Goal: Task Accomplishment & Management: Manage account settings

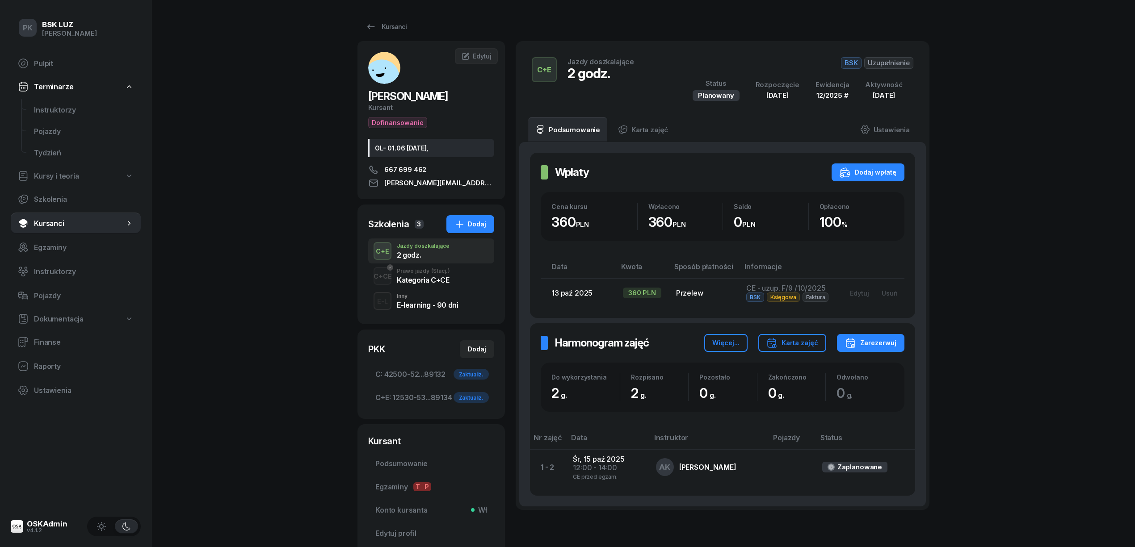
click at [58, 222] on span "Kursanci" at bounding box center [79, 223] width 91 height 8
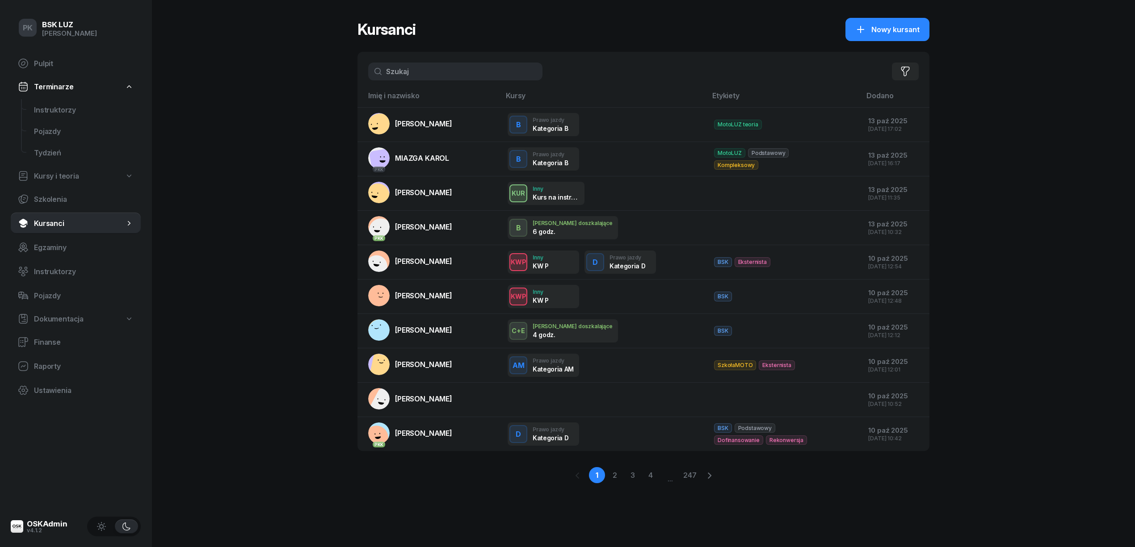
click at [406, 70] on input "text" at bounding box center [455, 72] width 174 height 18
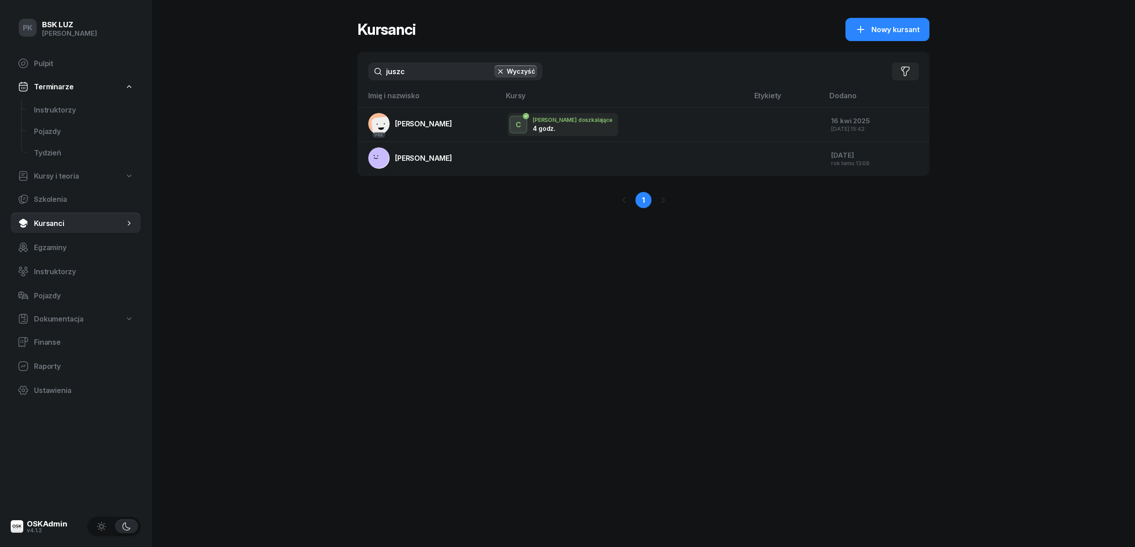
type input "juszc"
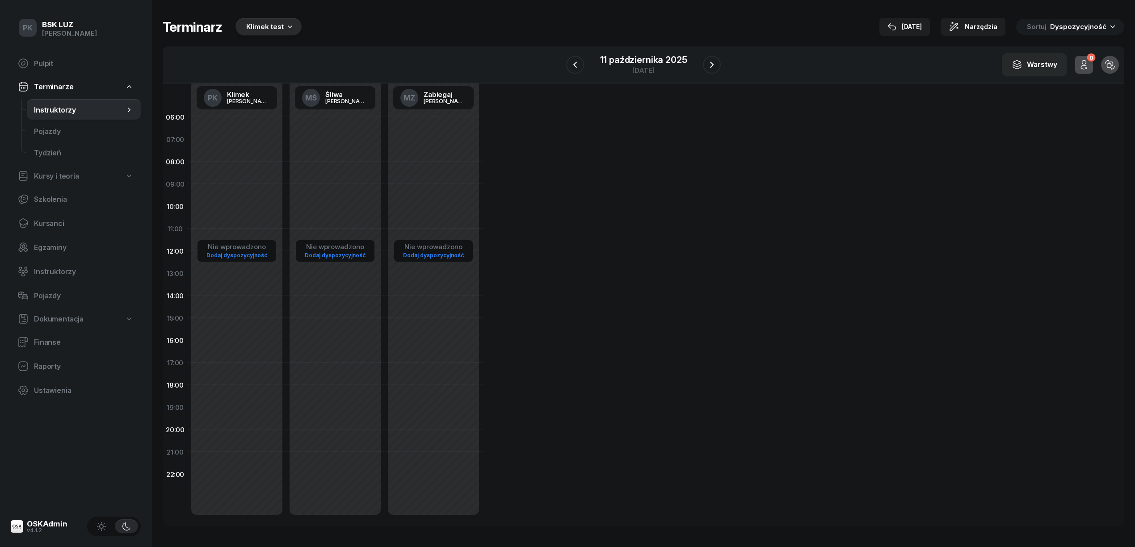
click at [273, 26] on div "Klimek test" at bounding box center [265, 26] width 38 height 11
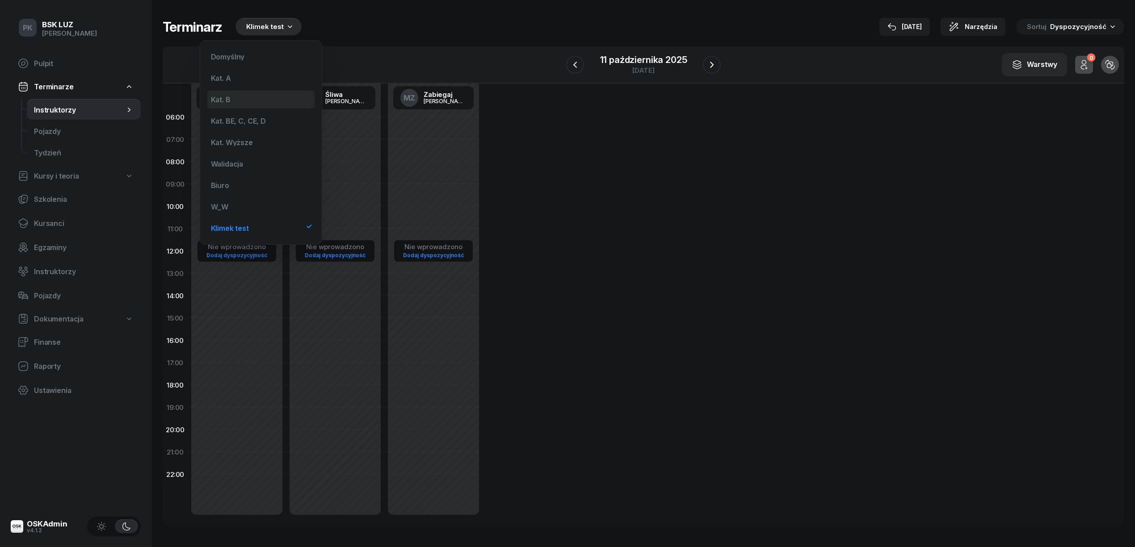
click at [267, 98] on div "Kat. B" at bounding box center [260, 100] width 107 height 18
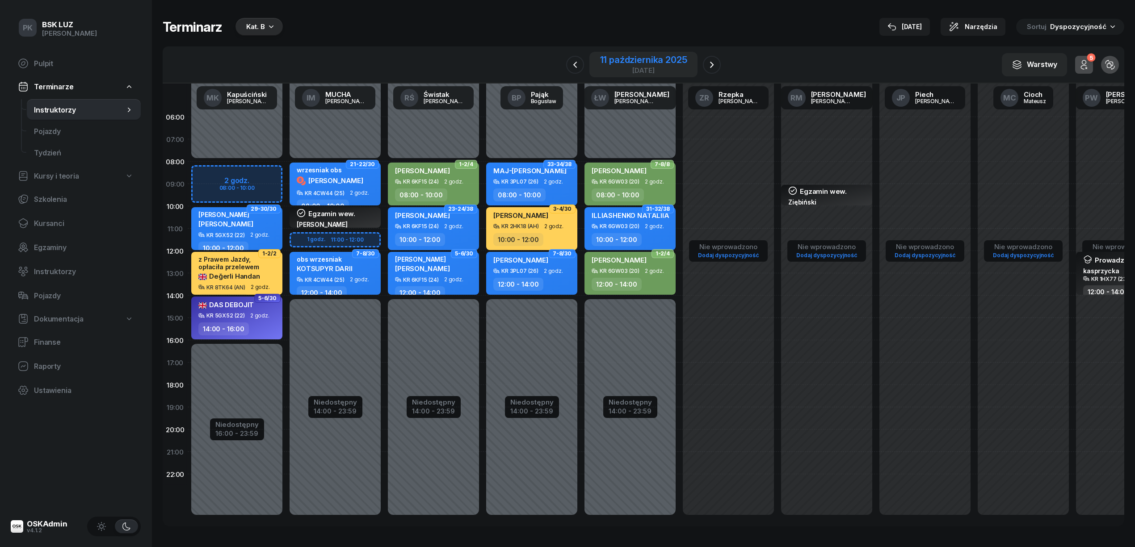
click at [683, 58] on div "11 października 2025" at bounding box center [643, 59] width 87 height 9
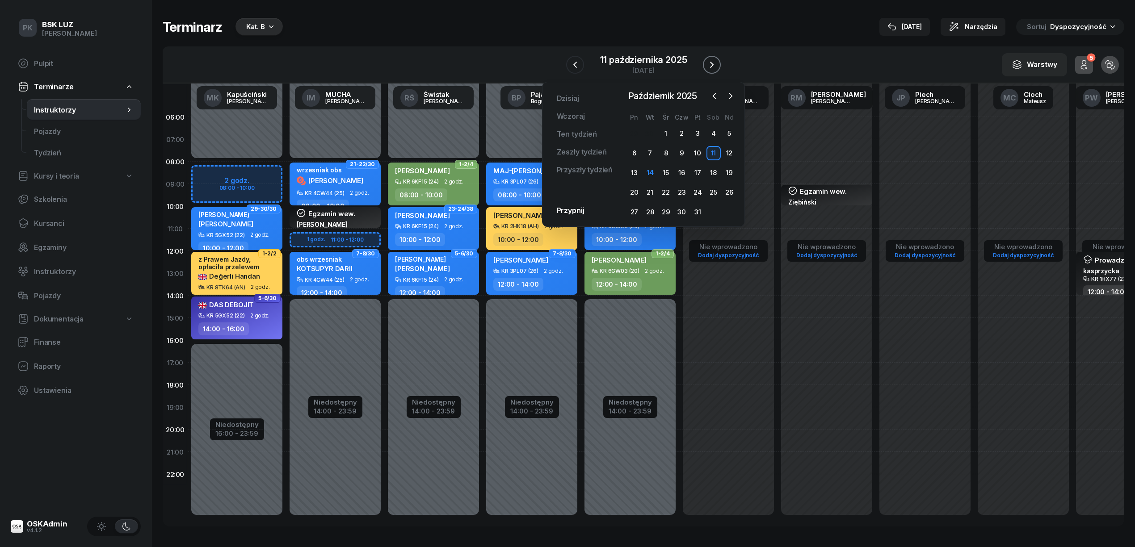
click at [717, 61] on icon "button" at bounding box center [711, 64] width 11 height 11
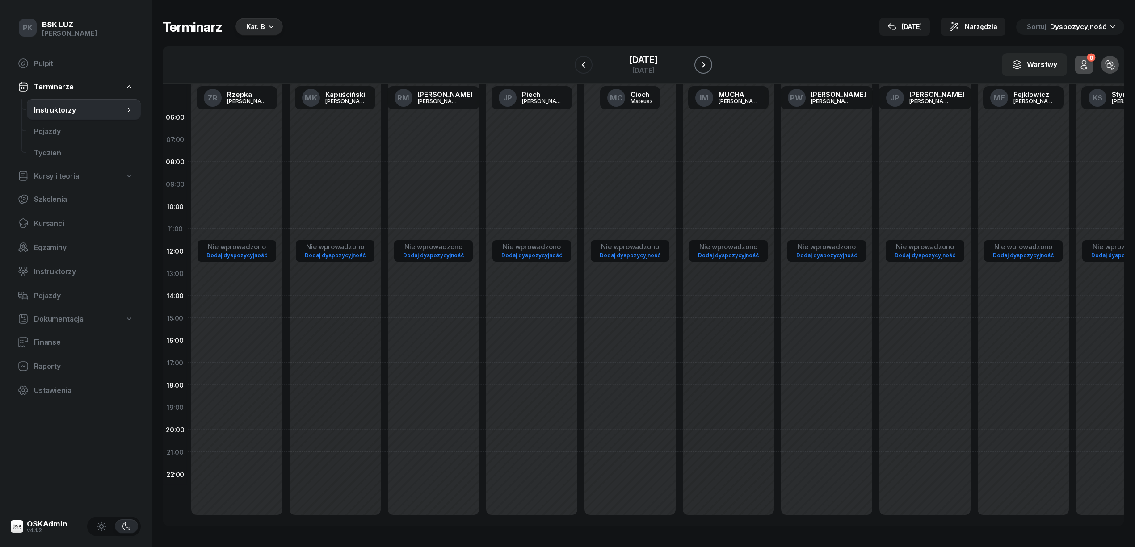
click at [709, 61] on icon "button" at bounding box center [703, 64] width 11 height 11
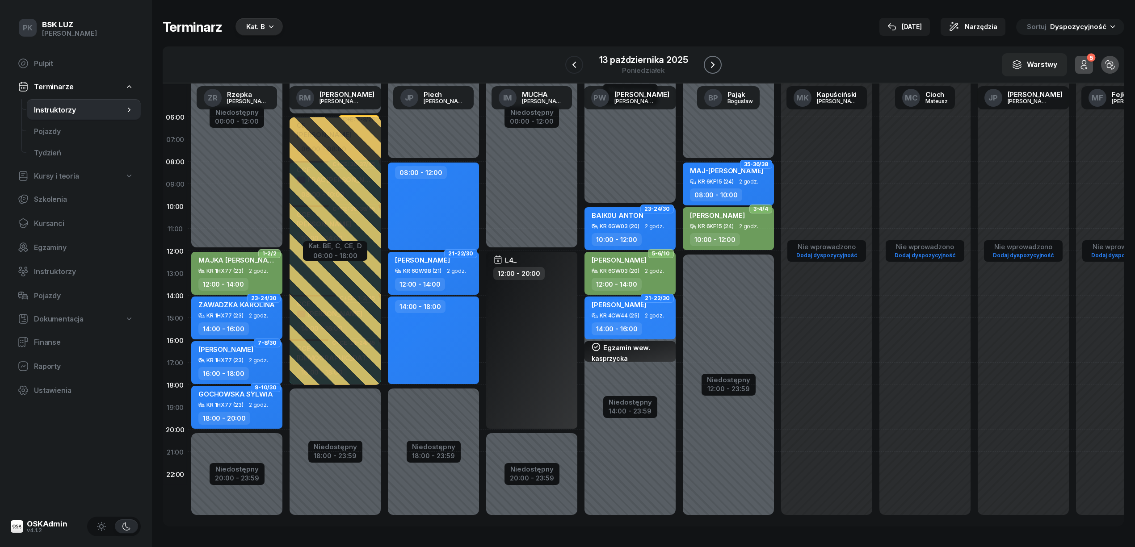
click at [717, 61] on icon "button" at bounding box center [712, 64] width 11 height 11
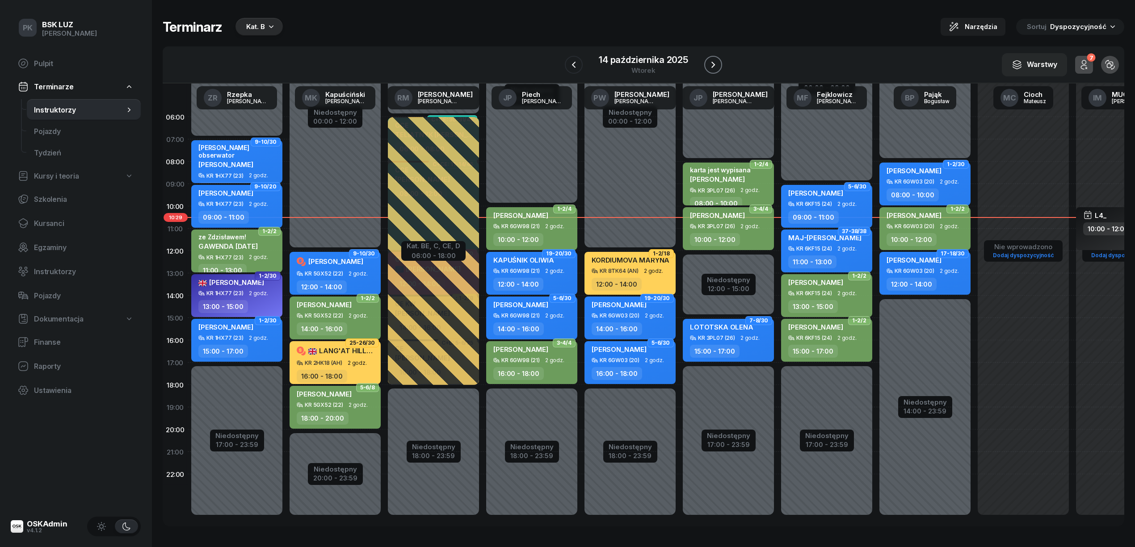
click at [717, 61] on icon "button" at bounding box center [713, 64] width 11 height 11
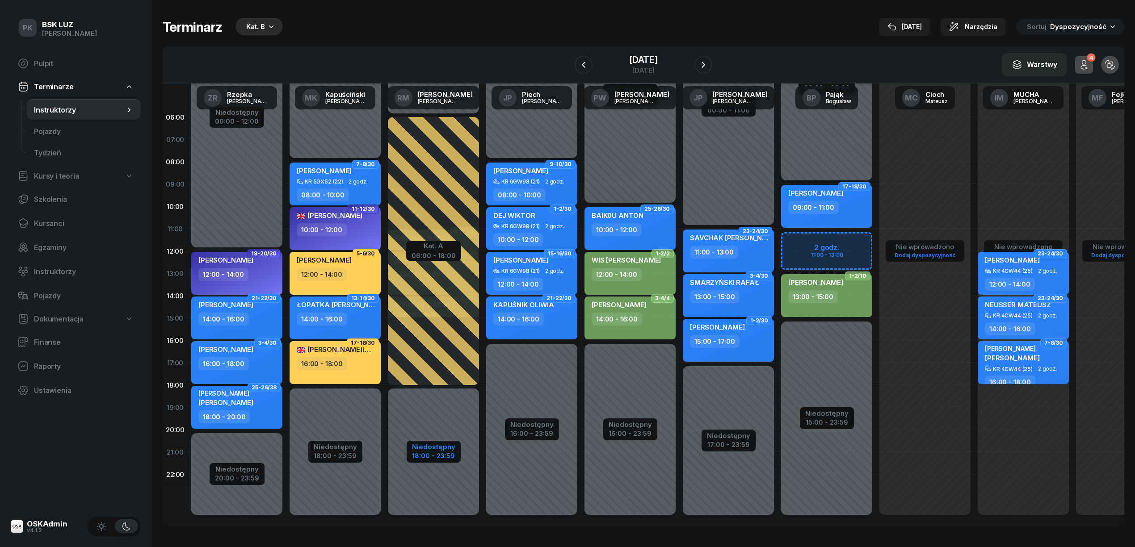
click at [441, 451] on div "18:00 - 23:59" at bounding box center [433, 454] width 43 height 9
select select "06"
select select "18"
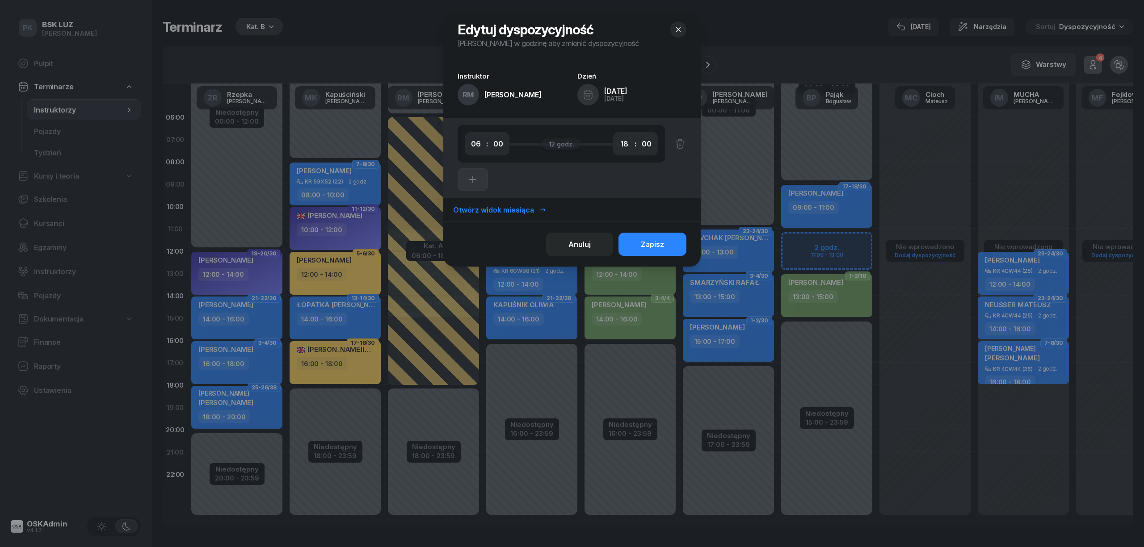
click at [519, 208] on div "Otwórz widok miesiąca" at bounding box center [499, 210] width 93 height 8
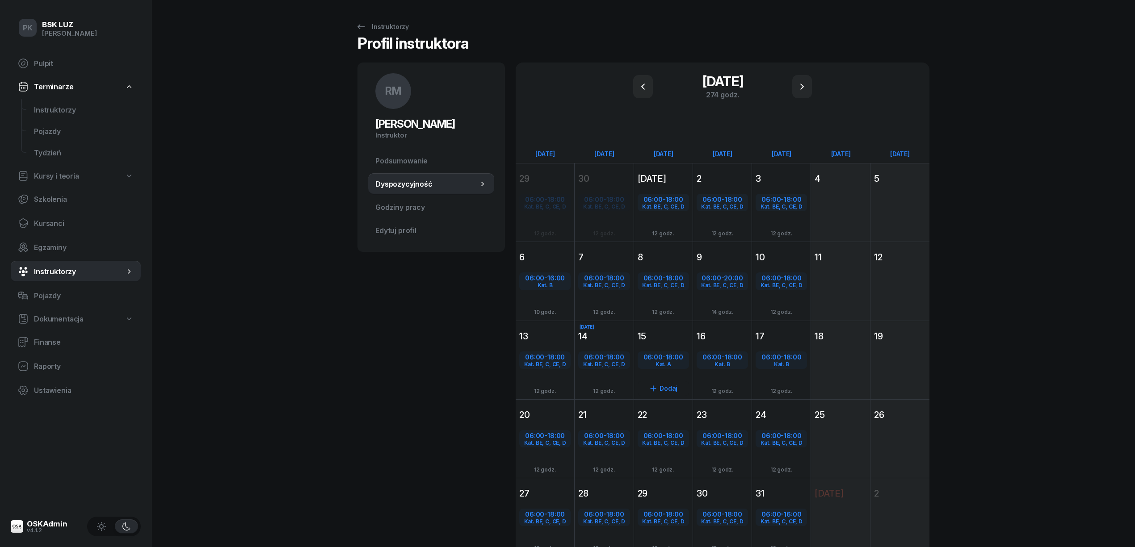
click at [674, 364] on div "Kat. A" at bounding box center [663, 364] width 50 height 6
select select "06"
select select "18"
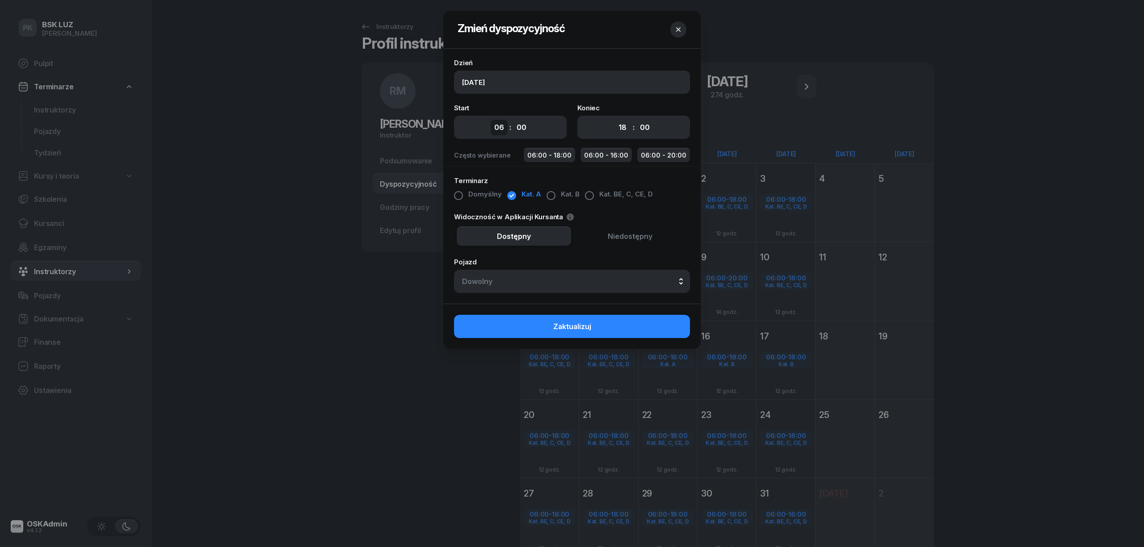
click at [492, 133] on select "00 01 02 03 04 05 06 07 08 09 10 11 12 13 14 15 16 17 18 19 20 21 22 23" at bounding box center [499, 128] width 17 height 16
select select "11"
click at [491, 120] on select "00 01 02 03 04 05 06 07 08 09 10 11 12 13 14 15 16 17 18 19 20 21 22 23" at bounding box center [499, 128] width 17 height 16
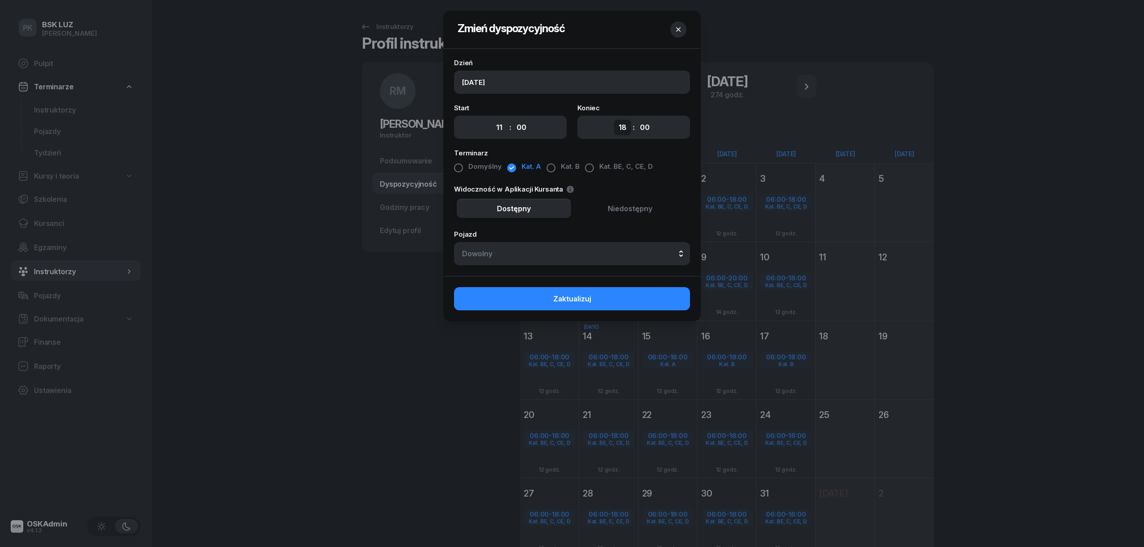
click at [620, 124] on select "00 01 02 03 04 05 06 07 08 09 10 11 12 13 14 15 16 17 18 19 20 21 22 23" at bounding box center [622, 128] width 17 height 16
select select "15"
click at [614, 120] on select "00 01 02 03 04 05 06 07 08 09 10 11 12 13 14 15 16 17 18 19 20 21 22 23" at bounding box center [622, 128] width 17 height 16
click at [592, 302] on button "Zaktualizuj" at bounding box center [572, 298] width 236 height 23
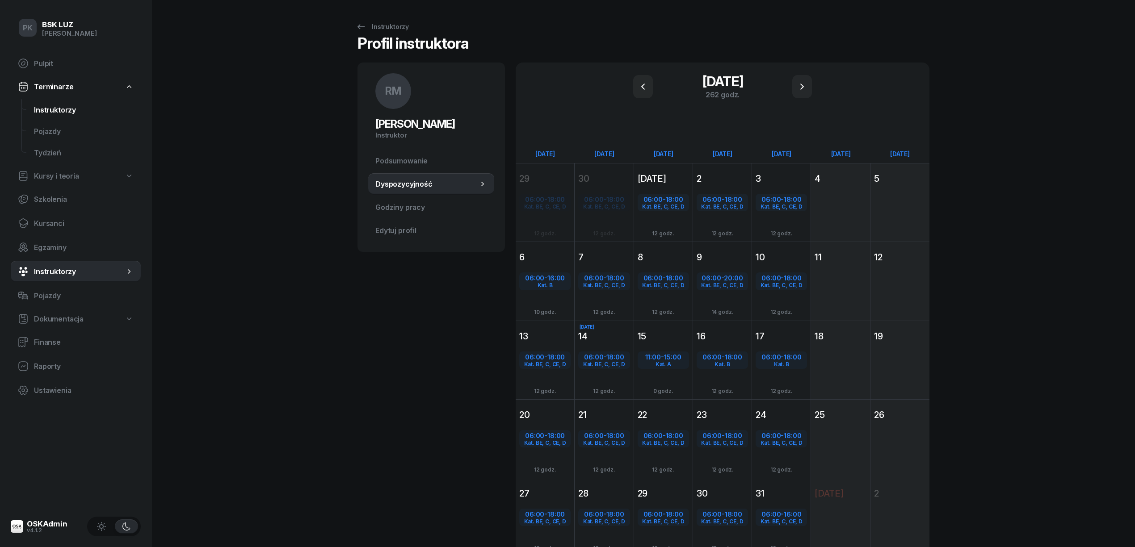
click at [49, 107] on span "Instruktorzy" at bounding box center [84, 110] width 100 height 8
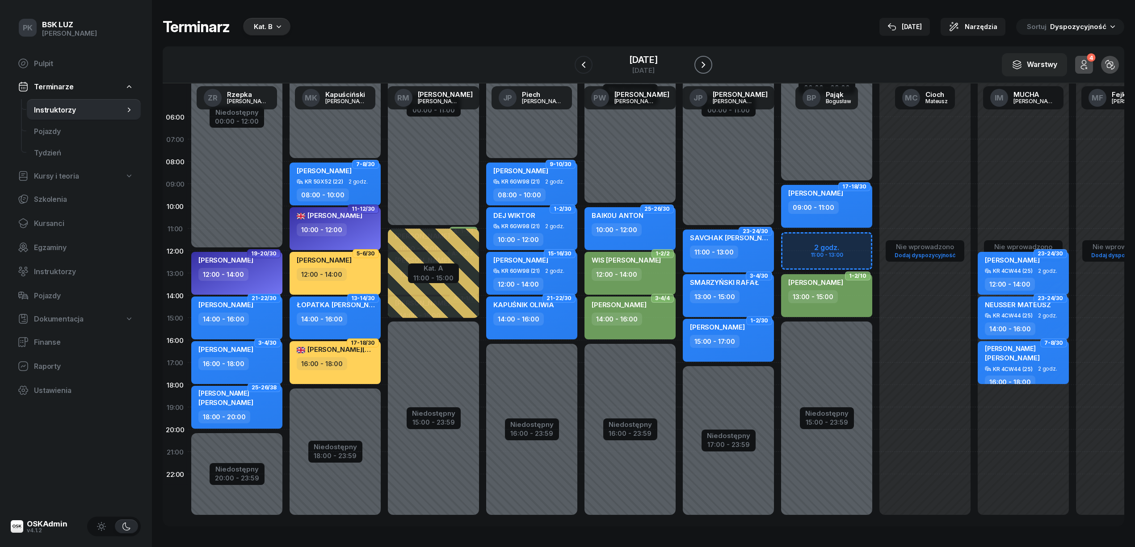
click at [709, 65] on icon "button" at bounding box center [703, 64] width 11 height 11
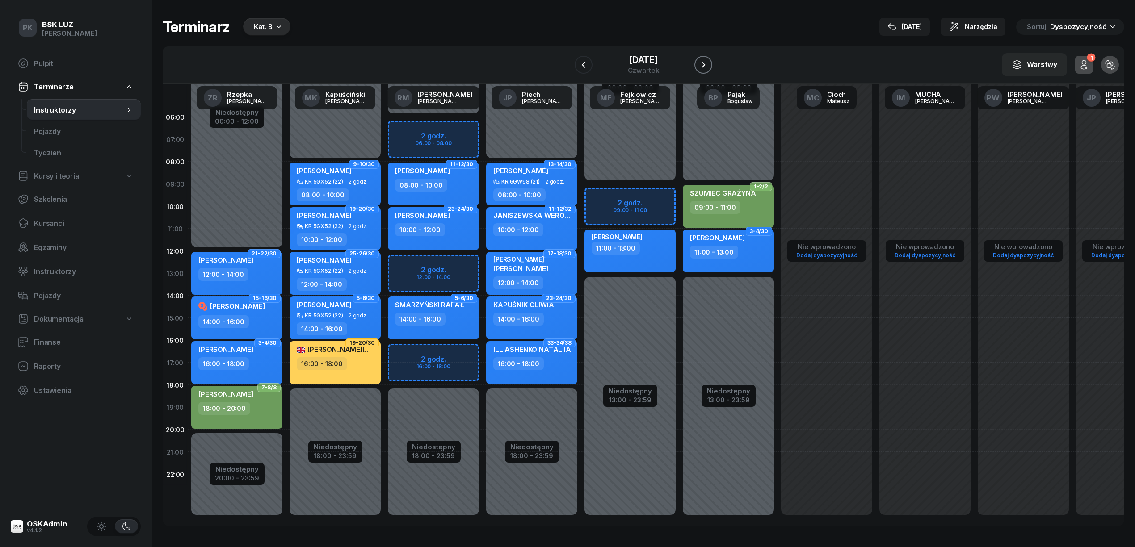
click at [709, 65] on icon "button" at bounding box center [703, 64] width 11 height 11
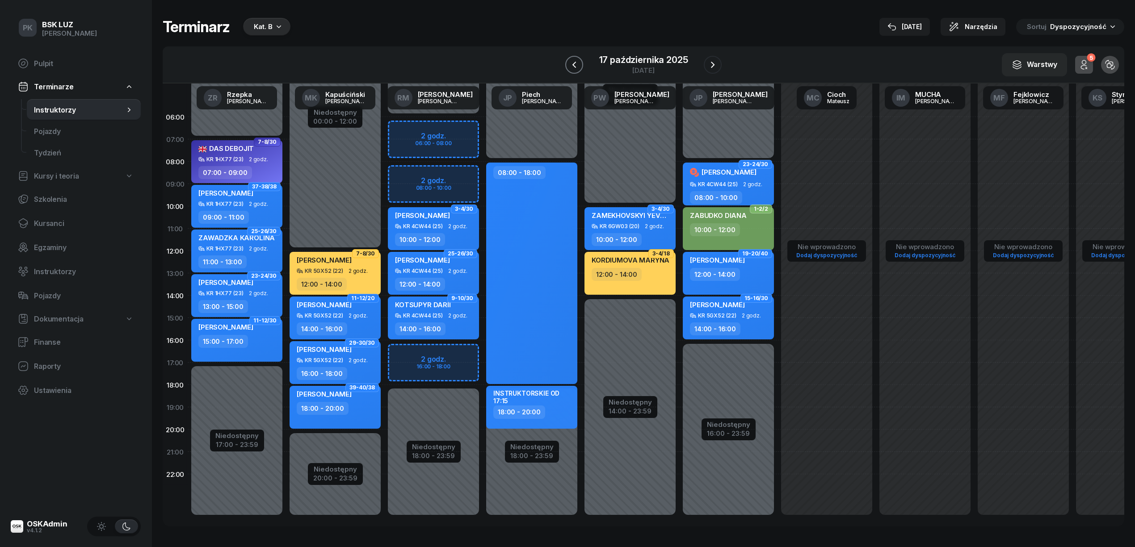
click at [582, 61] on button "button" at bounding box center [574, 65] width 18 height 18
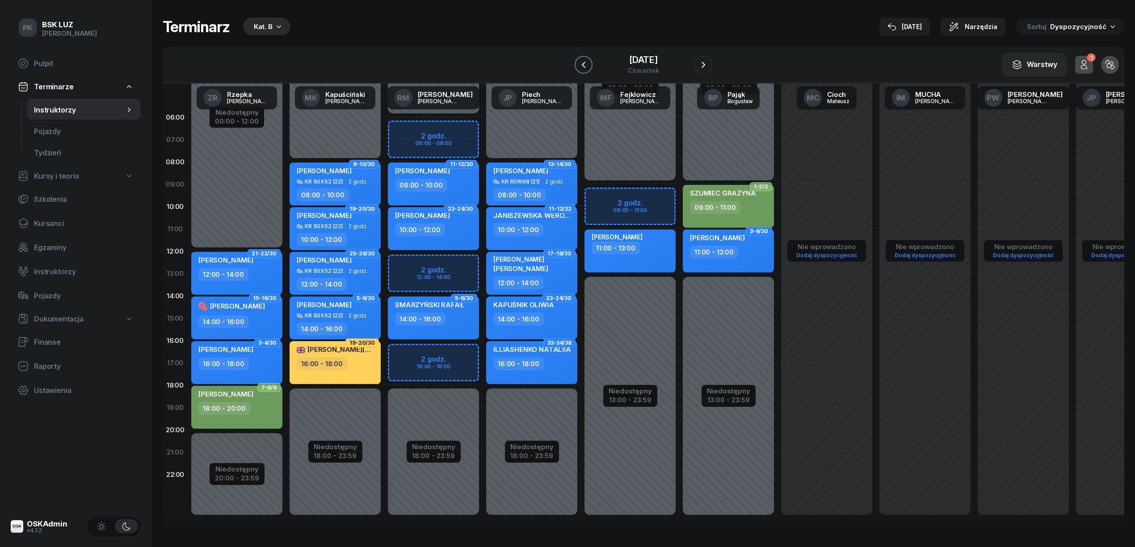
click at [580, 62] on button "button" at bounding box center [583, 65] width 18 height 18
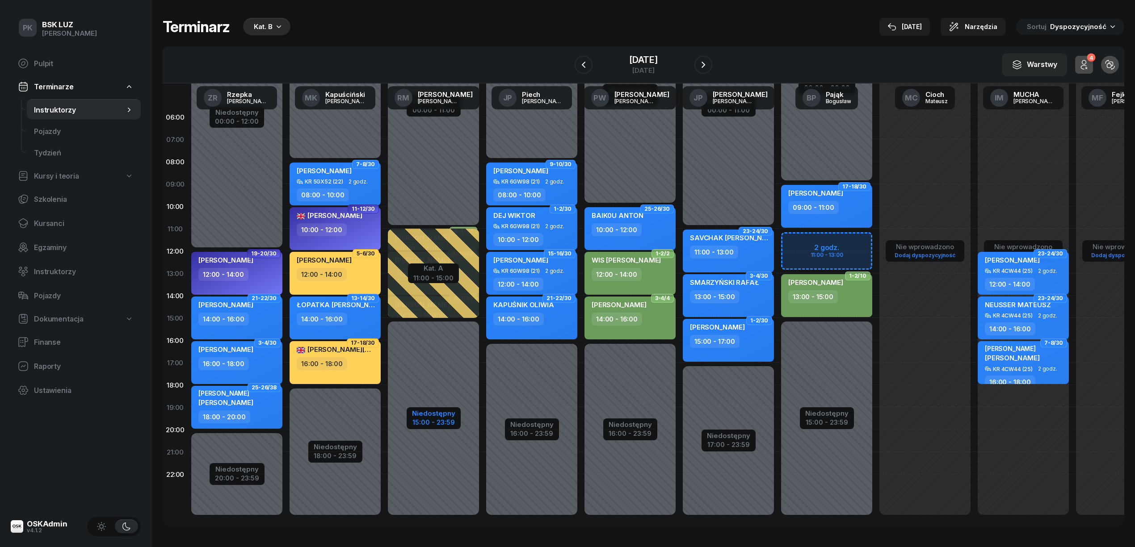
click at [446, 413] on div "Niedostępny" at bounding box center [433, 413] width 43 height 7
select select "11"
select select "15"
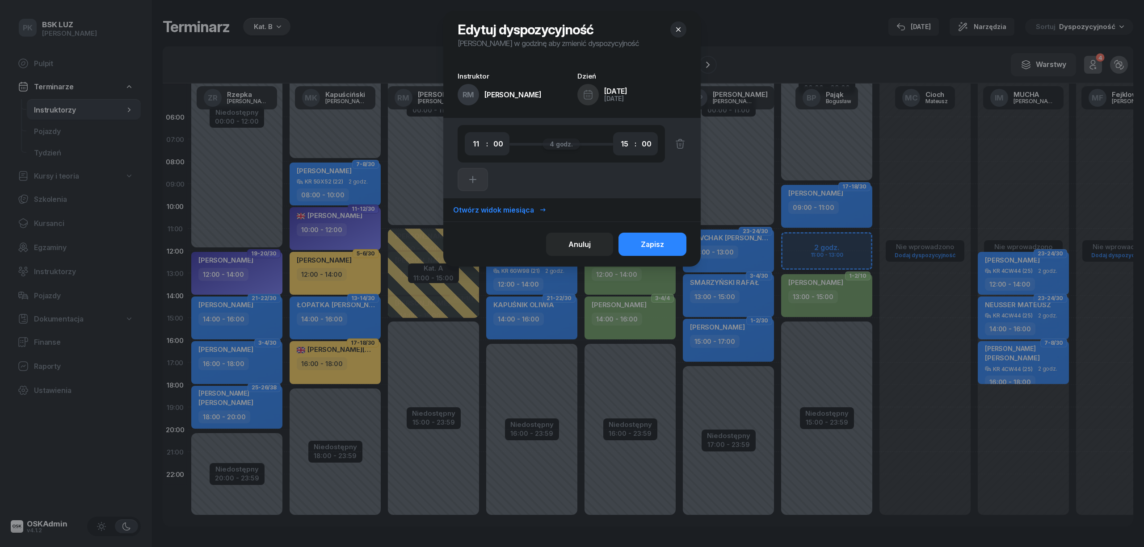
click at [488, 212] on div "Otwórz widok miesiąca" at bounding box center [499, 210] width 93 height 8
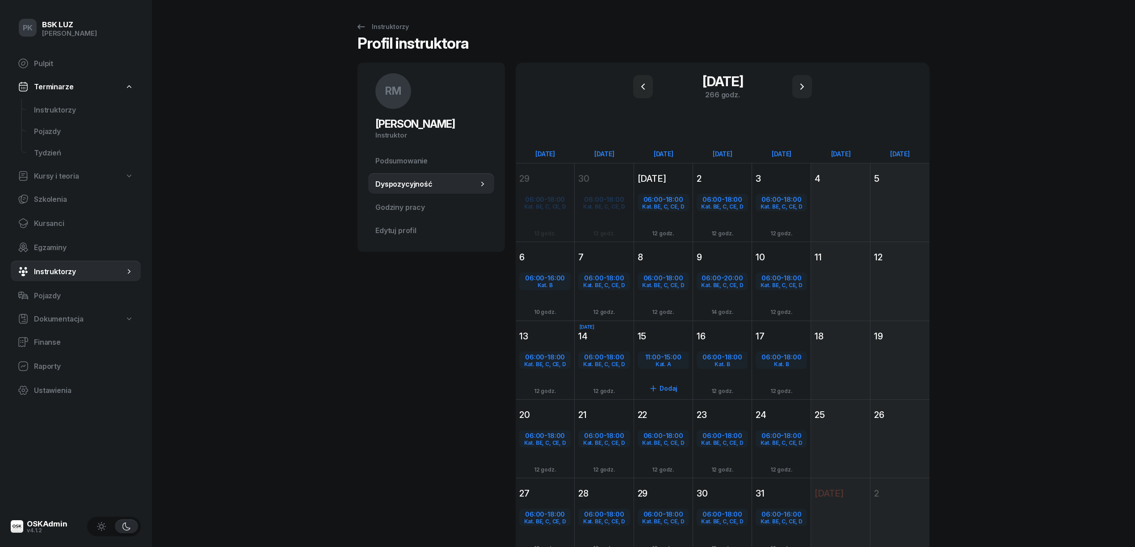
click at [665, 333] on div "15" at bounding box center [662, 336] width 51 height 13
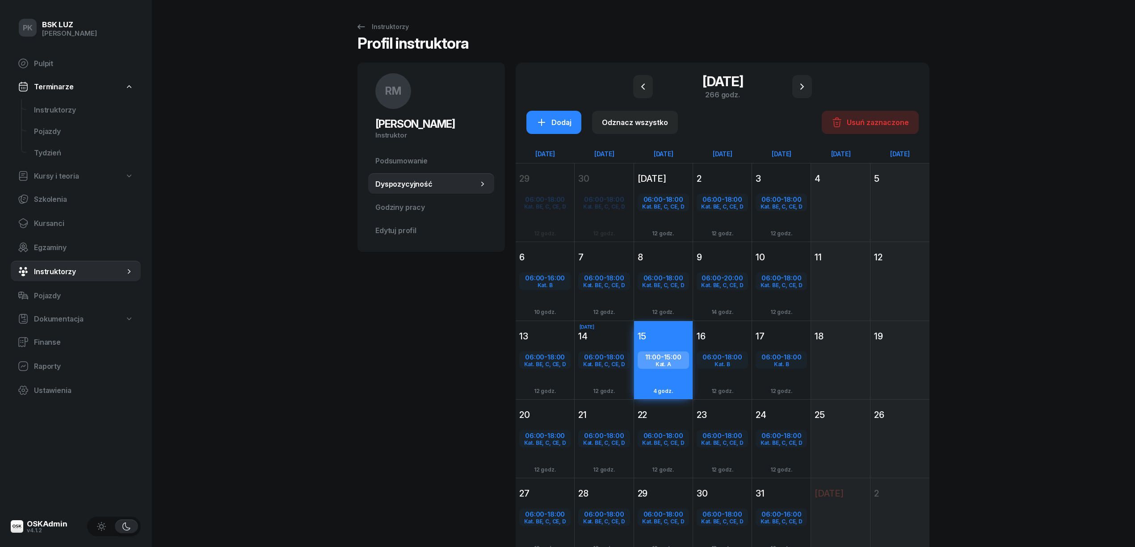
click at [665, 335] on div "15" at bounding box center [662, 336] width 51 height 13
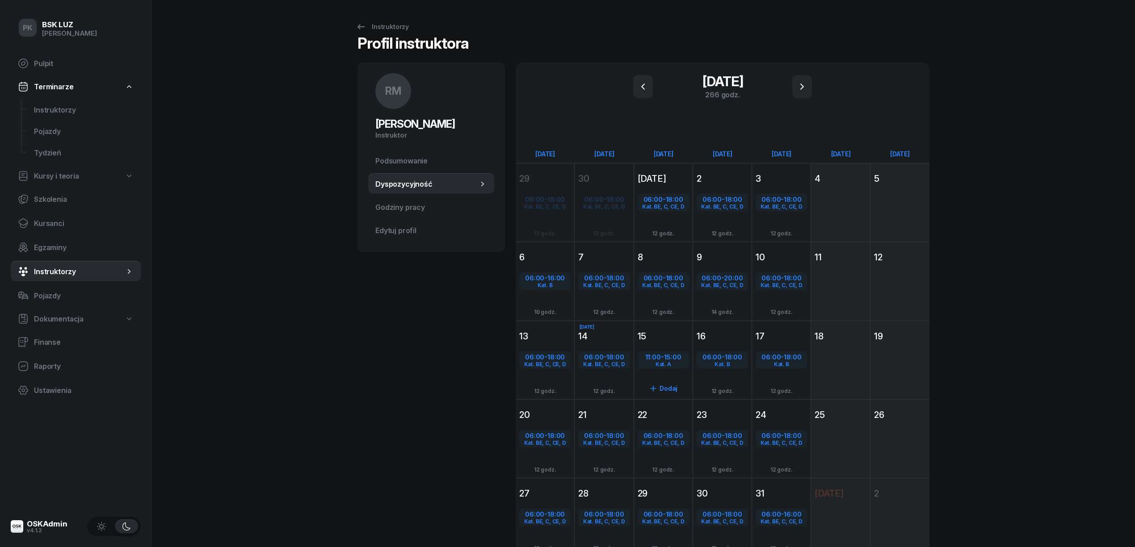
click at [665, 386] on div "Dodaj" at bounding box center [662, 389] width 51 height 14
select select "15"
select select "17"
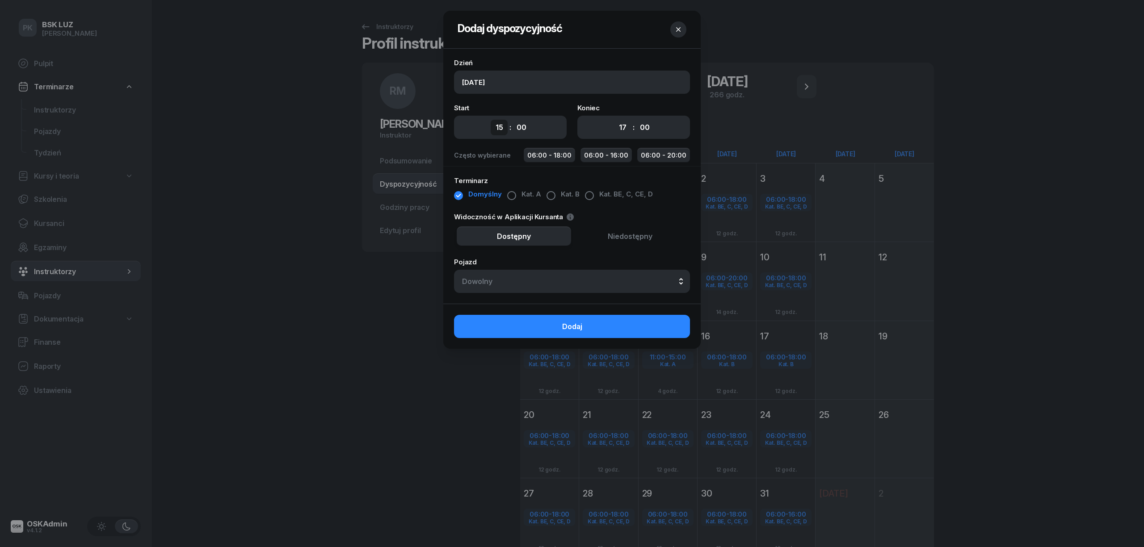
click at [497, 127] on select "00 01 02 03 04 05 06 07 08 09 10 11 12 13 14 15 16 17 18 19 20 21 22 23" at bounding box center [499, 128] width 17 height 16
select select "06"
click at [491, 120] on select "00 01 02 03 04 05 06 07 08 09 10 11 12 13 14 15 16 17 18 19 20 21 22 23" at bounding box center [499, 128] width 17 height 16
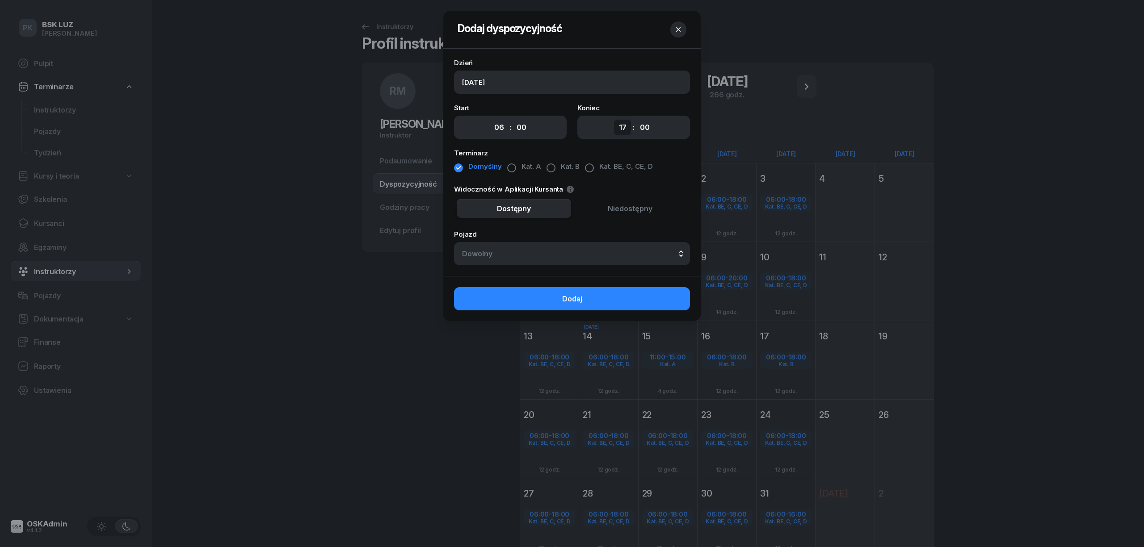
click at [624, 127] on select "00 01 02 03 04 05 06 07 08 09 10 11 12 13 14 15 16 17 18 19 20 21 22 23" at bounding box center [622, 128] width 17 height 16
select select "10"
click at [614, 120] on select "00 01 02 03 04 05 06 07 08 09 10 11 12 13 14 15 16 17 18 19 20 21 22 23" at bounding box center [622, 128] width 17 height 16
click at [548, 167] on div "button" at bounding box center [550, 168] width 9 height 9
click at [600, 299] on button "Dodaj" at bounding box center [572, 298] width 236 height 23
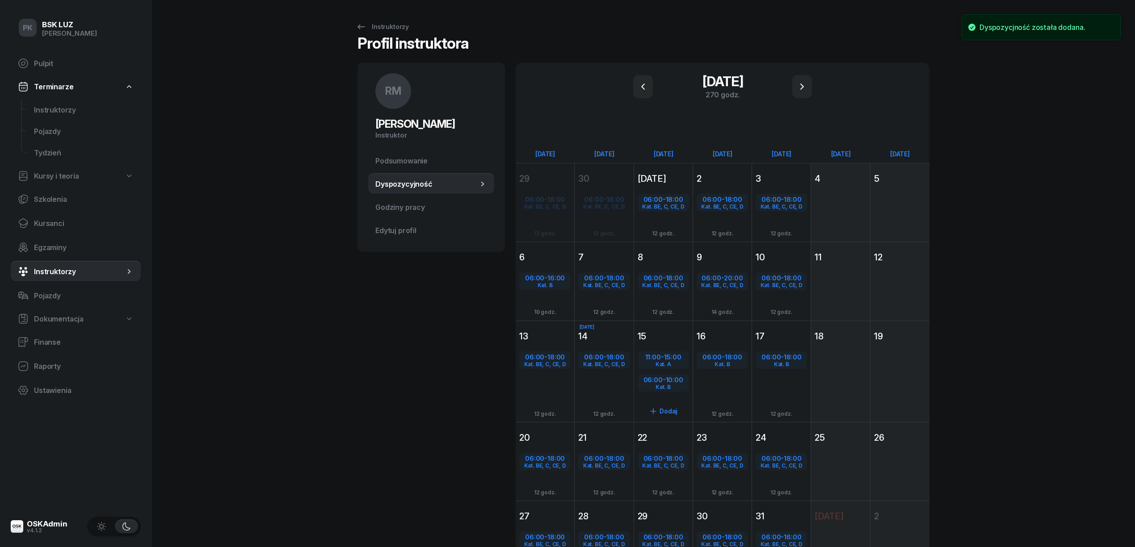
click at [669, 408] on div "Dodaj" at bounding box center [662, 411] width 51 height 14
select select "10"
select select "12"
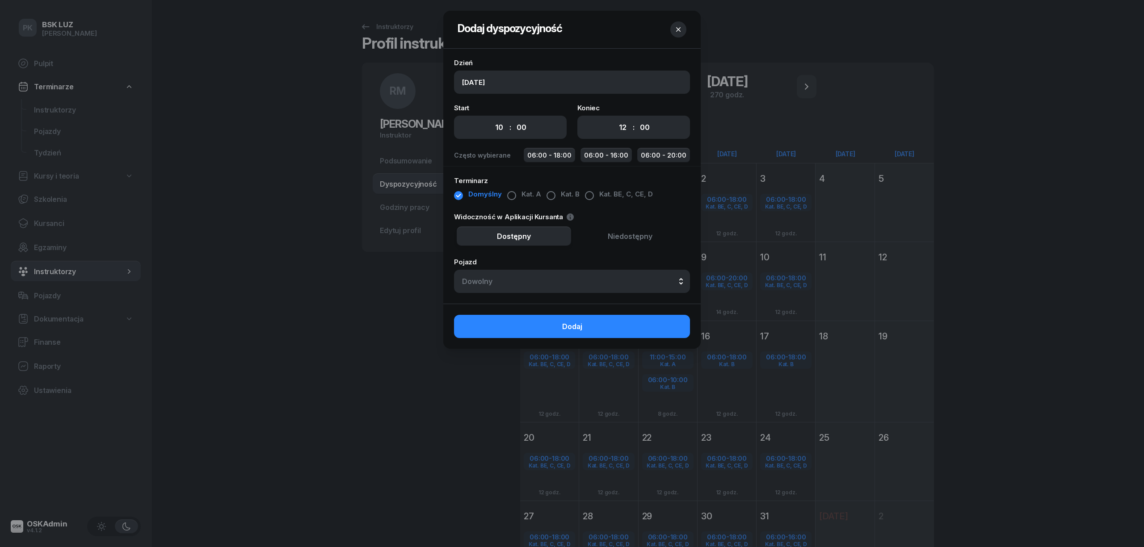
click at [484, 129] on div "00 01 02 03 04 05 06 07 08 09 10 11 12 13 14 15 16 17 18 19 20 21 22 23 : 00 05…" at bounding box center [510, 127] width 113 height 23
click at [494, 127] on select "00 01 02 03 04 05 06 07 08 09 10 11 12 13 14 15 16 17 18 19 20 21 22 23" at bounding box center [499, 128] width 17 height 16
select select "16"
click at [491, 120] on select "00 01 02 03 04 05 06 07 08 09 10 11 12 13 14 15 16 17 18 19 20 21 22 23" at bounding box center [499, 128] width 17 height 16
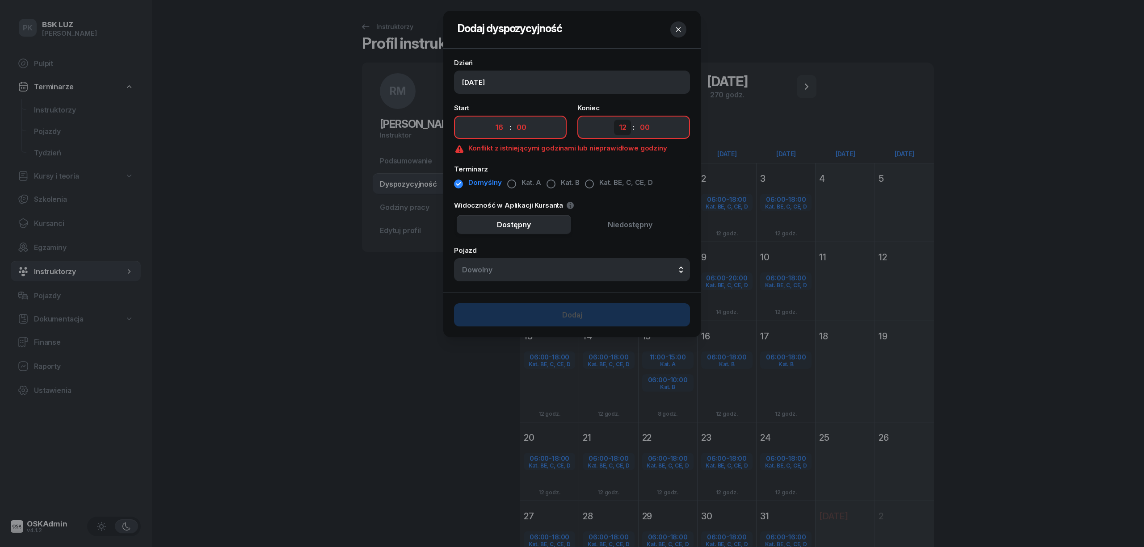
click at [624, 129] on select "00 01 02 03 04 05 06 07 08 09 10 11 12 13 14 15 16 17 18 19 20 21 22 23" at bounding box center [622, 128] width 17 height 16
select select "18"
click at [614, 120] on select "00 01 02 03 04 05 06 07 08 09 10 11 12 13 14 15 16 17 18 19 20 21 22 23" at bounding box center [622, 128] width 17 height 16
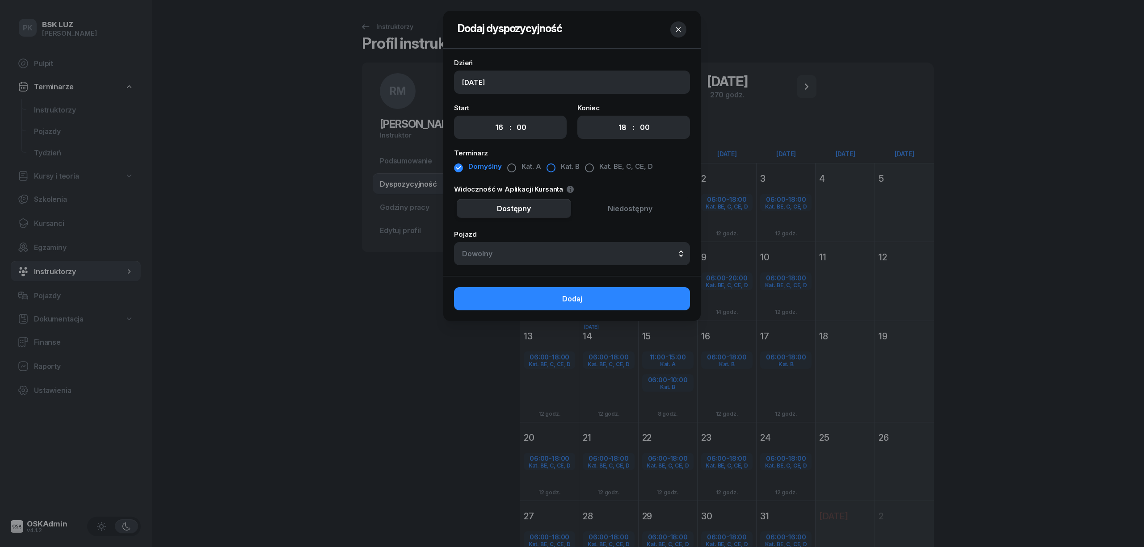
click at [551, 168] on div "button" at bounding box center [550, 168] width 9 height 9
click at [601, 302] on button "Dodaj" at bounding box center [572, 298] width 236 height 23
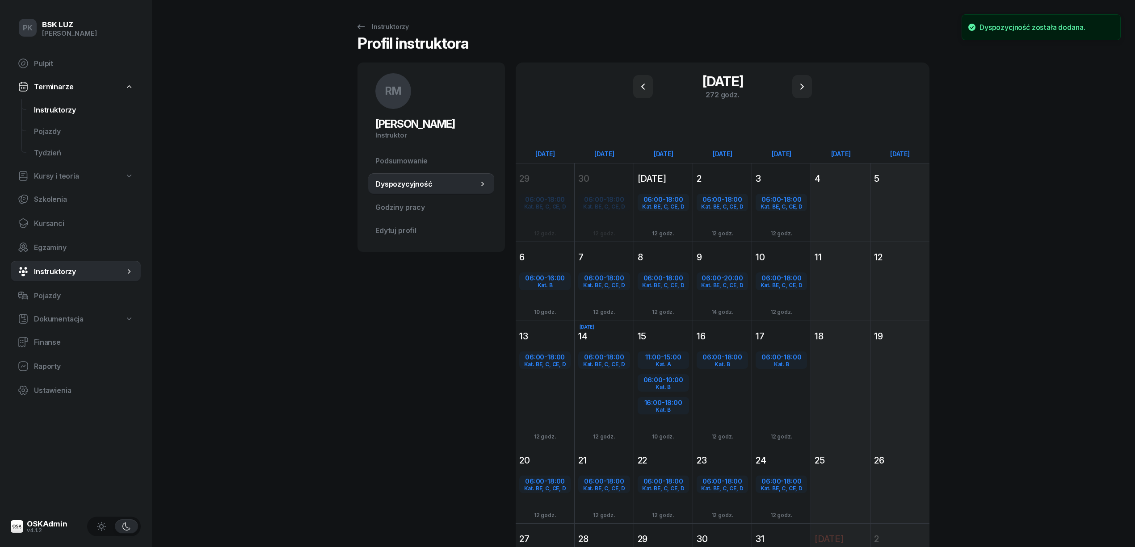
click at [58, 109] on span "Instruktorzy" at bounding box center [84, 110] width 100 height 8
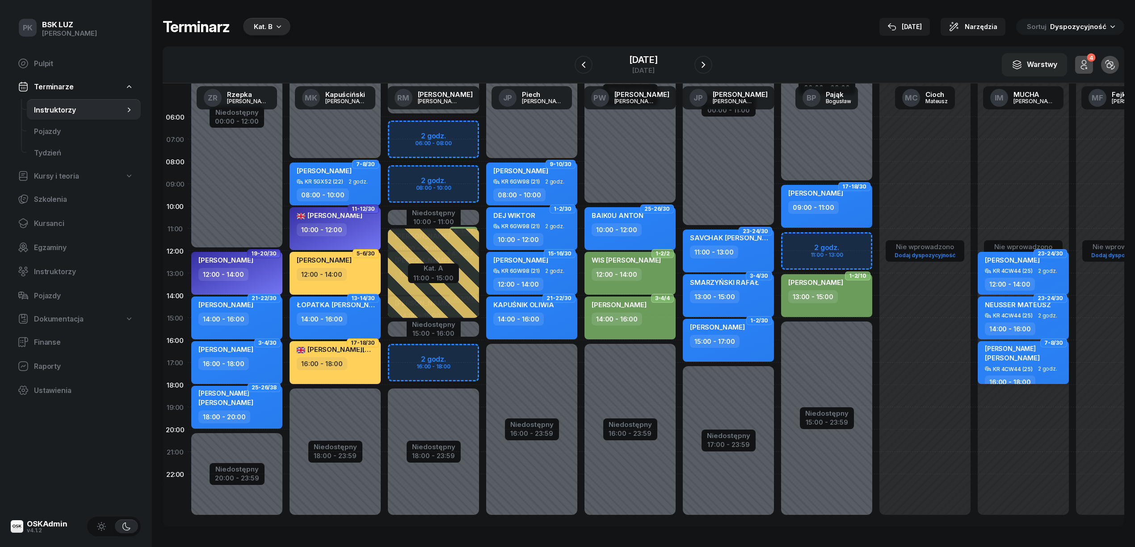
click at [1023, 368] on div "KR 4CW44 (25)" at bounding box center [1013, 369] width 40 height 6
select select "16"
select select "18"
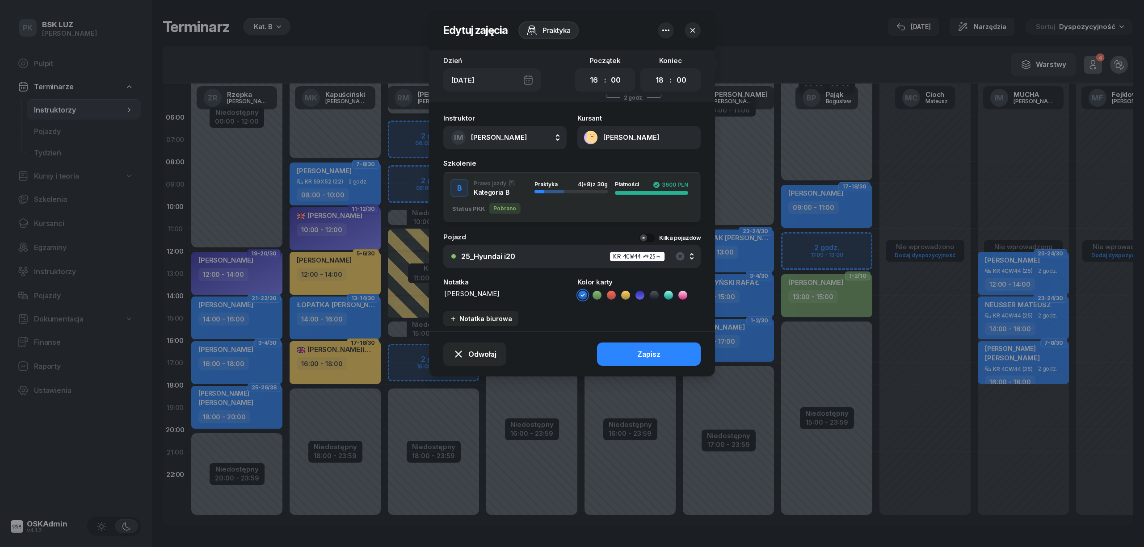
click at [516, 138] on span "[PERSON_NAME]" at bounding box center [499, 137] width 56 height 8
type input "marko"
click at [496, 187] on div "RM Markowicz Robert" at bounding box center [509, 194] width 106 height 14
click at [622, 356] on button "Zapisz" at bounding box center [649, 354] width 104 height 23
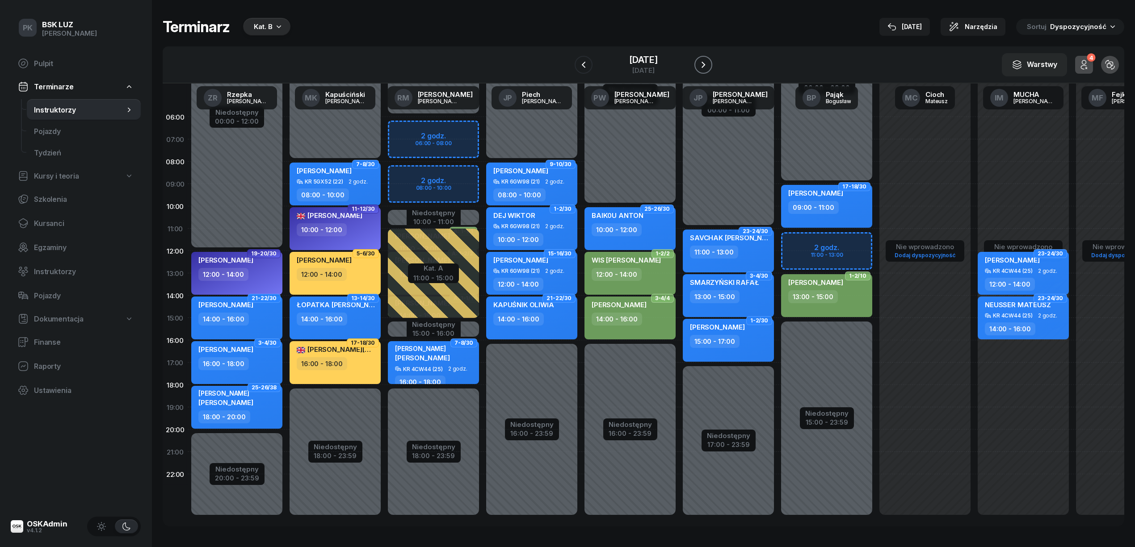
click at [709, 66] on icon "button" at bounding box center [703, 64] width 11 height 11
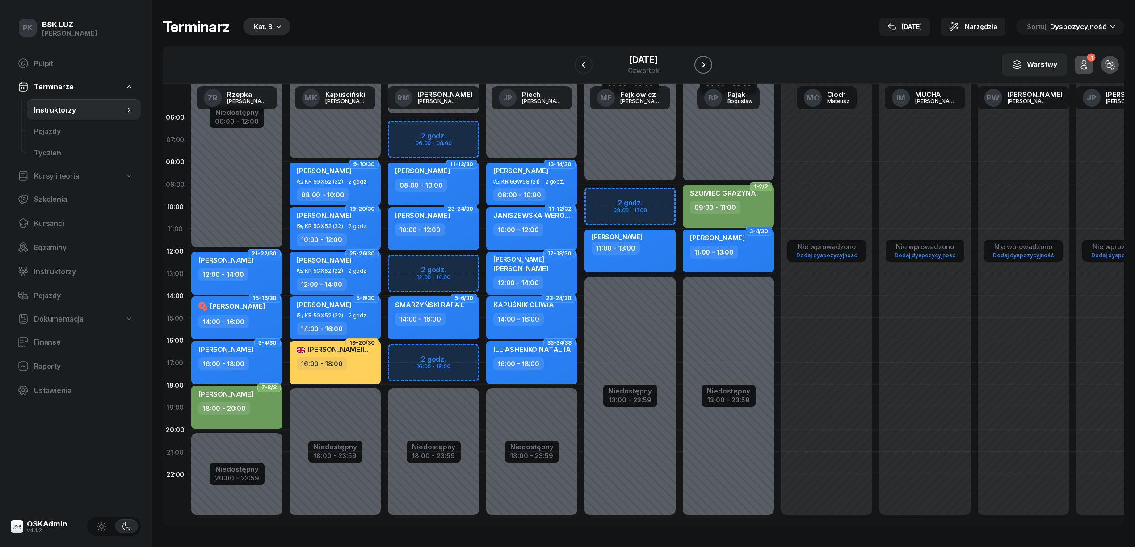
click at [709, 66] on icon "button" at bounding box center [703, 64] width 11 height 11
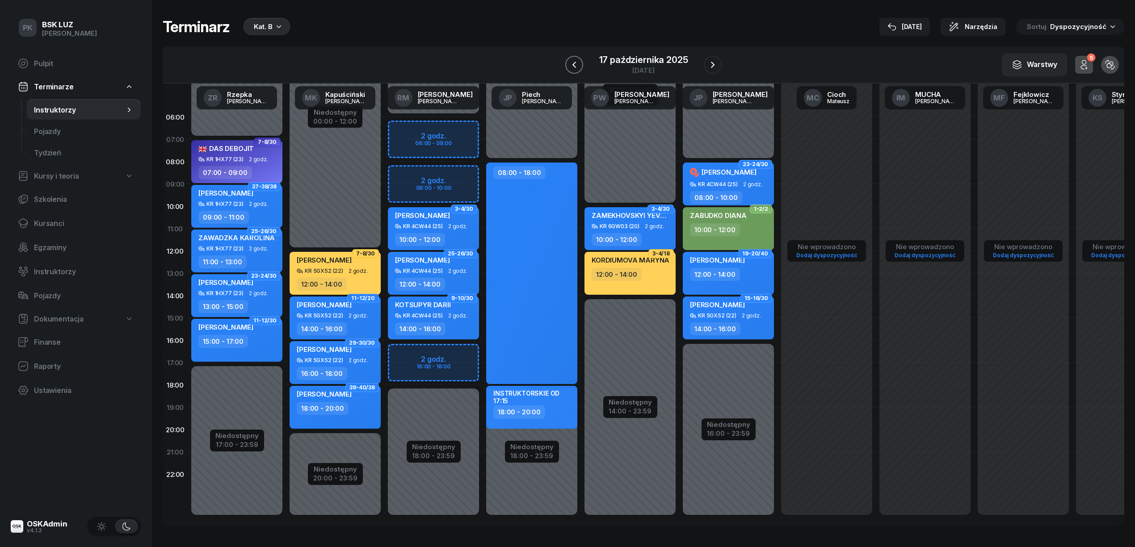
click at [583, 64] on button "button" at bounding box center [574, 65] width 18 height 18
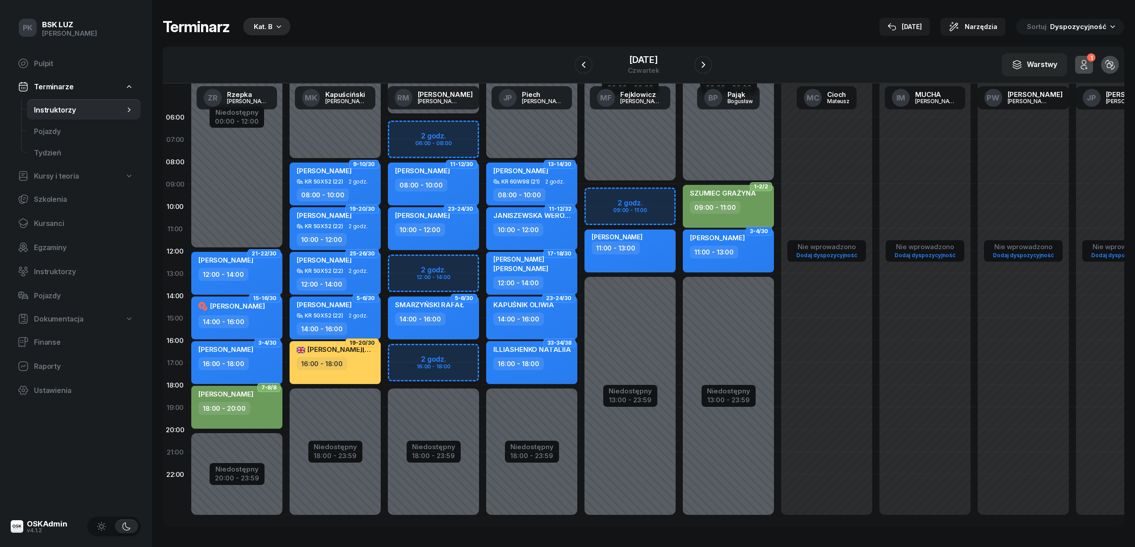
click at [247, 23] on div "Kat. B" at bounding box center [266, 27] width 47 height 18
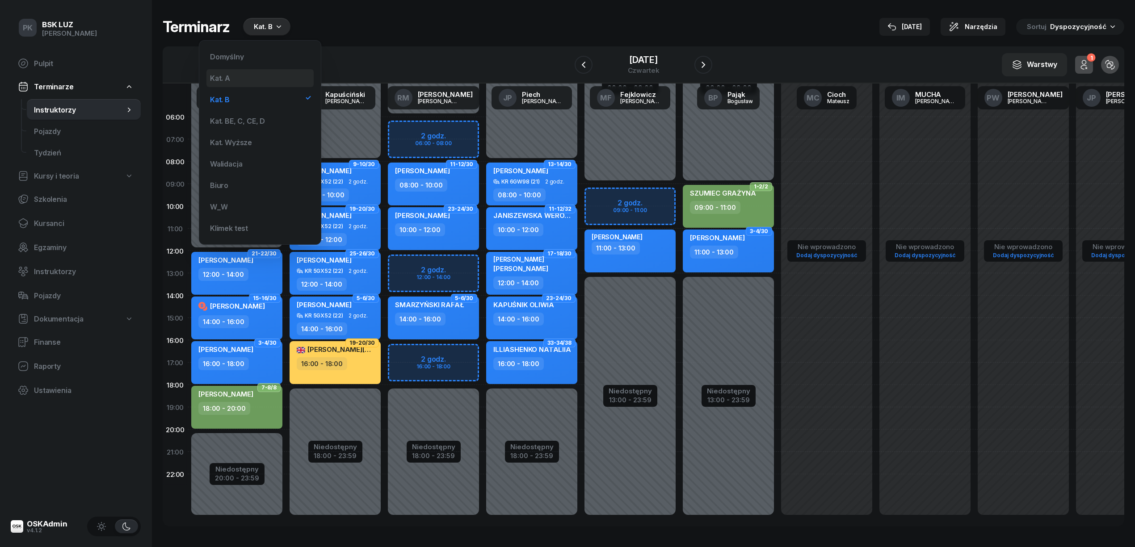
click at [228, 78] on div "Kat. A" at bounding box center [220, 78] width 20 height 7
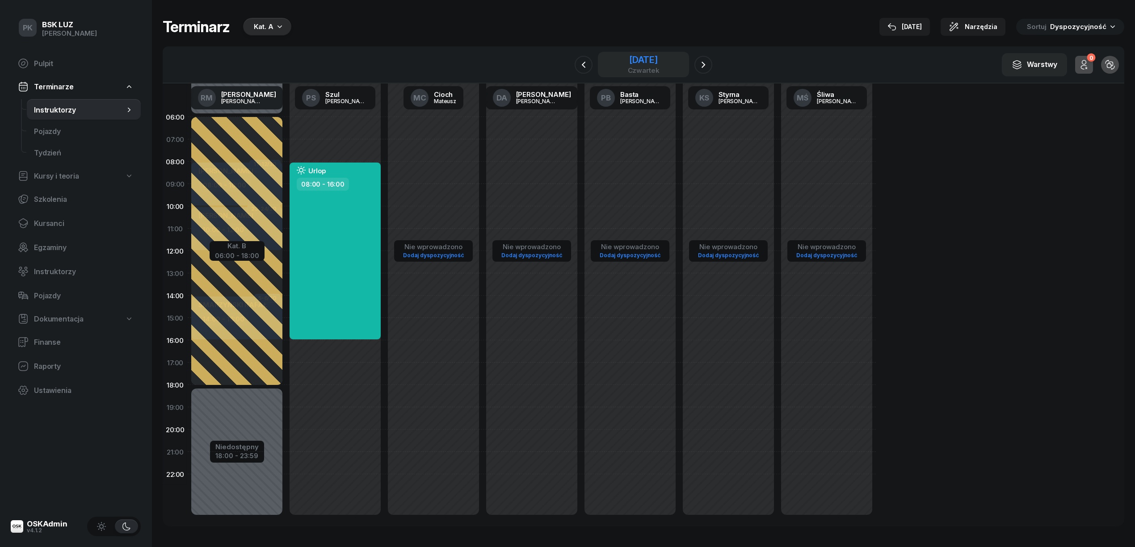
click at [643, 56] on div "16 października 2025" at bounding box center [644, 59] width 32 height 9
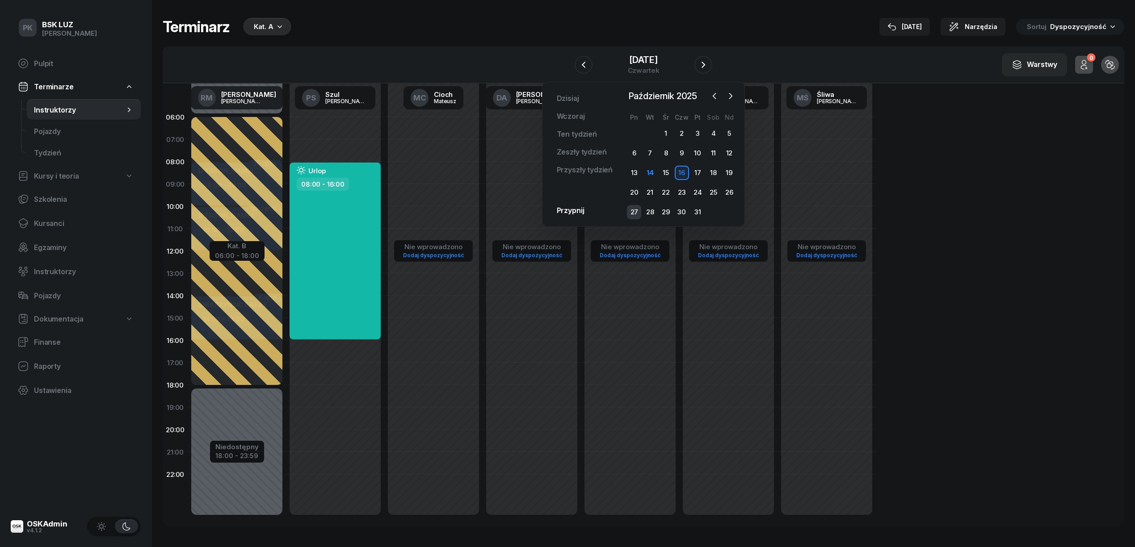
click at [632, 206] on div "27" at bounding box center [634, 212] width 14 height 14
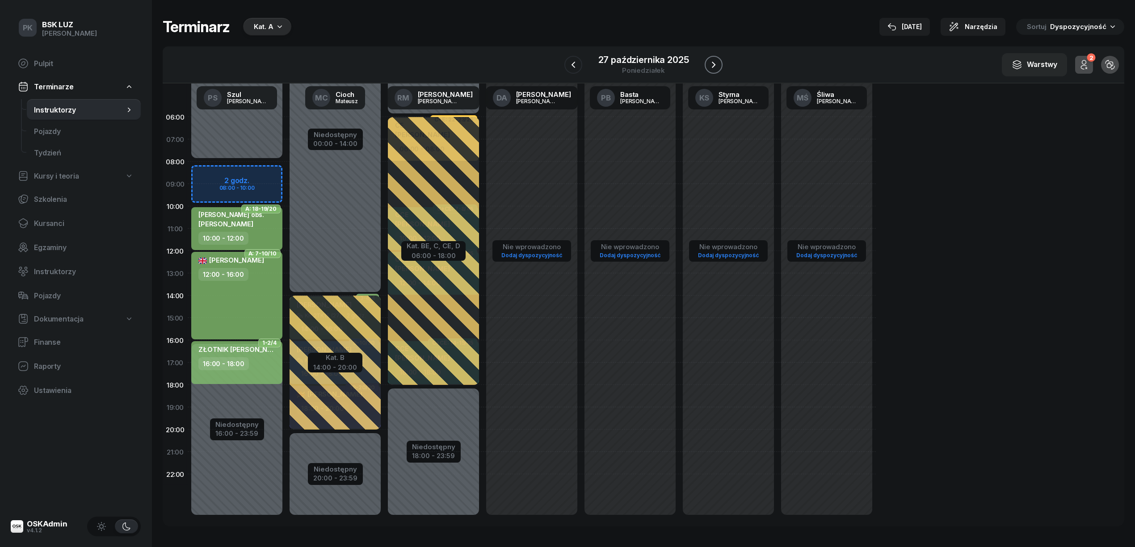
click at [715, 61] on icon "button" at bounding box center [713, 64] width 11 height 11
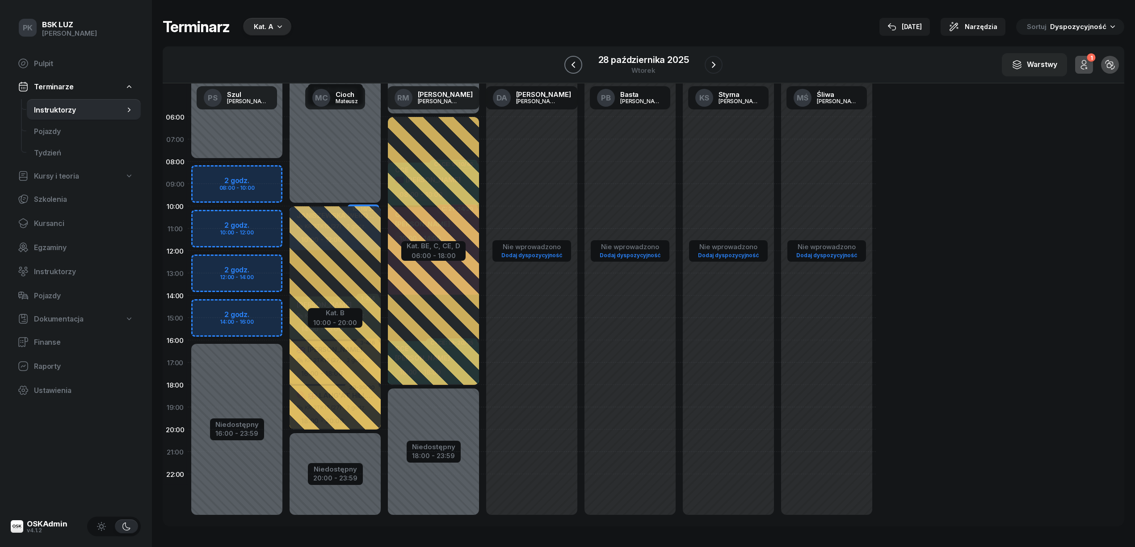
click at [576, 62] on icon "button" at bounding box center [573, 64] width 11 height 11
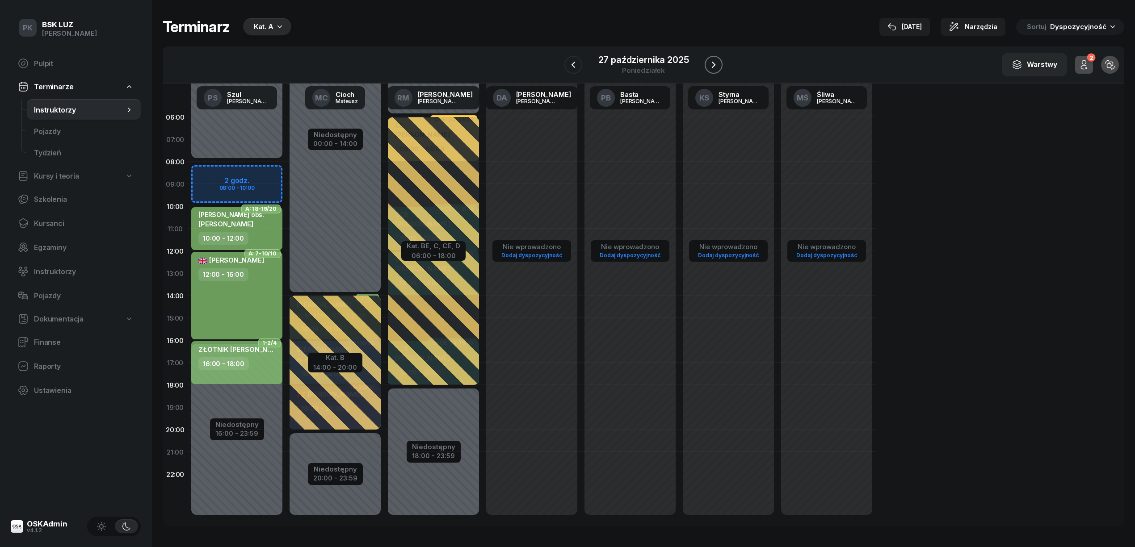
click at [711, 60] on icon "button" at bounding box center [713, 64] width 11 height 11
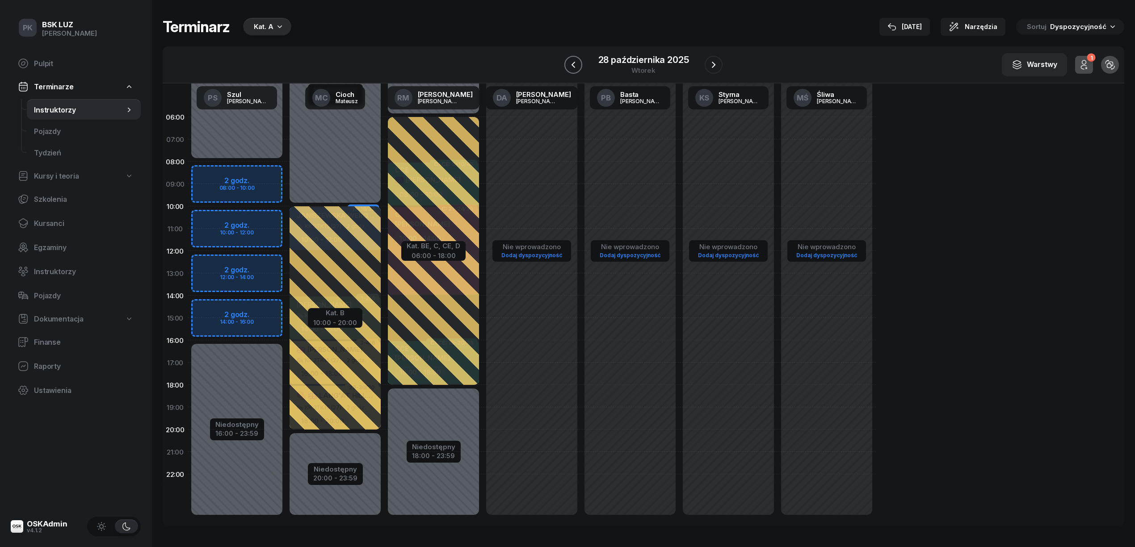
click at [578, 66] on icon "button" at bounding box center [573, 64] width 11 height 11
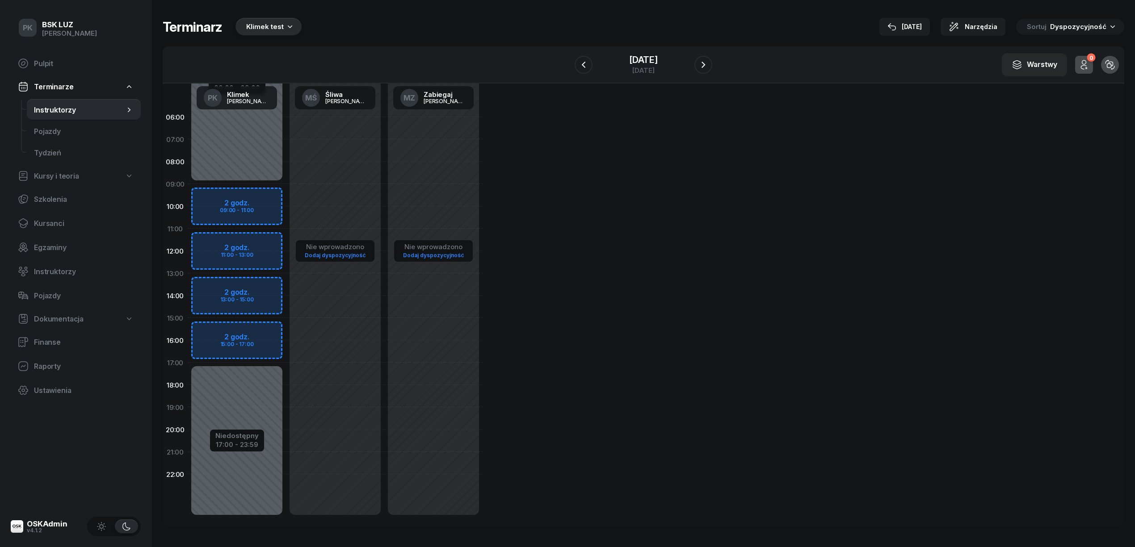
click at [295, 18] on button "Klimek test" at bounding box center [267, 27] width 69 height 18
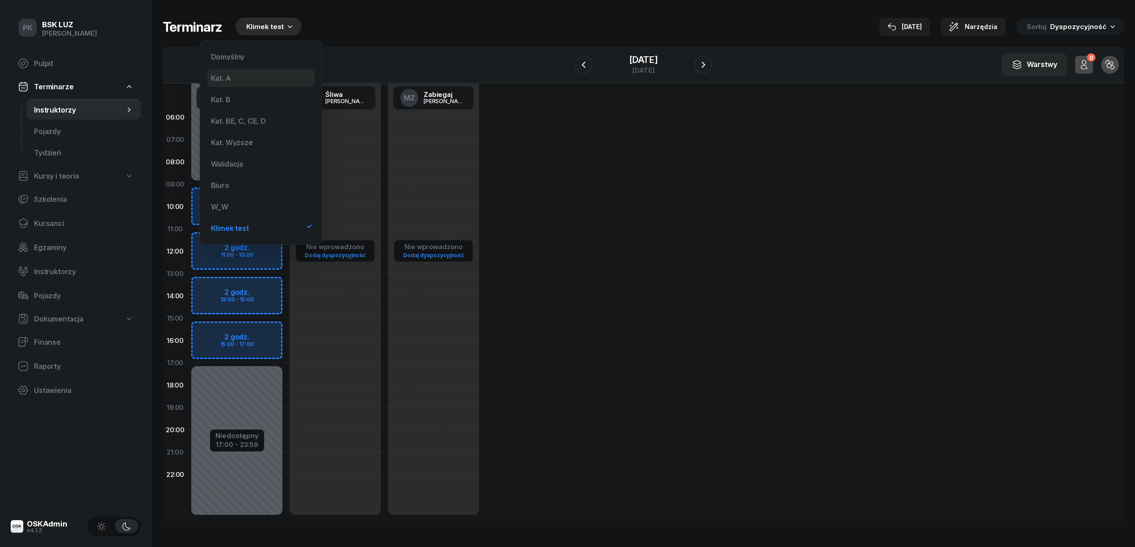
click at [252, 80] on div "Kat. A" at bounding box center [260, 78] width 107 height 18
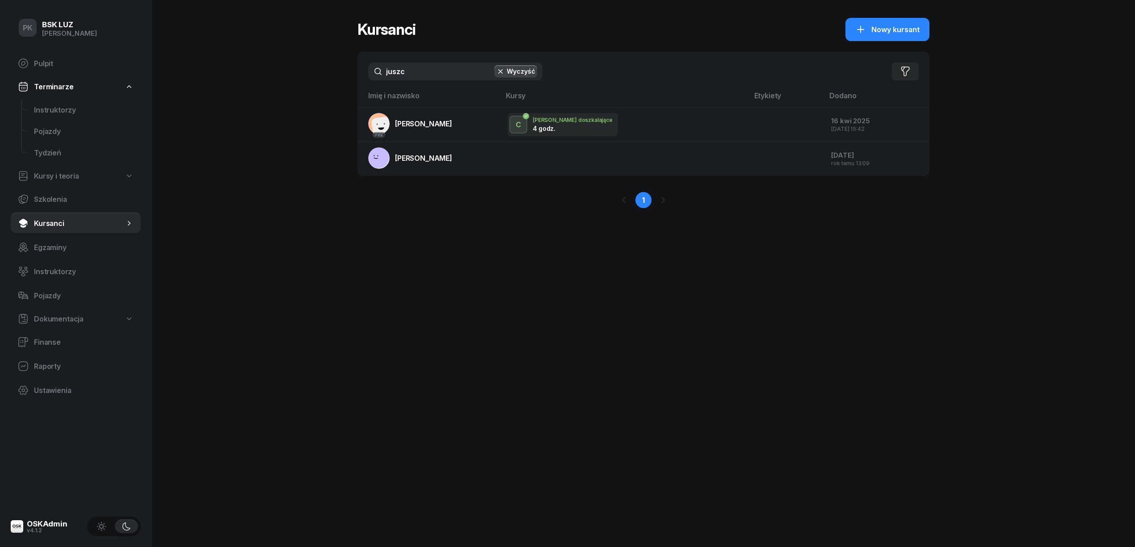
click at [385, 29] on h1 "Kursanci" at bounding box center [386, 29] width 58 height 16
drag, startPoint x: 419, startPoint y: 74, endPoint x: 367, endPoint y: 72, distance: 51.9
click at [367, 72] on div "juszc Wyczyść Filtruj" at bounding box center [643, 71] width 572 height 39
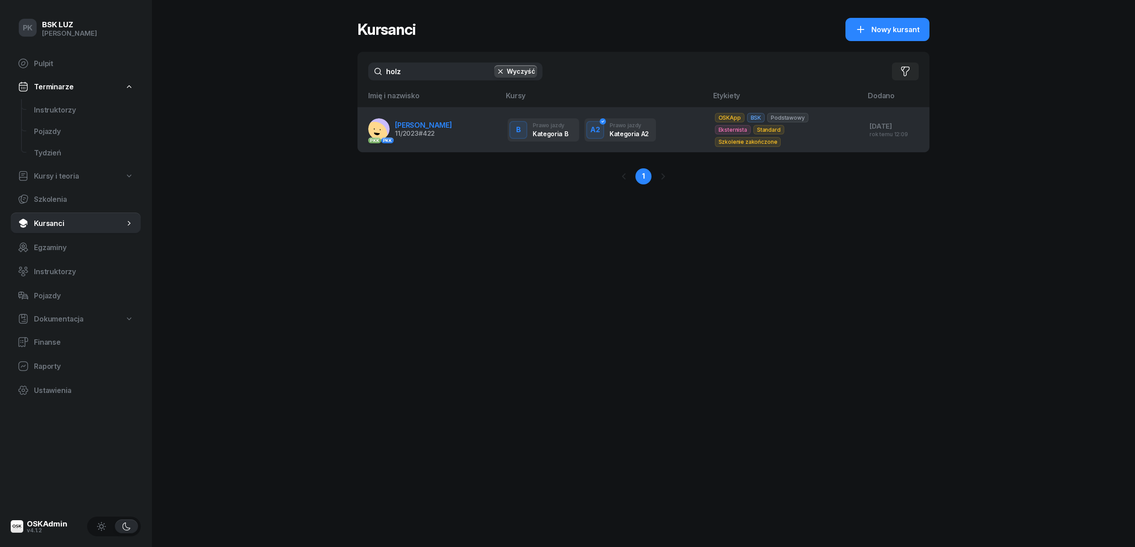
type input "holz"
click at [408, 127] on span "[PERSON_NAME]" at bounding box center [423, 125] width 57 height 9
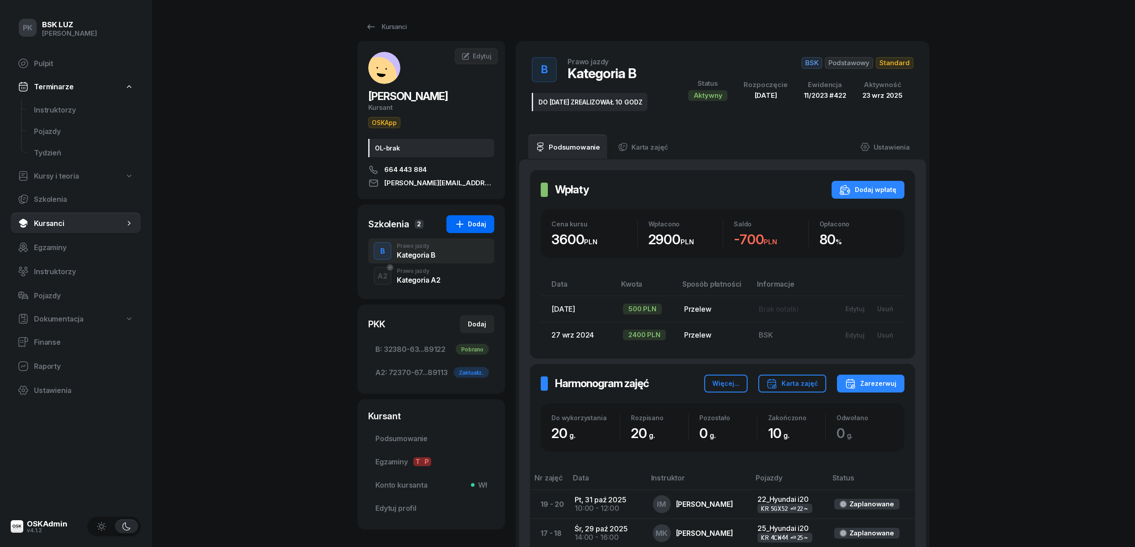
click at [480, 221] on div "Dodaj" at bounding box center [470, 224] width 32 height 11
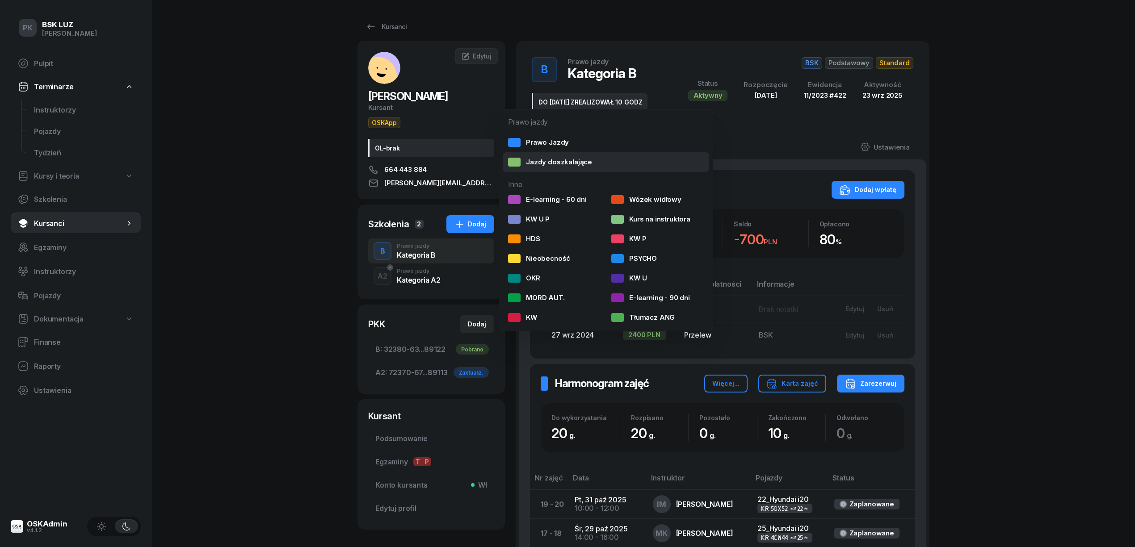
click at [553, 158] on div "Jazdy doszkalające" at bounding box center [550, 162] width 84 height 9
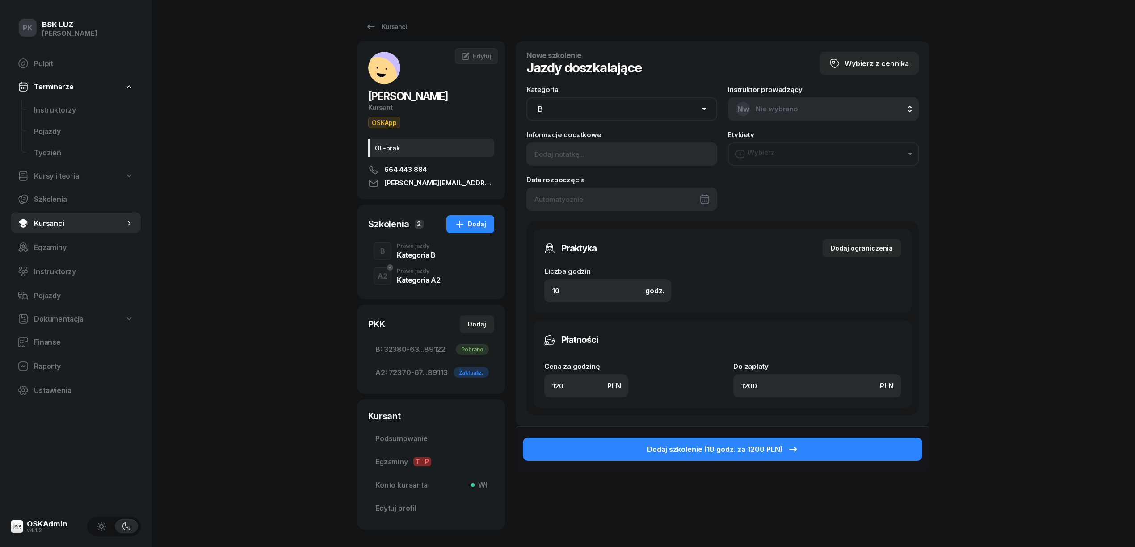
drag, startPoint x: 579, startPoint y: 96, endPoint x: 579, endPoint y: 106, distance: 9.8
click at [579, 101] on div "Kategoria AM A1 A2 A B1 B B+E C1 C1+E C C+E D1 D1+E D D+E T Tram C+CE C+D" at bounding box center [621, 103] width 191 height 34
click at [580, 106] on select "AM A1 A2 A B1 B B+E C1 C1+E C C+E D1 D1+E D D+E T Tram C+CE C+D" at bounding box center [621, 108] width 191 height 23
select select "A2"
click at [526, 97] on select "AM A1 A2 A B1 B B+E C1 C1+E C C+E D1 D1+E D D+E T Tram C+CE C+D" at bounding box center [621, 108] width 191 height 23
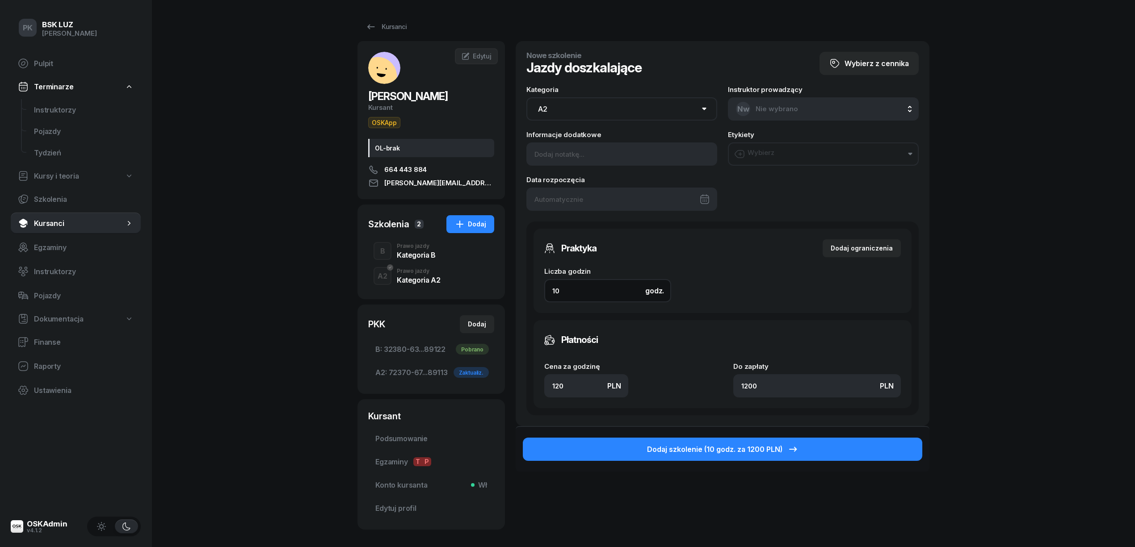
drag, startPoint x: 563, startPoint y: 289, endPoint x: 508, endPoint y: 294, distance: 54.6
click at [513, 293] on div "HOLZER JAN Kursant OSKApp OL-brak 664 443 884 jan.m.holzer@gmail.com JH JAN HOL…" at bounding box center [643, 285] width 572 height 489
type input "4"
type input "480"
type input "4"
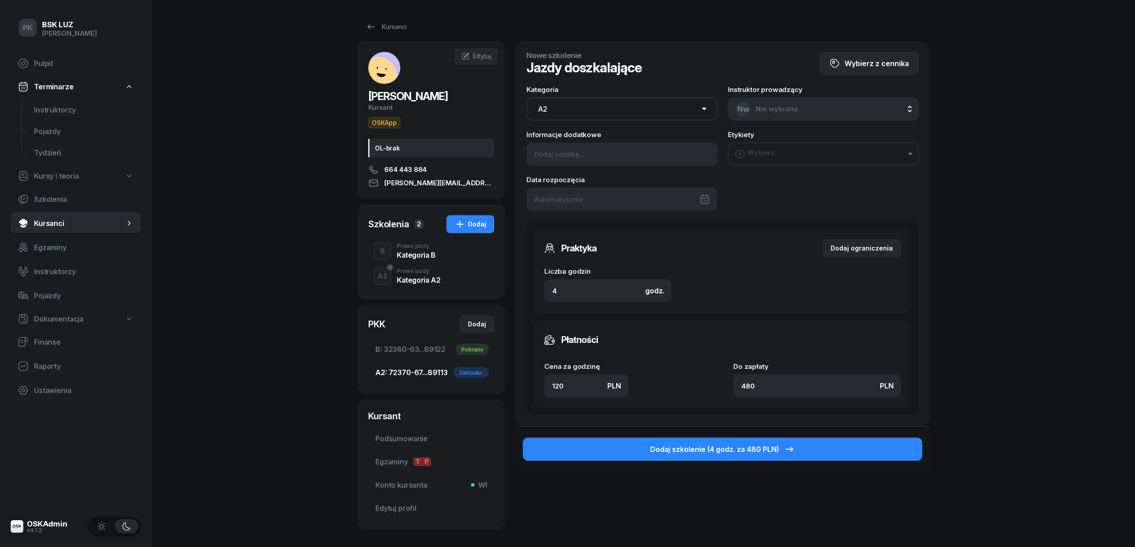
drag, startPoint x: 576, startPoint y: 382, endPoint x: 490, endPoint y: 365, distance: 88.2
click at [491, 377] on div "HOLZER JAN Kursant OSKApp OL-brak 664 443 884 jan.m.holzer@gmail.com JH JAN HOL…" at bounding box center [643, 285] width 572 height 489
type input "1"
type input "4"
type input "14"
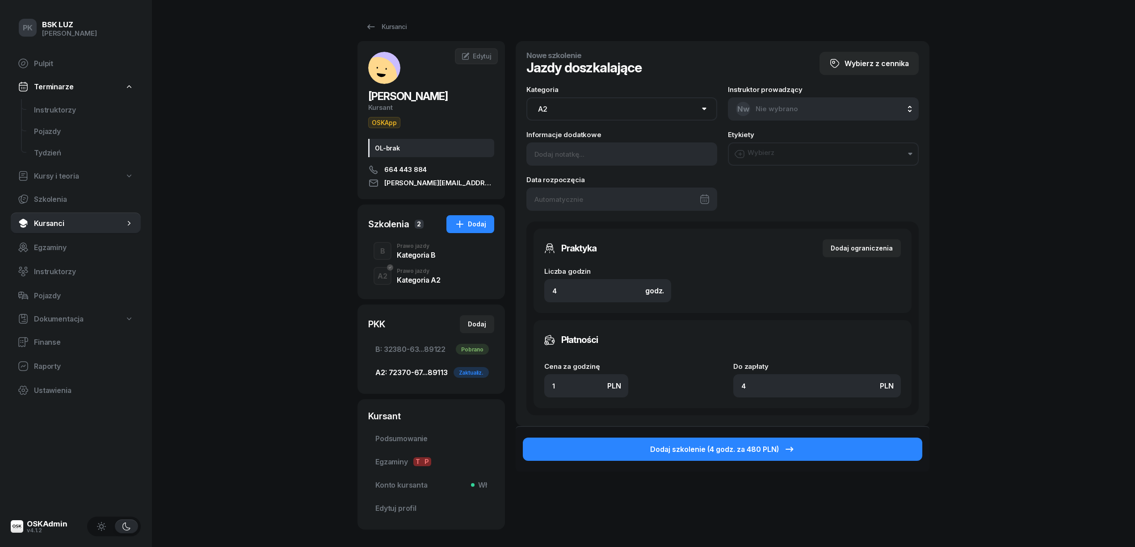
type input "56"
type input "140"
type input "560"
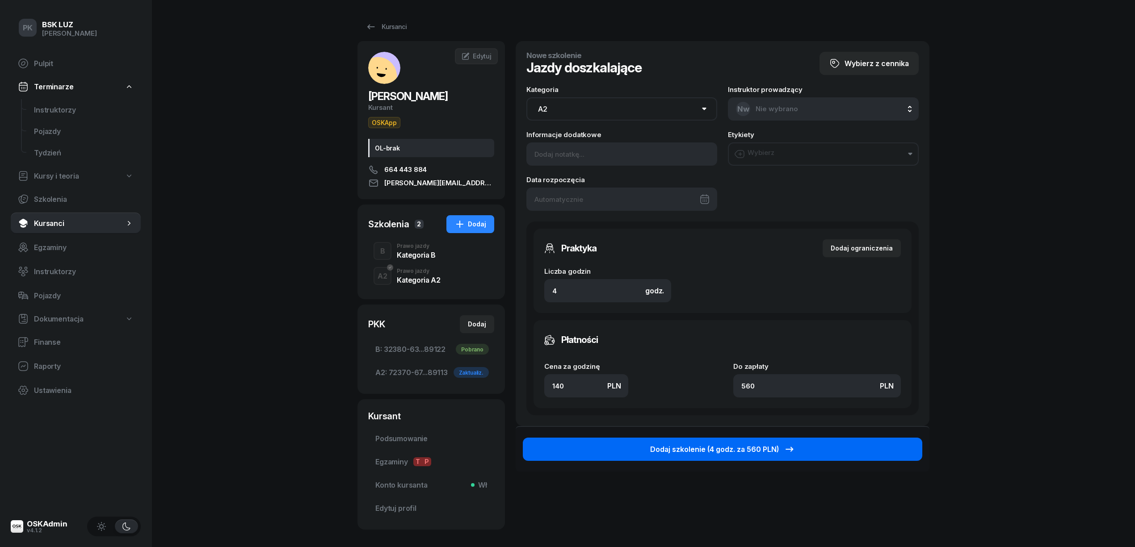
type input "140"
click at [716, 448] on div "Dodaj szkolenie (4 godz. za 560 PLN)" at bounding box center [722, 449] width 145 height 11
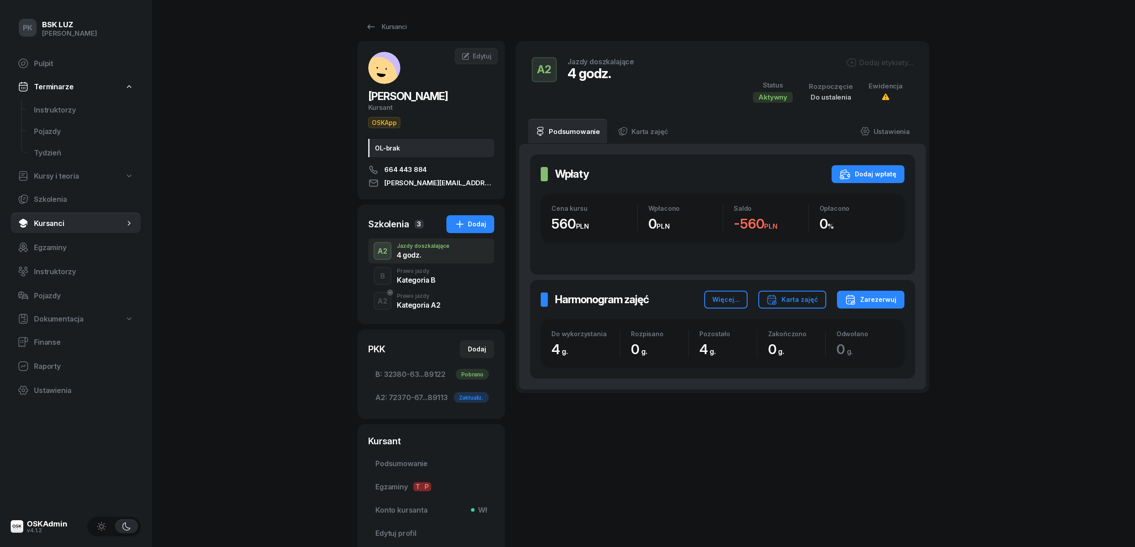
click at [878, 68] on div "Dodaj etykiety..." at bounding box center [827, 63] width 171 height 13
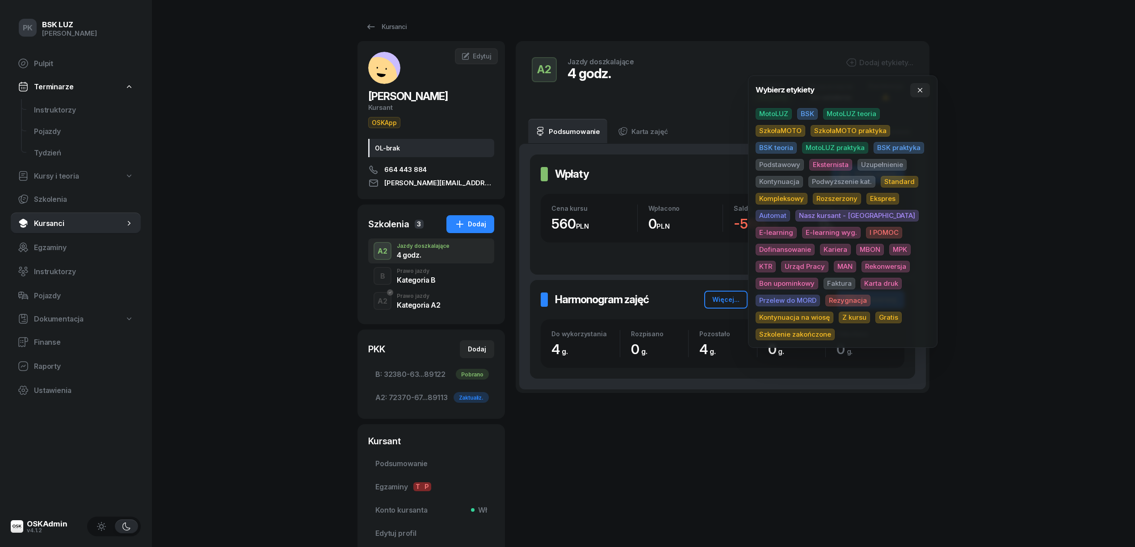
click at [788, 129] on span "SzkołaMOTO" at bounding box center [780, 131] width 50 height 12
click at [871, 161] on span "Uzupełnienie" at bounding box center [881, 163] width 49 height 12
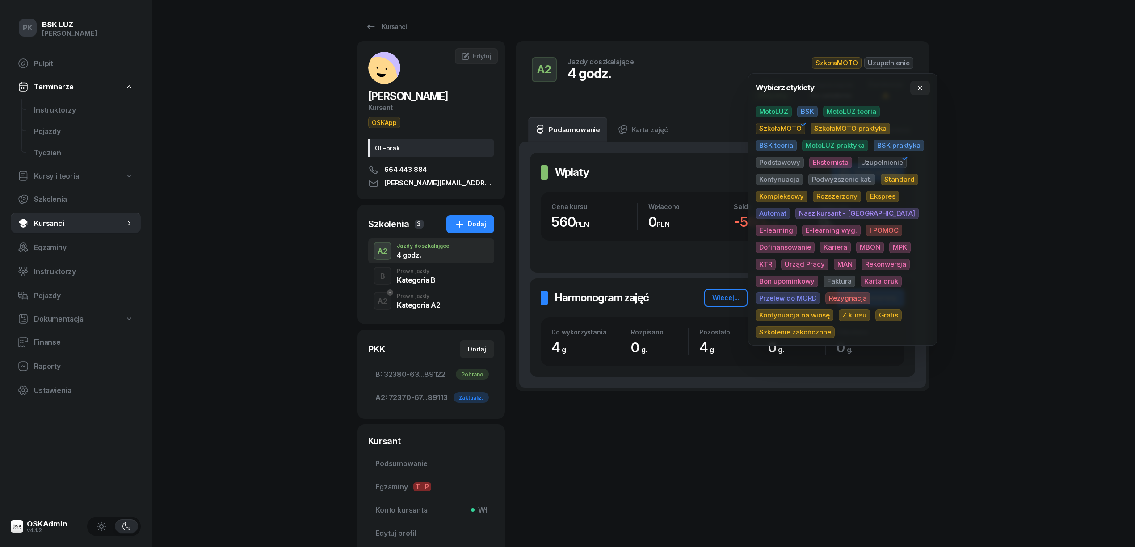
click at [1049, 131] on div "PK BSK LUZ Piotr Klimek Pulpit Terminarze Instruktorzy Pojazdy Tydzień Kursy i …" at bounding box center [567, 308] width 1135 height 616
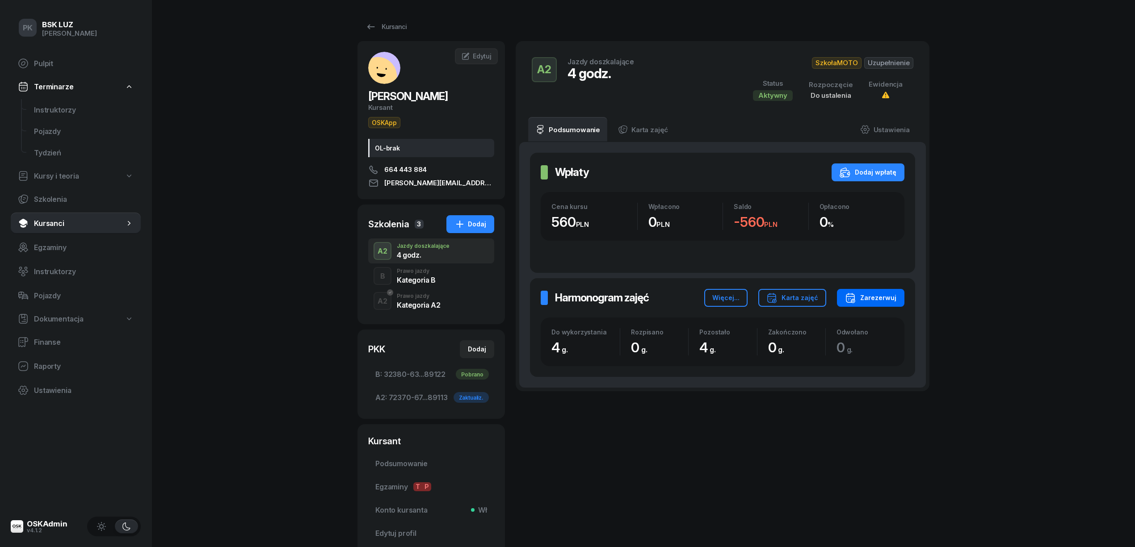
click at [869, 295] on div "Zarezerwuj" at bounding box center [870, 298] width 51 height 11
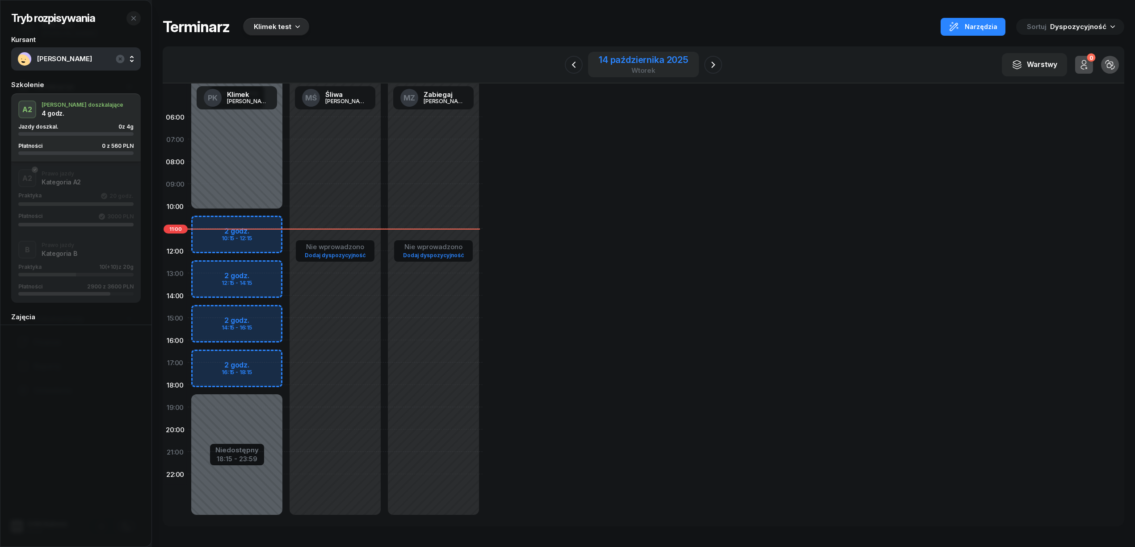
click at [662, 63] on div "14 października 2025" at bounding box center [643, 59] width 89 height 9
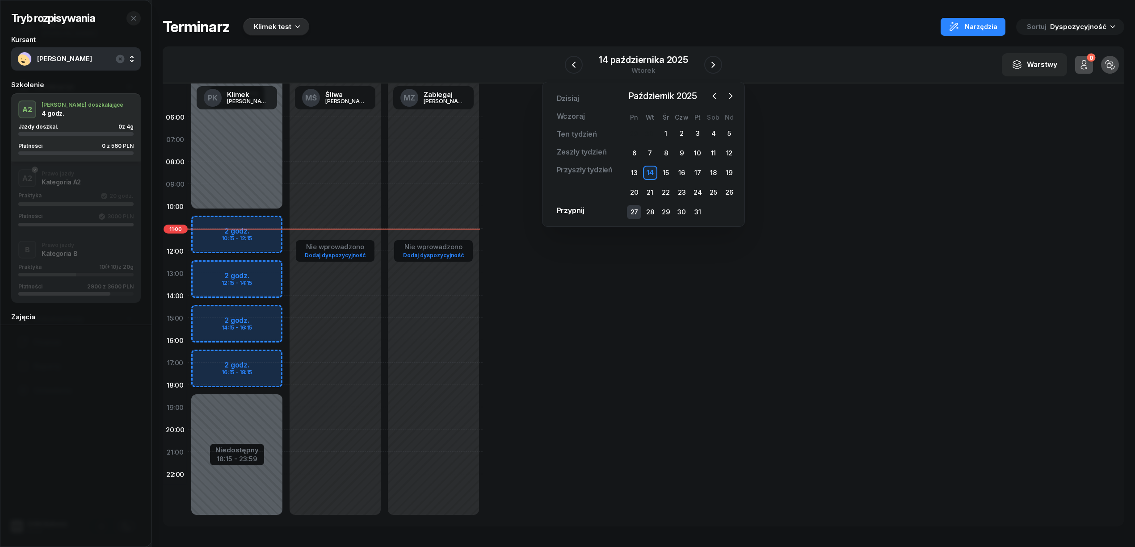
click at [633, 205] on div "27" at bounding box center [634, 212] width 14 height 14
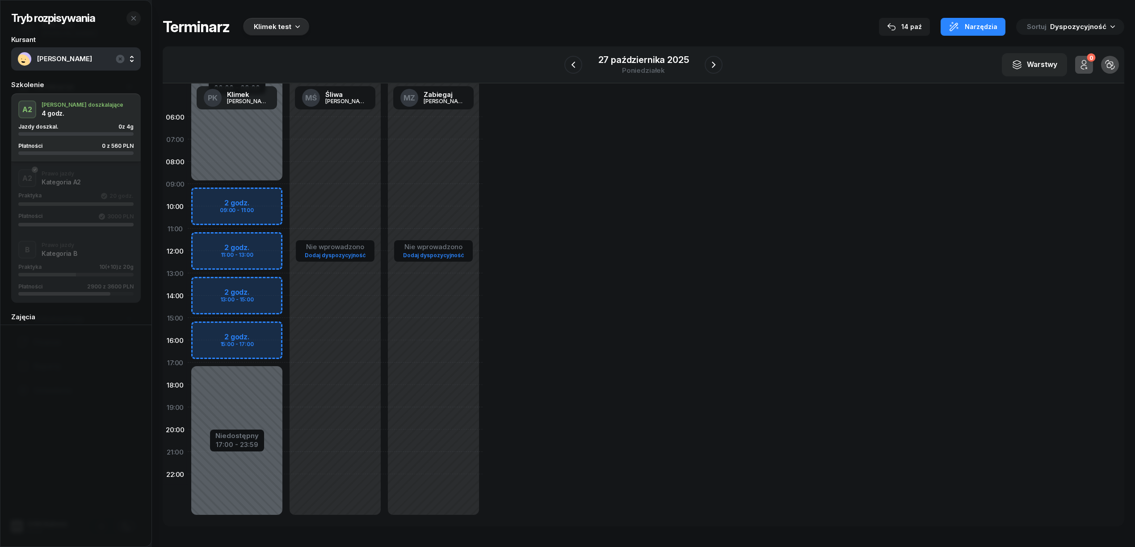
click at [272, 196] on div "Niedostępny 00:00 - 09:00 Niedostępny 17:00 - 23:59 2 godz. 09:00 - 11:00 2 god…" at bounding box center [237, 318] width 98 height 424
select select "09"
select select "11"
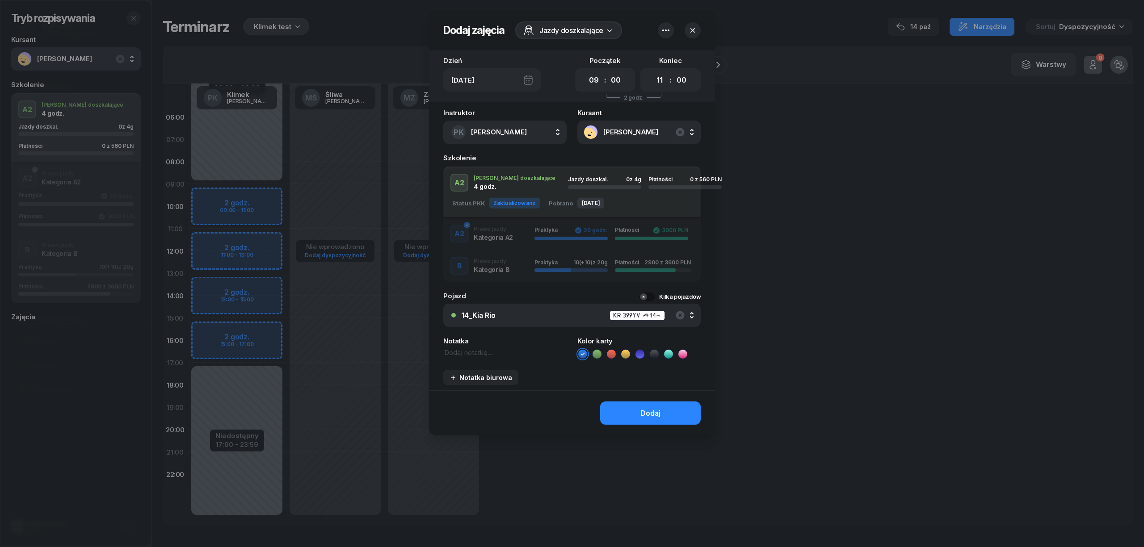
click at [355, 24] on div at bounding box center [572, 273] width 1144 height 547
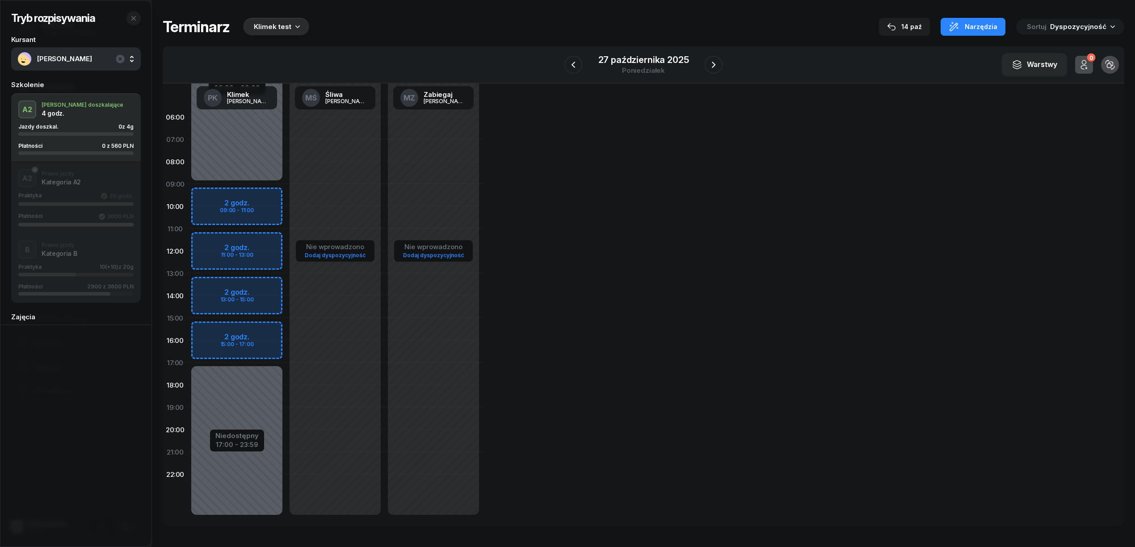
click at [264, 33] on div "Klimek test" at bounding box center [276, 27] width 66 height 18
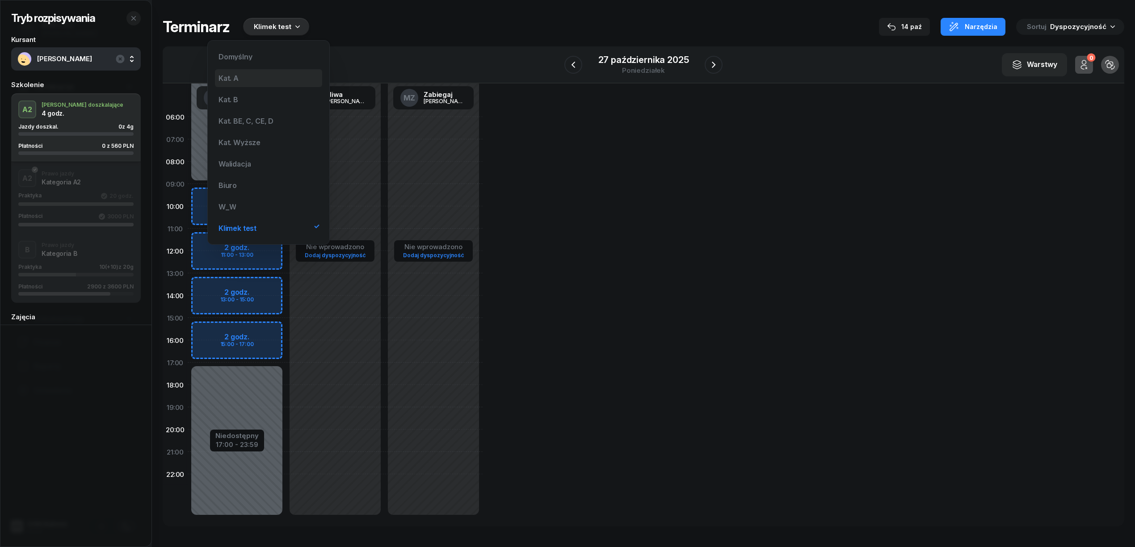
click at [239, 72] on div "Kat. A" at bounding box center [268, 78] width 107 height 18
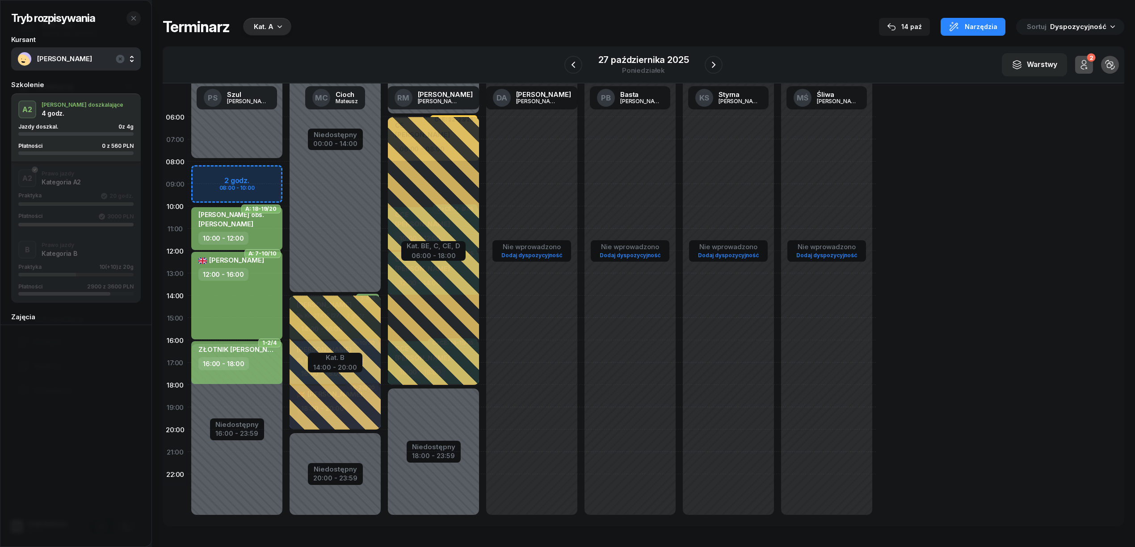
click at [263, 159] on div "Niedostępny 00:00 - 08:00 Niedostępny 16:00 - 23:59 2 godz. 08:00 - 10:00 A: 3-…" at bounding box center [237, 318] width 98 height 424
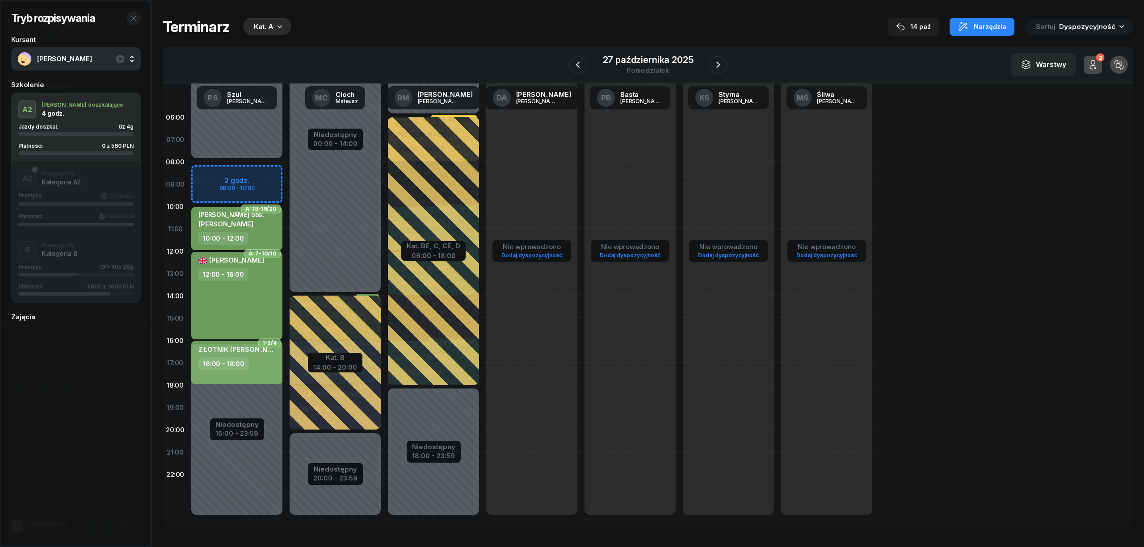
select select "07"
select select "08"
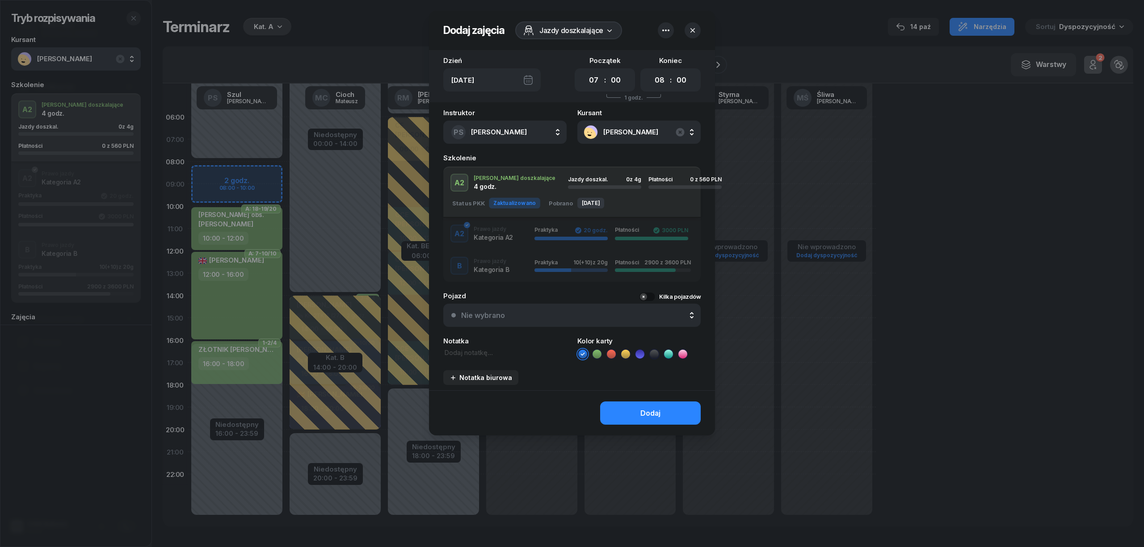
click at [264, 167] on div at bounding box center [572, 273] width 1144 height 547
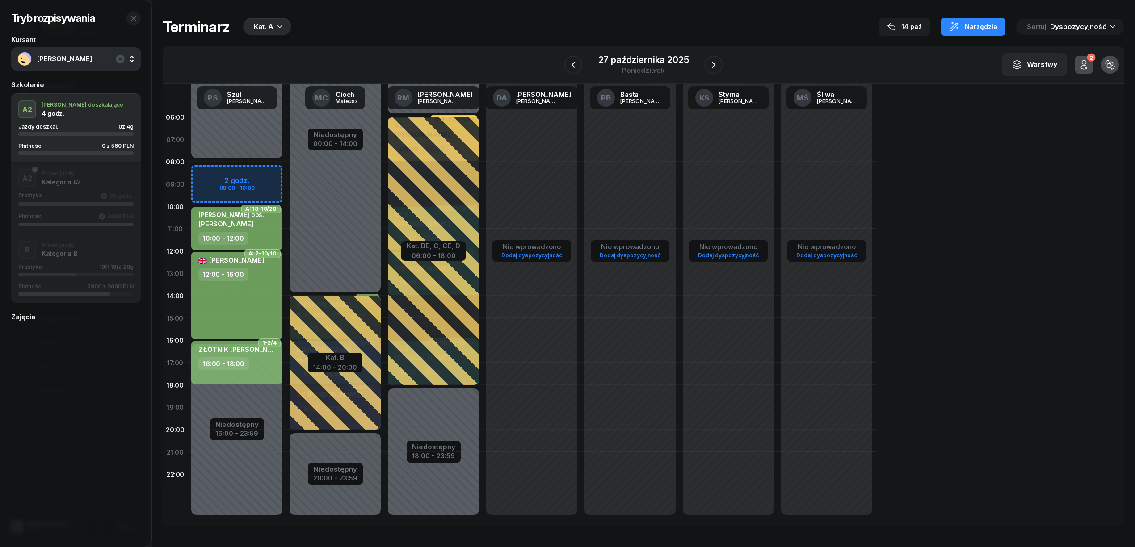
click at [264, 170] on div "Niedostępny 00:00 - 08:00 Niedostępny 16:00 - 23:59 2 godz. 08:00 - 10:00 A: 3-…" at bounding box center [237, 318] width 98 height 424
select select "08"
select select "10"
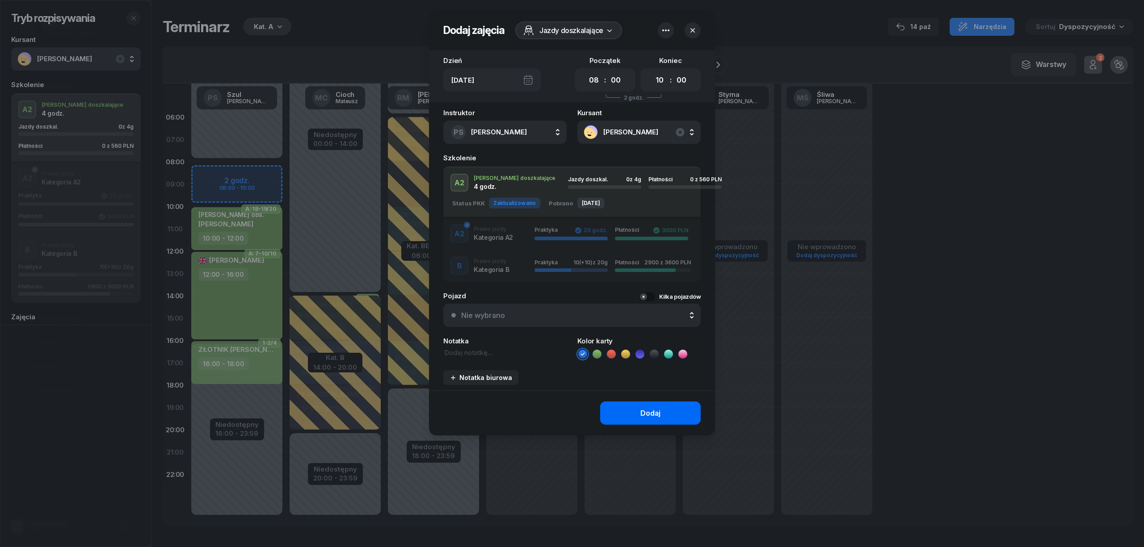
click at [630, 412] on button "Dodaj" at bounding box center [650, 413] width 101 height 23
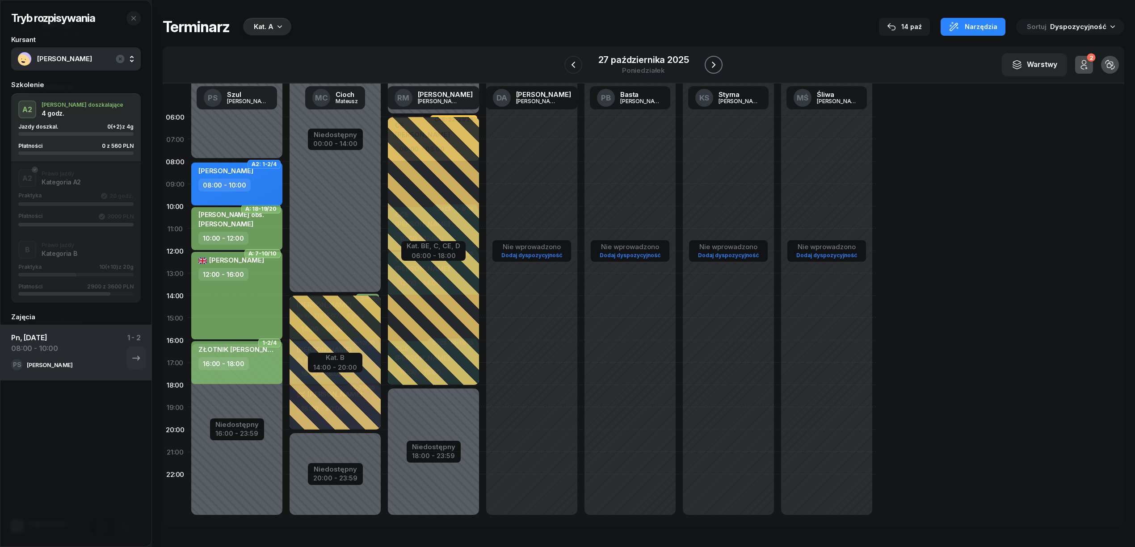
drag, startPoint x: 715, startPoint y: 59, endPoint x: 711, endPoint y: 65, distance: 6.7
click at [715, 59] on icon "button" at bounding box center [713, 64] width 11 height 11
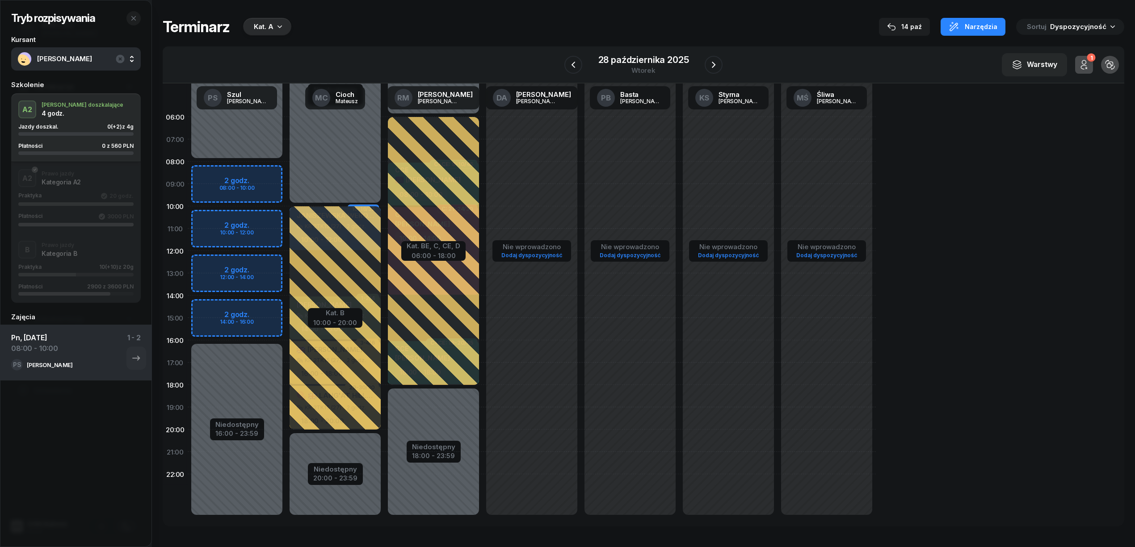
click at [261, 172] on div "Niedostępny 00:00 - 08:00 Niedostępny 16:00 - 23:59 2 godz. 08:00 - 10:00 2 god…" at bounding box center [237, 318] width 98 height 424
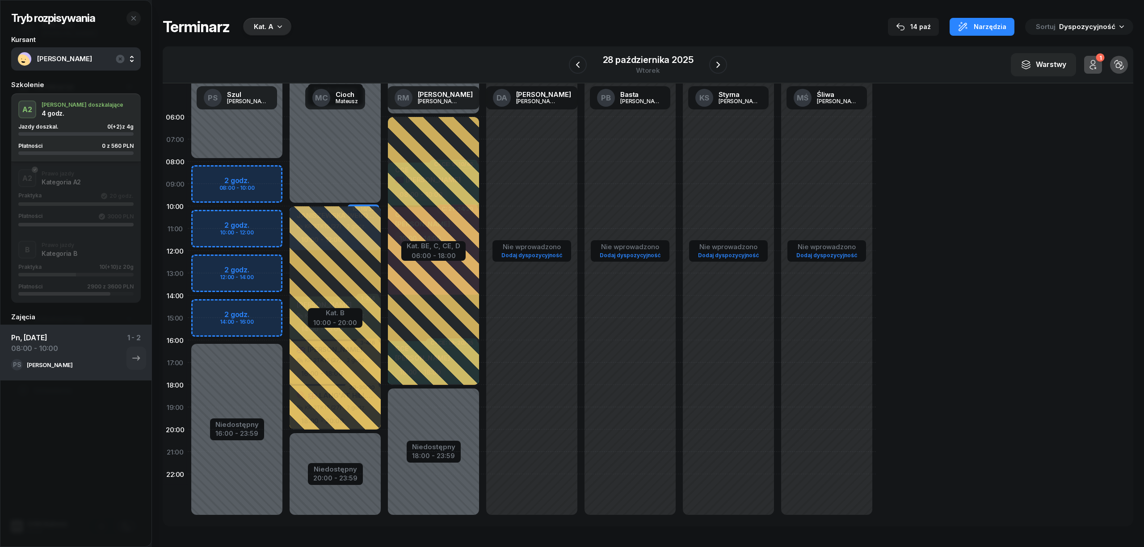
select select "08"
select select "10"
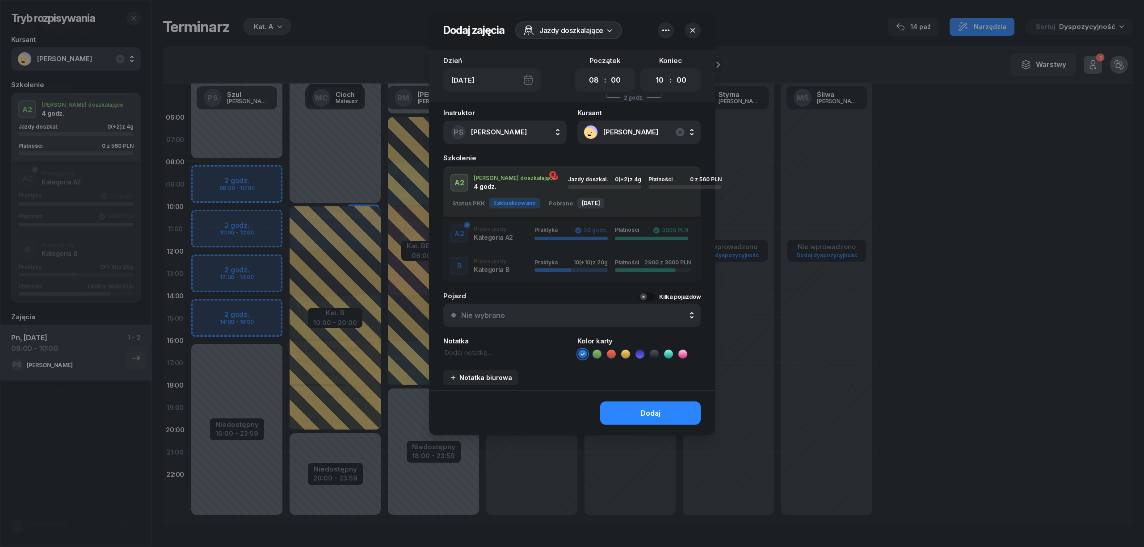
click at [250, 215] on div at bounding box center [572, 273] width 1144 height 547
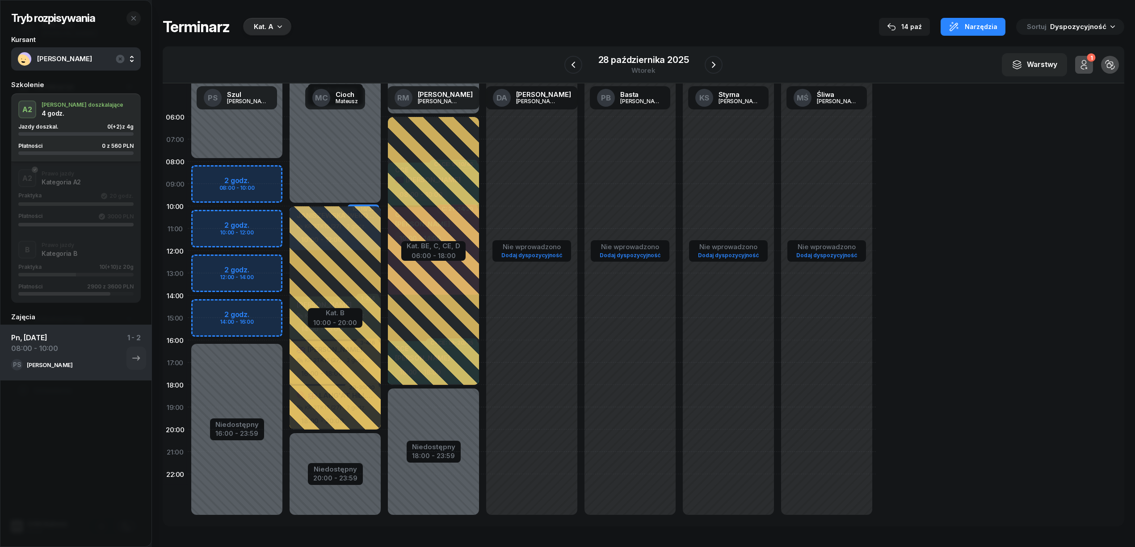
click at [251, 215] on div "Niedostępny 00:00 - 08:00 Niedostępny 16:00 - 23:59 2 godz. 08:00 - 10:00 2 god…" at bounding box center [237, 318] width 98 height 424
select select "10"
select select "12"
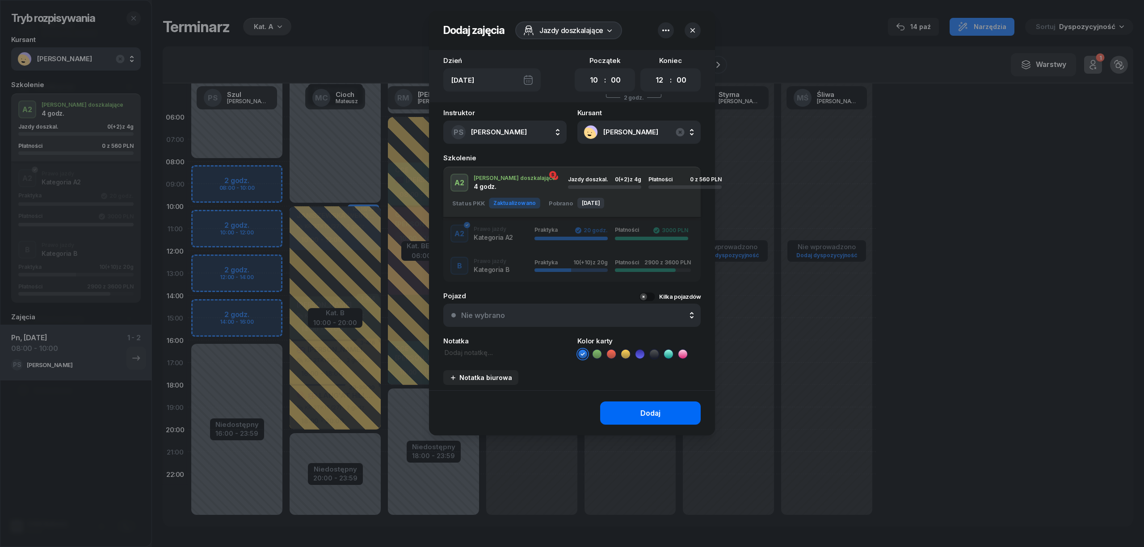
click at [625, 415] on button "Dodaj" at bounding box center [650, 413] width 101 height 23
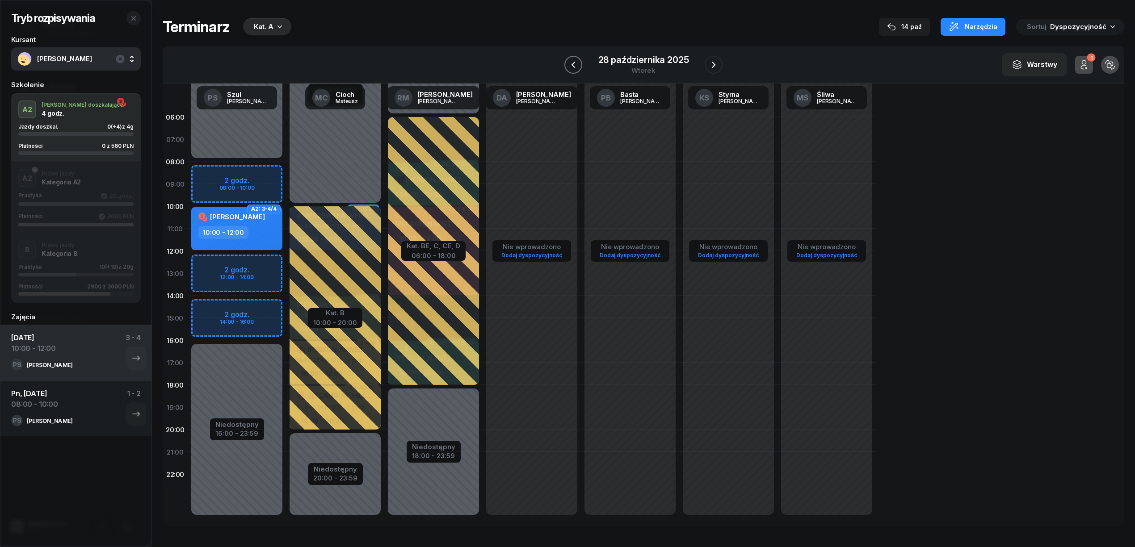
click at [575, 63] on icon "button" at bounding box center [573, 64] width 11 height 11
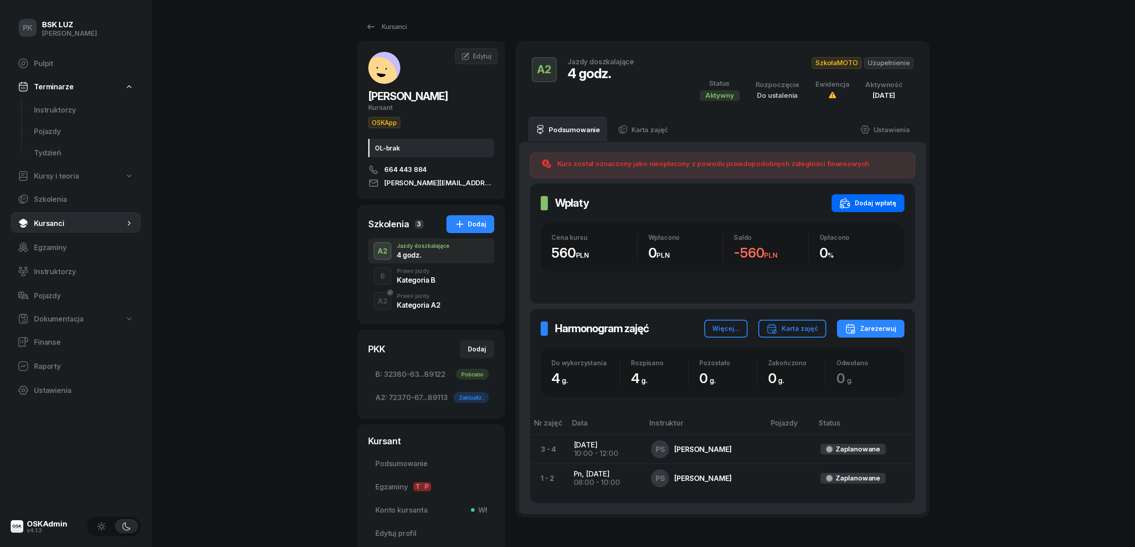
click at [867, 198] on div "Dodaj wpłatę" at bounding box center [867, 203] width 57 height 11
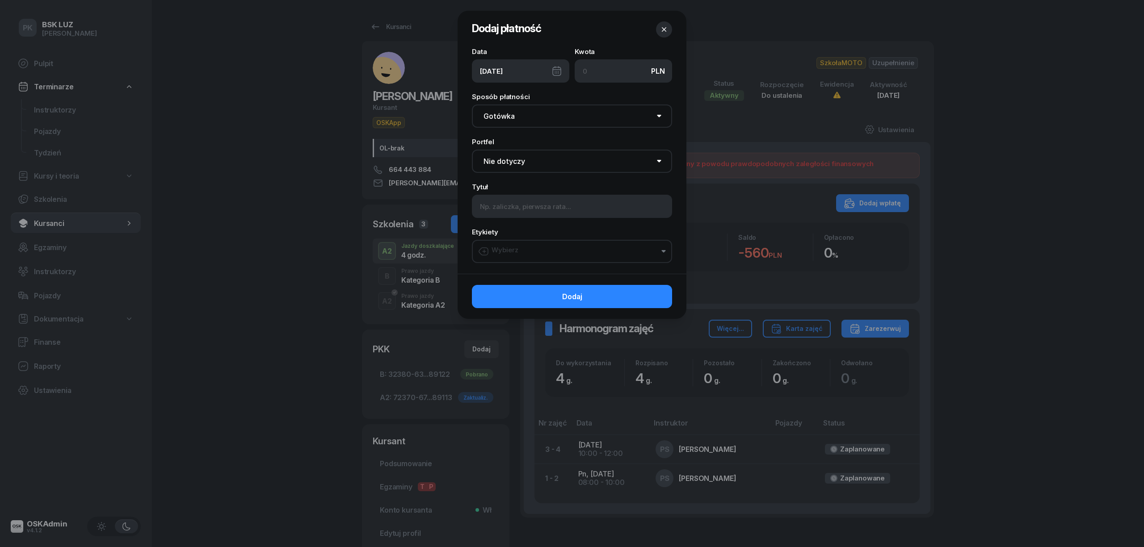
click at [622, 74] on input at bounding box center [622, 70] width 97 height 23
type input "2"
type input "560"
click at [560, 120] on select "Gotówka Karta Przelew Płatności online BLIK" at bounding box center [572, 116] width 200 height 23
select select "card"
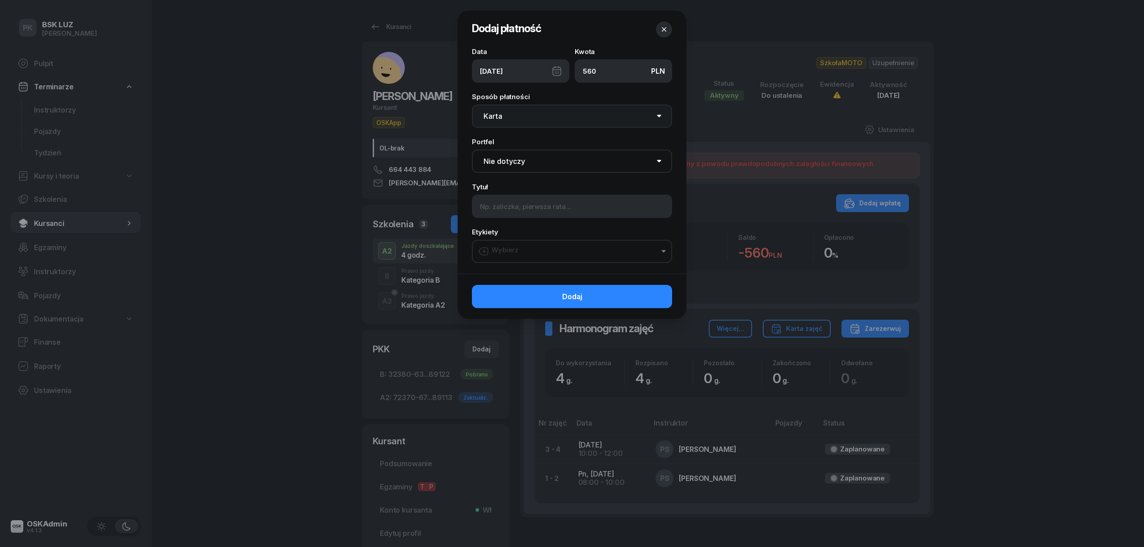
click at [472, 105] on select "Gotówka Karta Przelew Płatności online BLIK" at bounding box center [572, 116] width 200 height 23
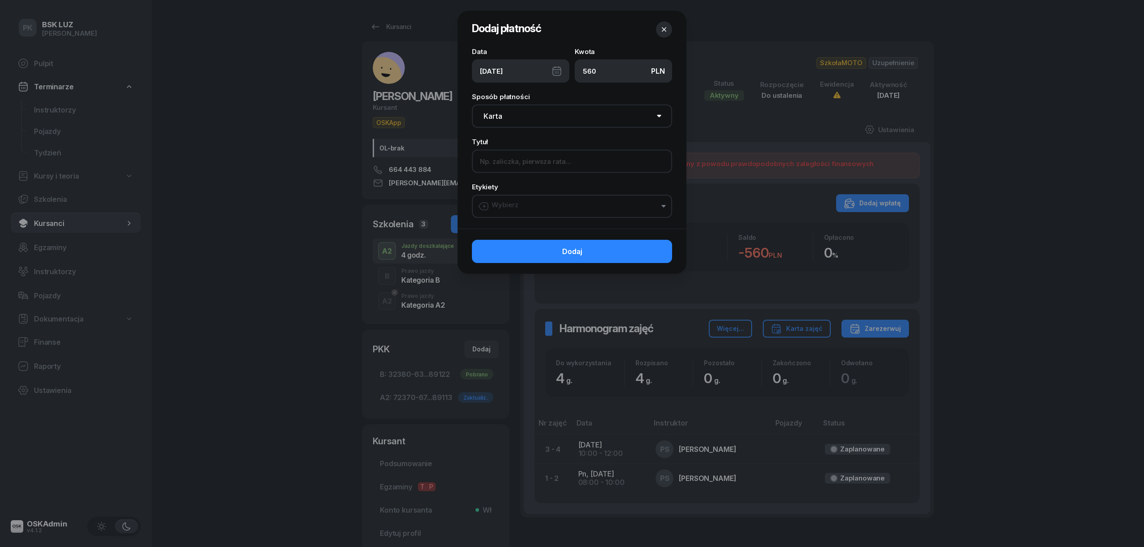
click at [537, 163] on input at bounding box center [572, 161] width 200 height 23
type input "4h uzupełnienie"
click at [545, 211] on button "Wybierz" at bounding box center [572, 206] width 200 height 23
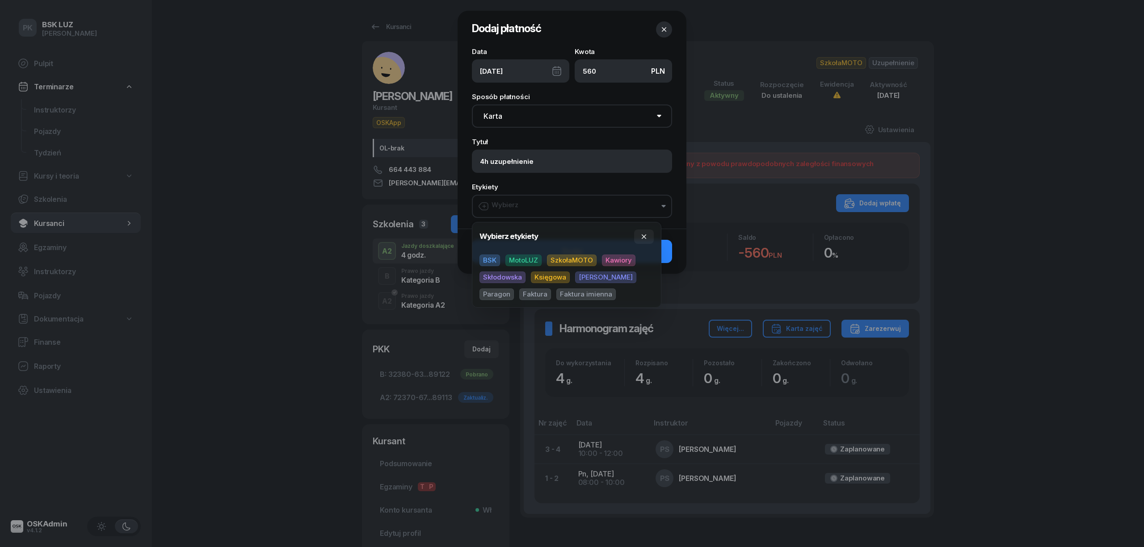
click at [565, 258] on span "SzkołaMOTO" at bounding box center [572, 261] width 50 height 12
click at [609, 257] on span "Kawiory" at bounding box center [619, 261] width 34 height 12
click at [514, 289] on span "Paragon" at bounding box center [496, 295] width 34 height 12
click at [645, 234] on icon "button" at bounding box center [643, 237] width 7 height 7
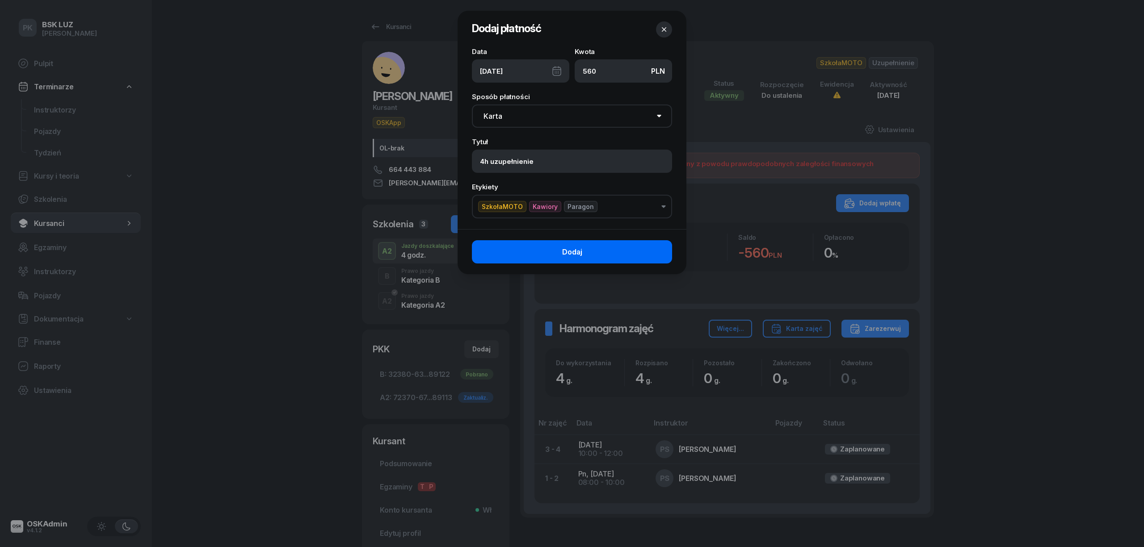
click at [654, 249] on button "Dodaj" at bounding box center [572, 251] width 200 height 23
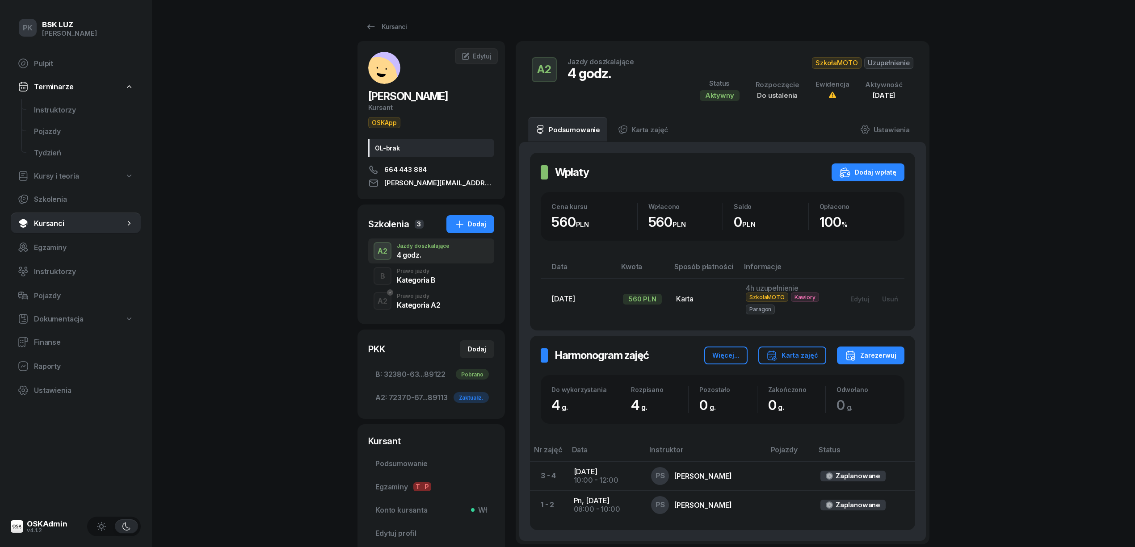
click at [424, 306] on div "Kategoria A2" at bounding box center [418, 305] width 43 height 7
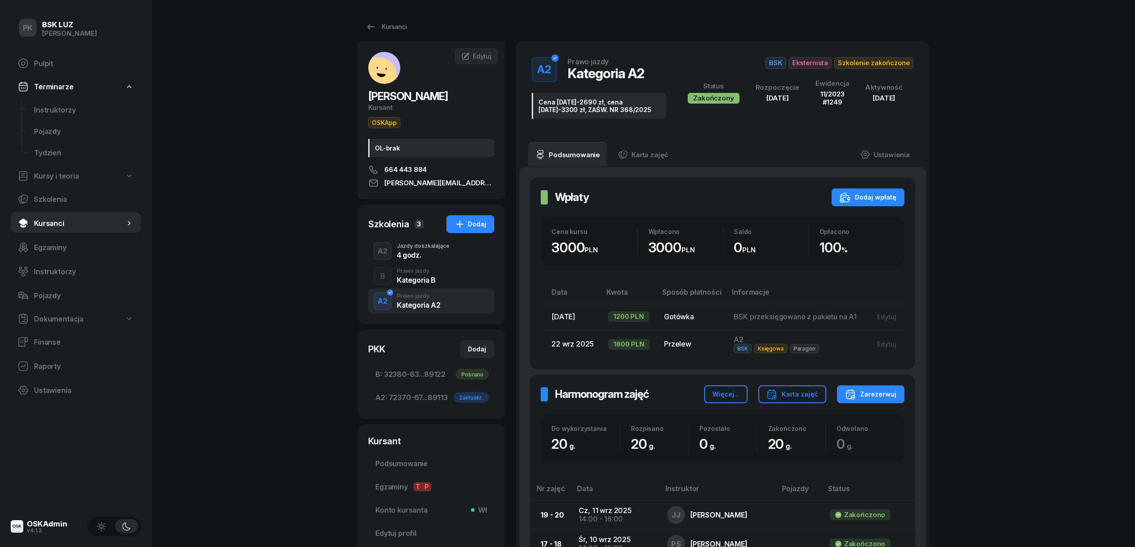
click at [430, 283] on div "Kategoria B" at bounding box center [416, 280] width 39 height 7
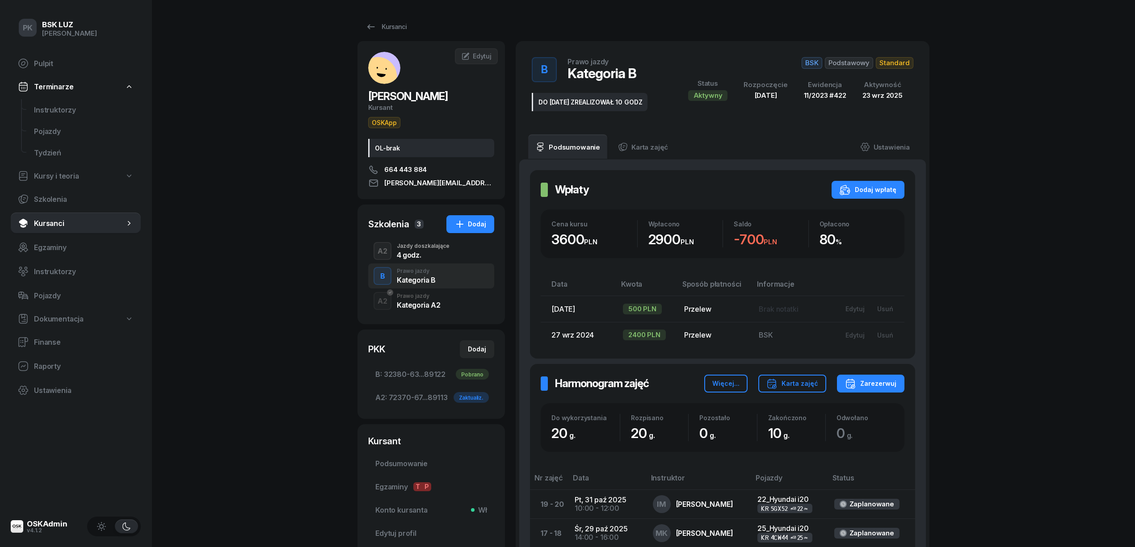
click at [431, 258] on div "4 godz." at bounding box center [423, 255] width 53 height 7
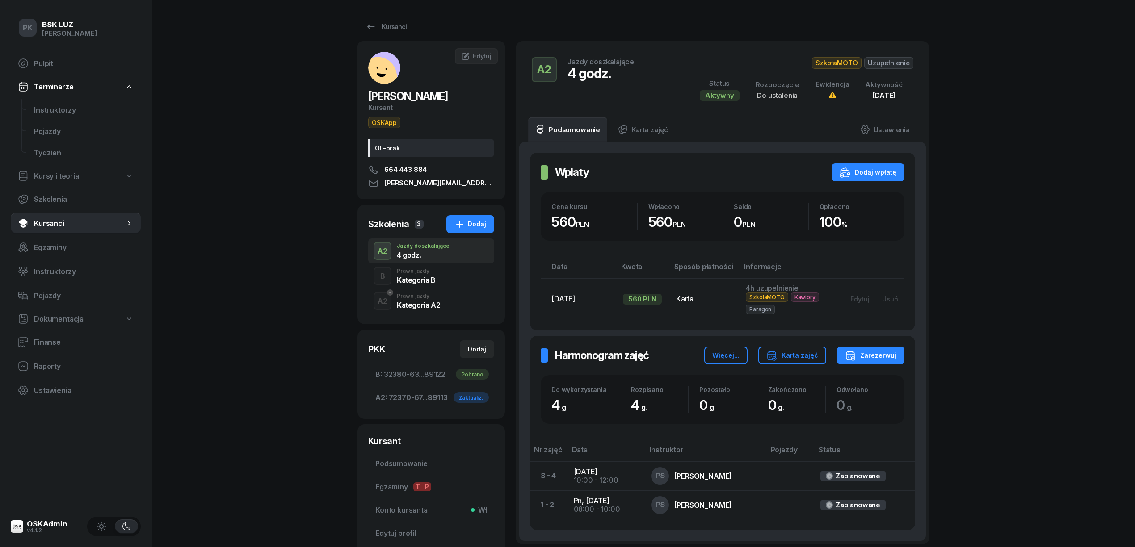
click at [433, 276] on div "Kategoria B" at bounding box center [416, 279] width 39 height 10
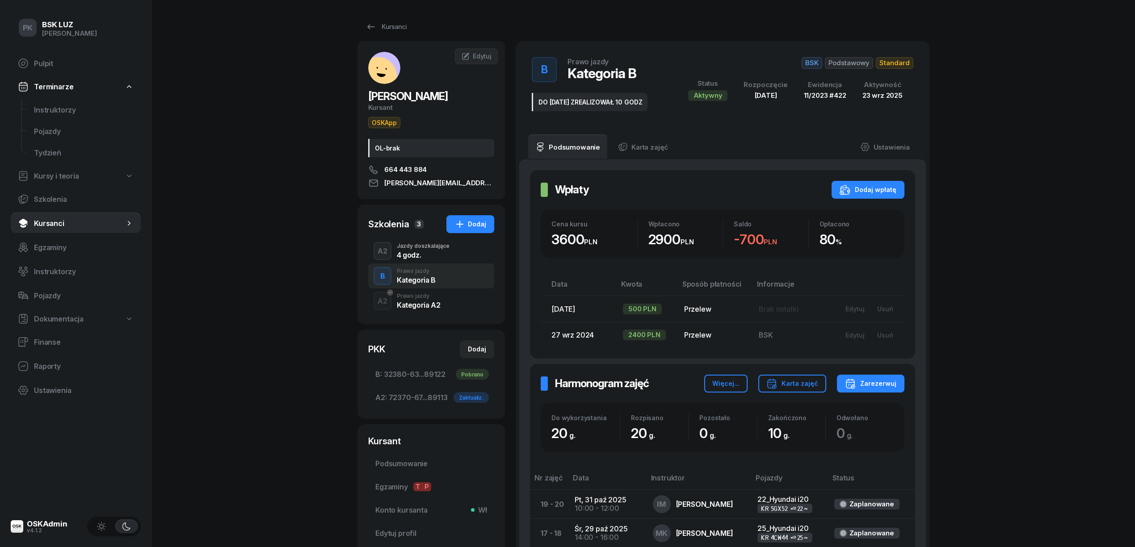
click at [415, 295] on div "Prawo jazdy" at bounding box center [418, 296] width 43 height 5
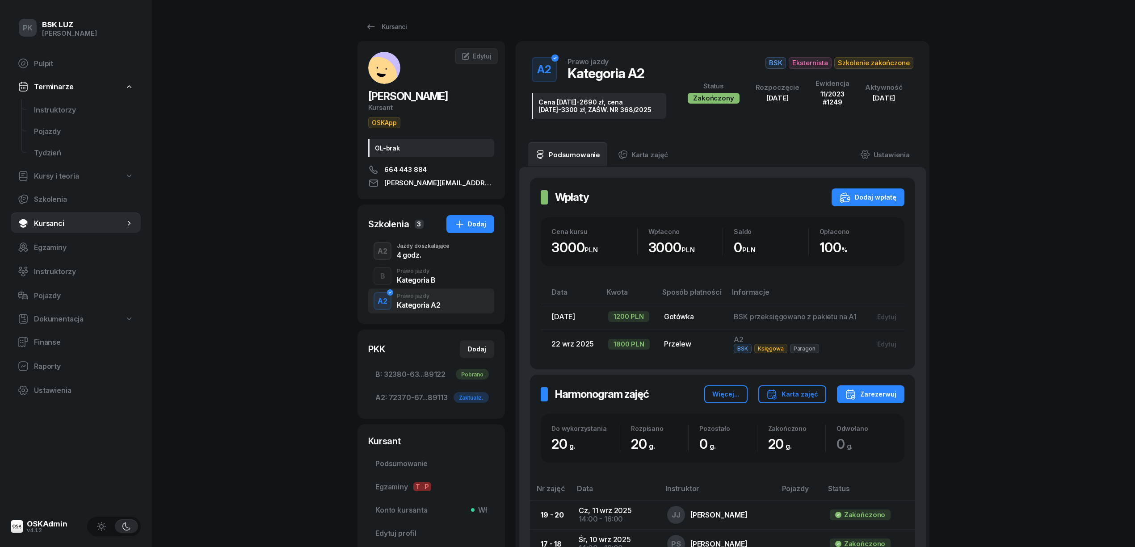
click at [424, 256] on div "4 godz." at bounding box center [423, 255] width 53 height 7
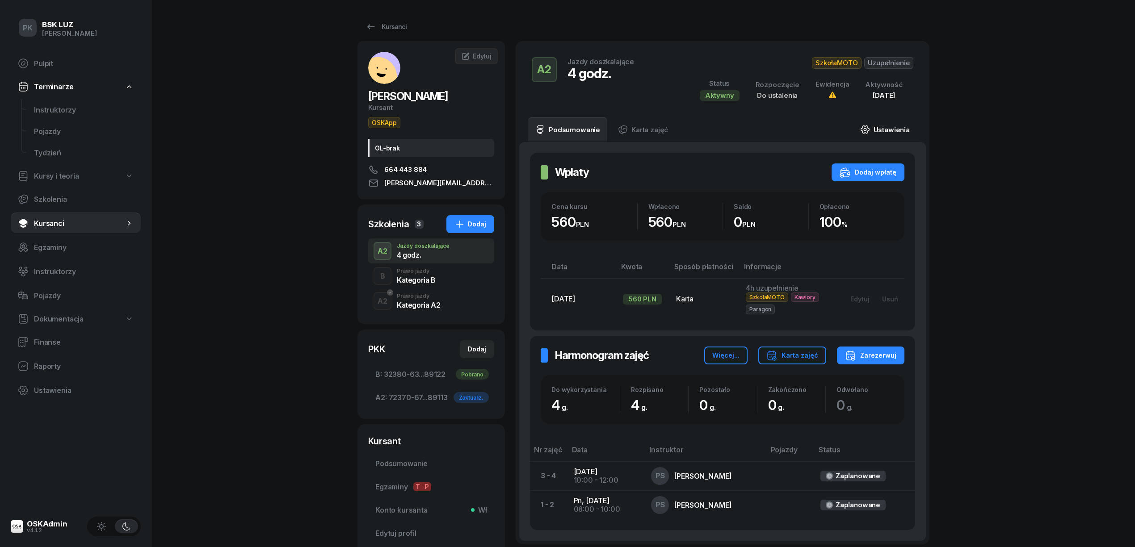
click at [877, 134] on link "Ustawienia" at bounding box center [885, 129] width 64 height 25
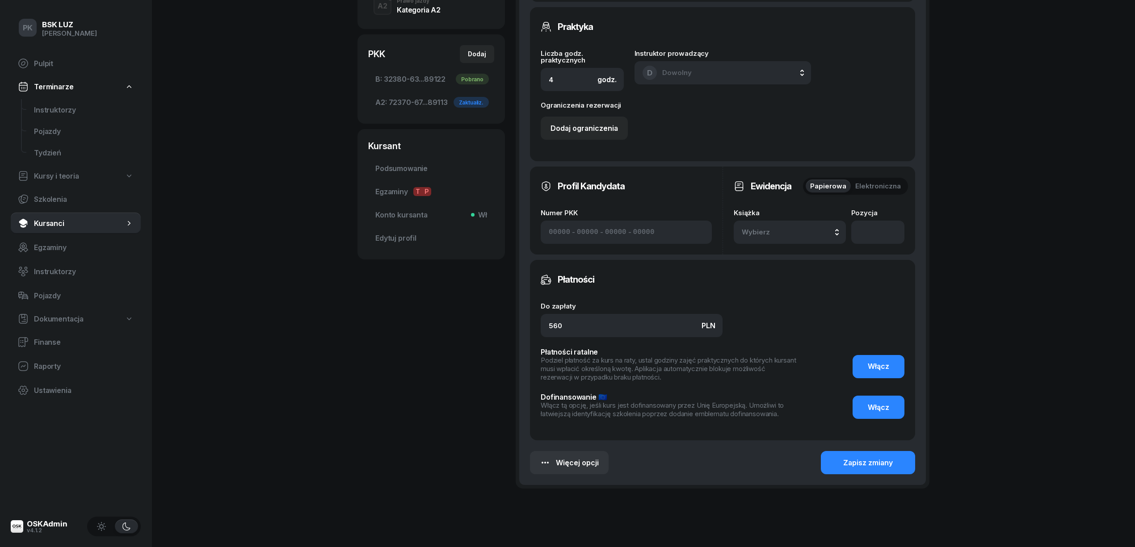
scroll to position [298, 0]
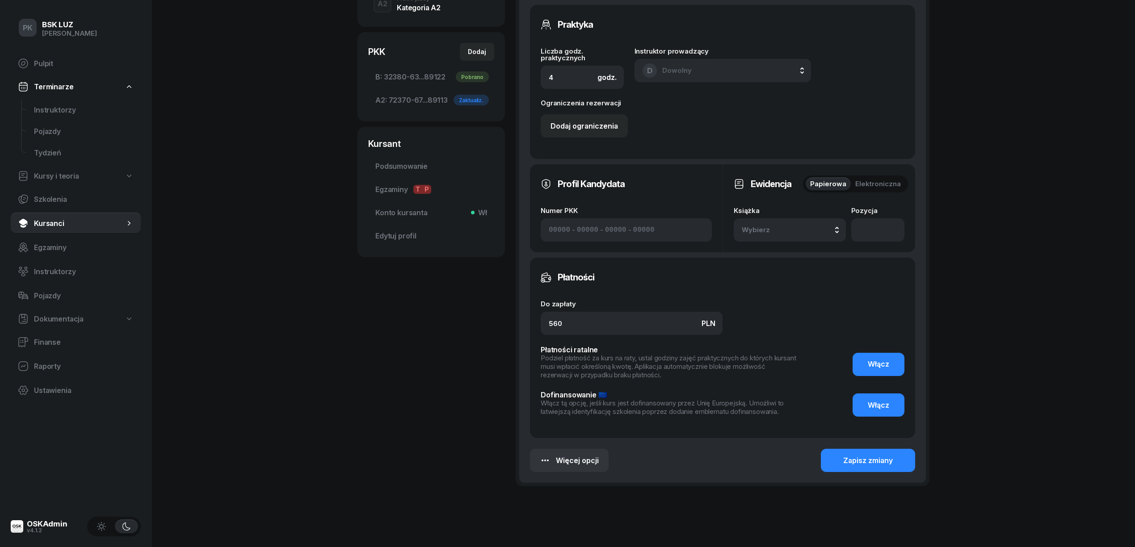
click at [809, 231] on div "Wybierz" at bounding box center [790, 230] width 96 height 8
click at [818, 283] on div "1/2020/SM Manualna" at bounding box center [799, 288] width 105 height 14
click at [872, 457] on div "Zapisz zmiany" at bounding box center [868, 461] width 50 height 8
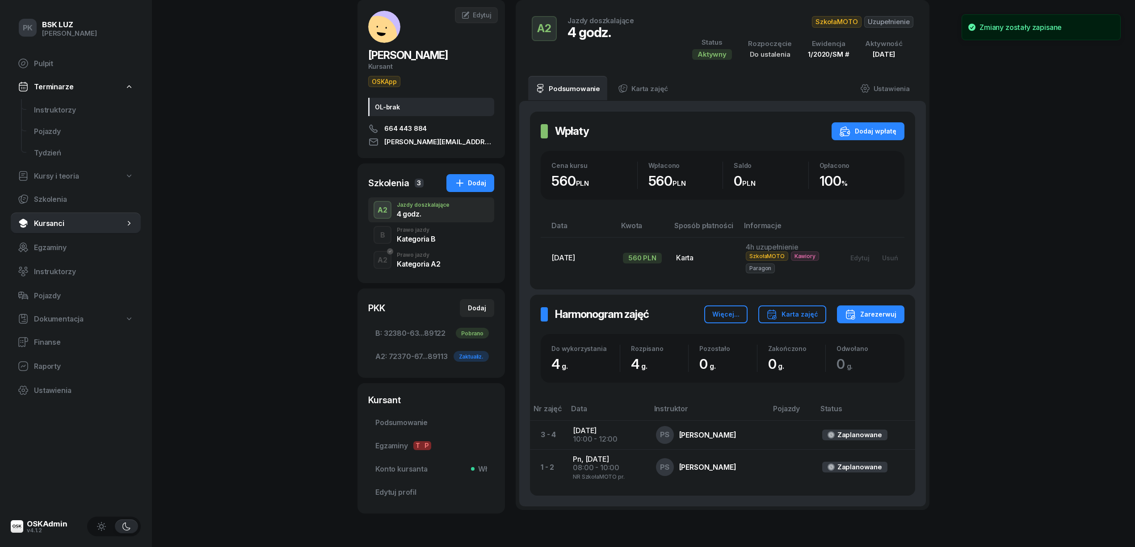
scroll to position [0, 0]
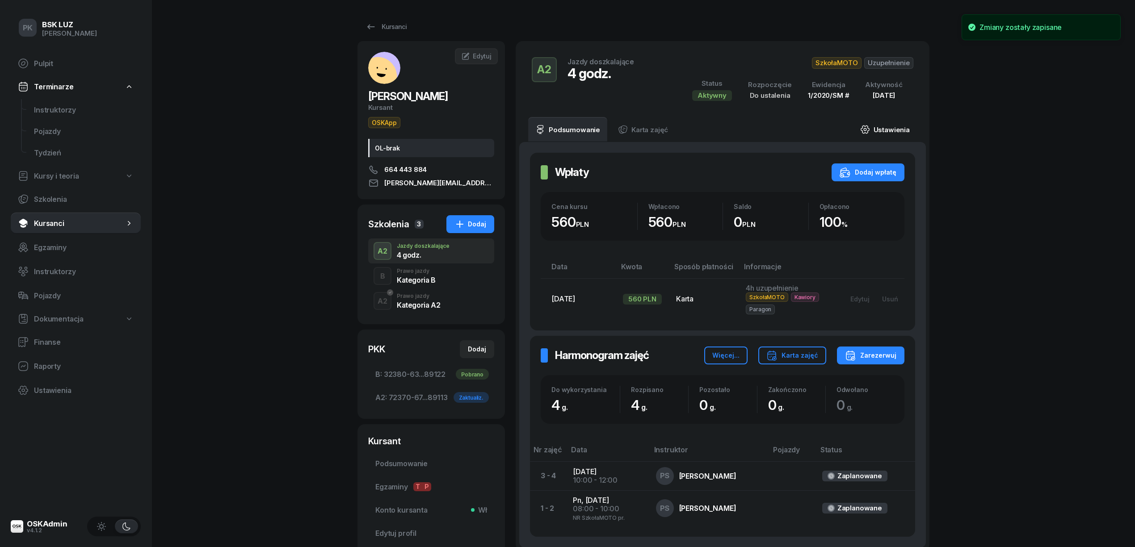
click at [892, 131] on link "Ustawienia" at bounding box center [885, 129] width 64 height 25
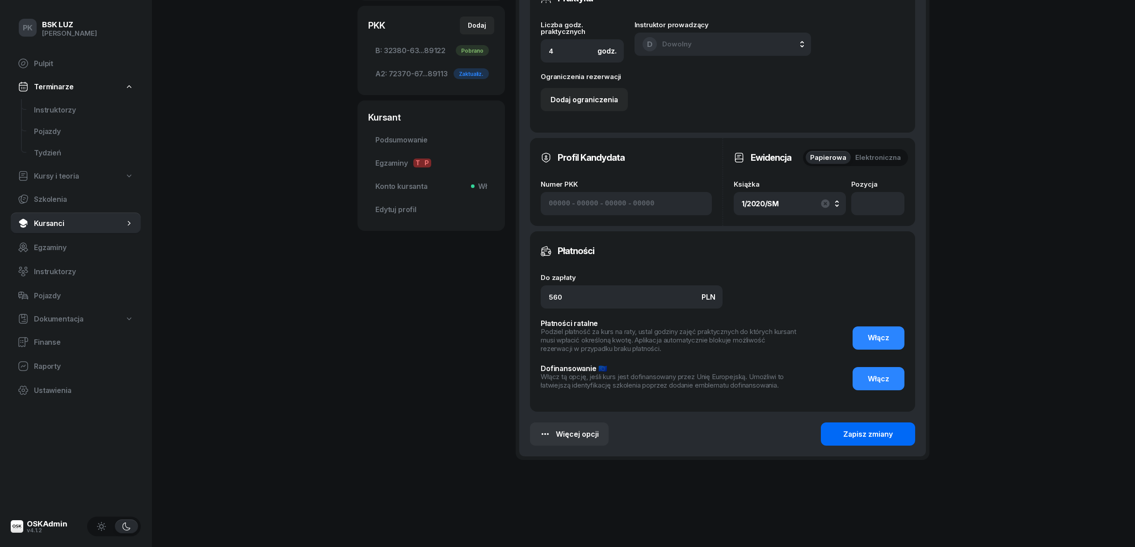
click at [868, 433] on div "Zapisz zmiany" at bounding box center [868, 434] width 50 height 8
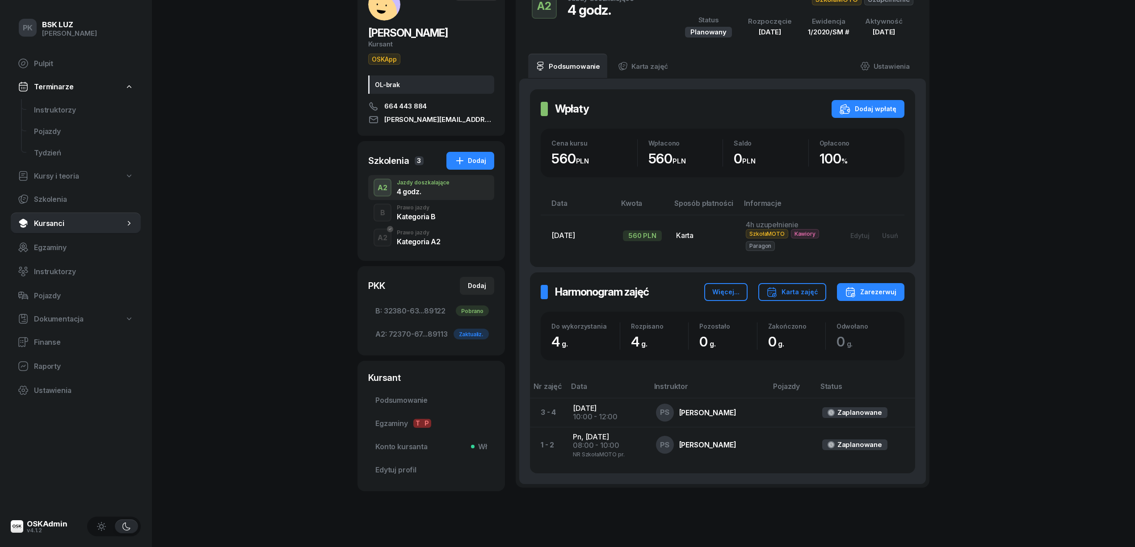
scroll to position [92, 0]
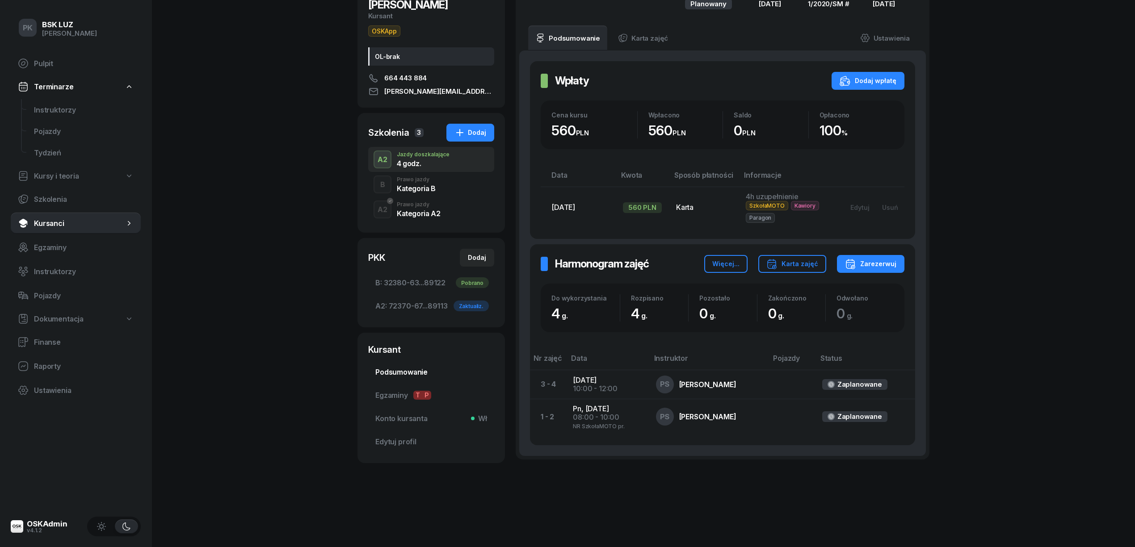
click at [410, 370] on span "Podsumowanie" at bounding box center [431, 372] width 112 height 8
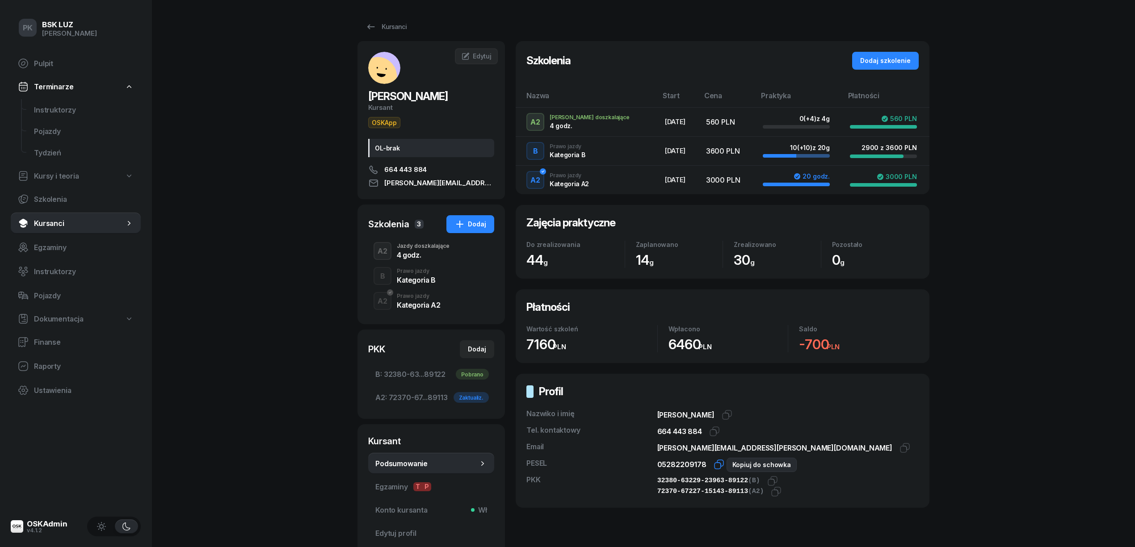
click at [717, 463] on icon "button" at bounding box center [720, 463] width 6 height 6
click at [772, 492] on icon "button" at bounding box center [776, 491] width 11 height 11
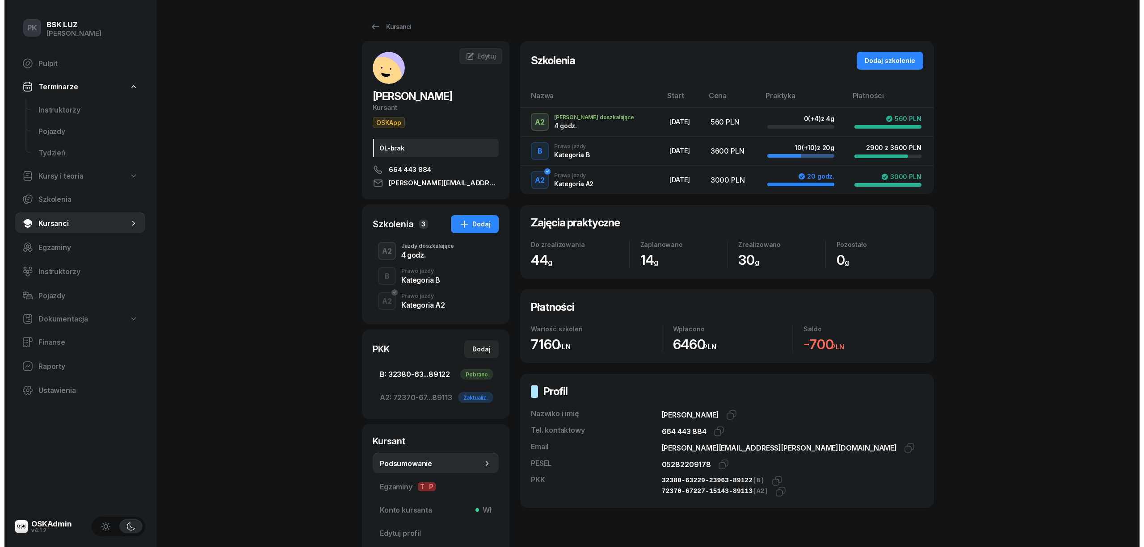
scroll to position [69, 0]
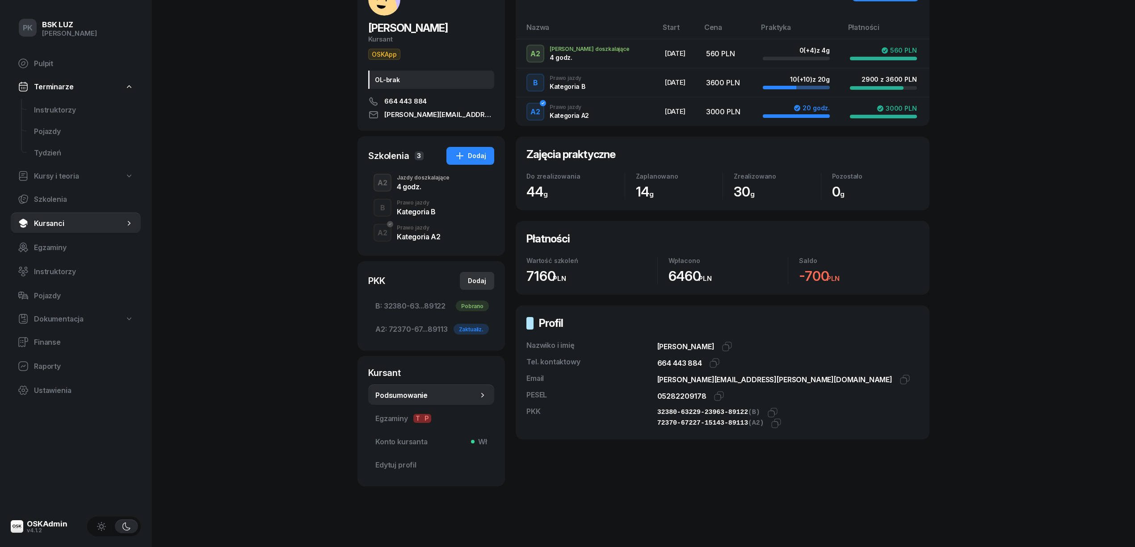
click at [474, 279] on div "Dodaj" at bounding box center [477, 281] width 18 height 11
select select
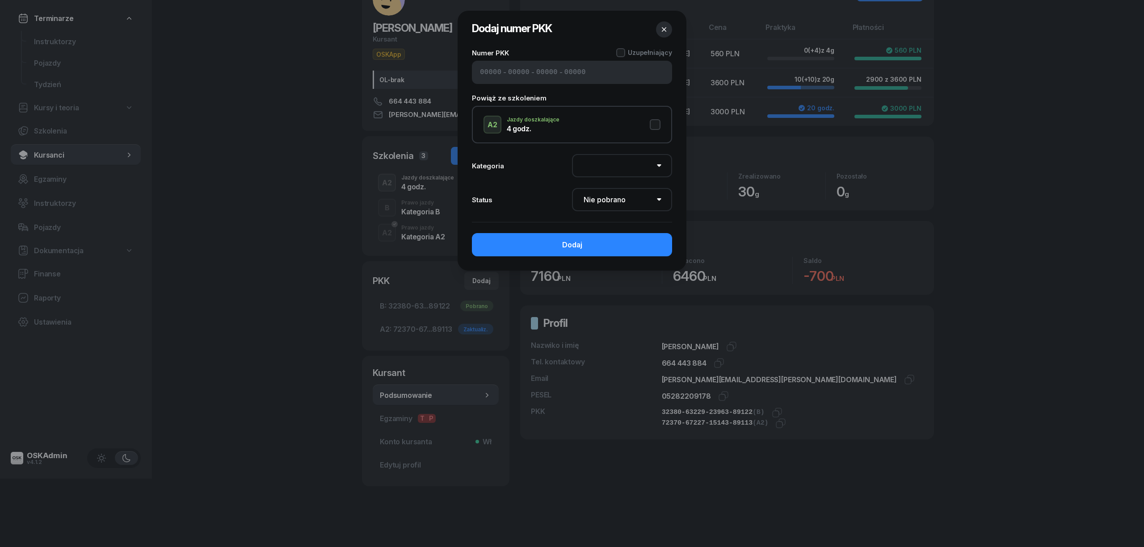
click at [492, 66] on div "- - -" at bounding box center [572, 72] width 200 height 23
click at [480, 74] on input at bounding box center [490, 72] width 21 height 8
paste input "72370"
type input "72370"
type input "67227"
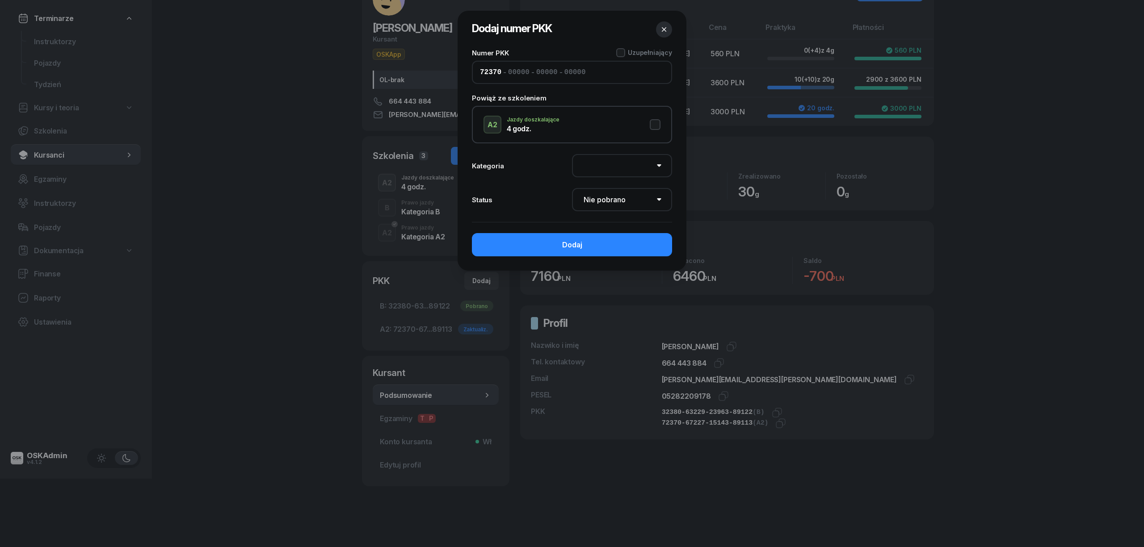
type input "15143"
type input "89113"
click at [621, 52] on div at bounding box center [620, 52] width 9 height 9
drag, startPoint x: 654, startPoint y: 120, endPoint x: 653, endPoint y: 134, distance: 14.4
click at [654, 124] on button "A2 Jazdy doszkalające 4 godz." at bounding box center [571, 125] width 177 height 18
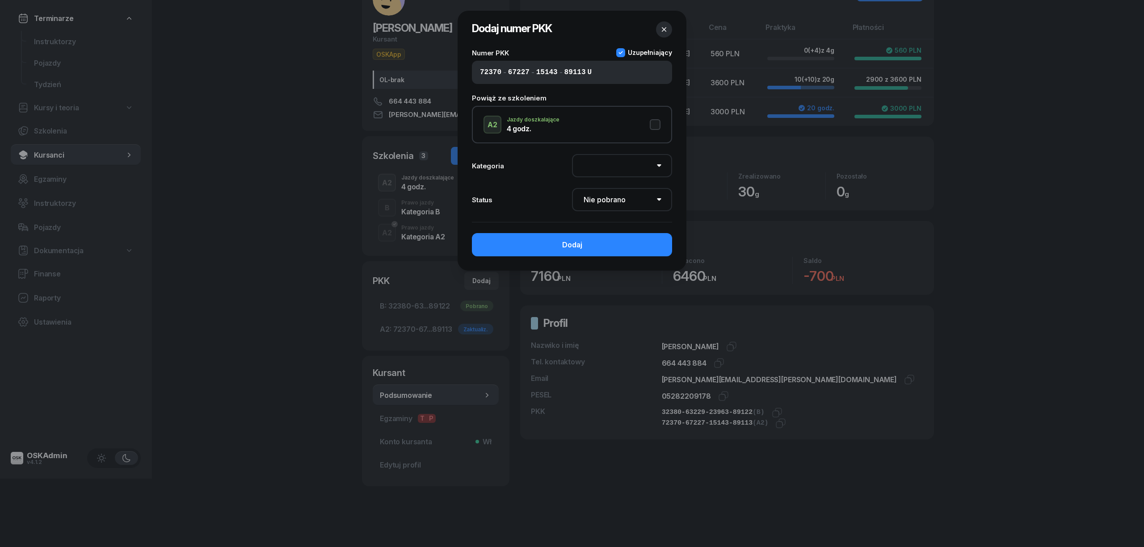
select select "A2"
click at [636, 198] on select "Nie pobrano Pobrano Zwrócono Zaktualizowano" at bounding box center [622, 199] width 100 height 23
select select "Get"
click at [572, 188] on select "Nie pobrano Pobrano Zwrócono Zaktualizowano" at bounding box center [622, 199] width 100 height 23
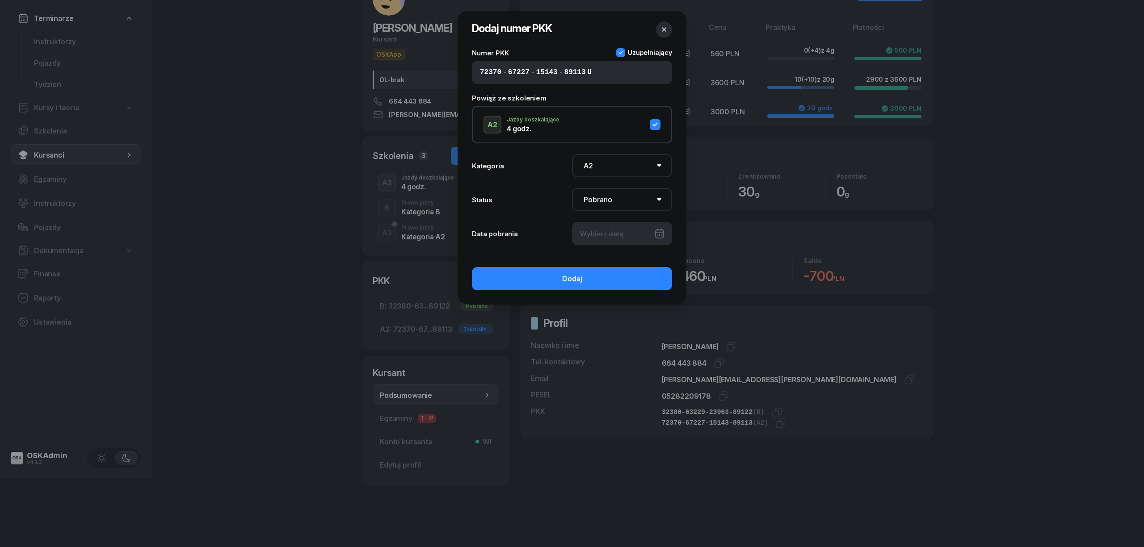
click at [627, 231] on div at bounding box center [622, 233] width 100 height 23
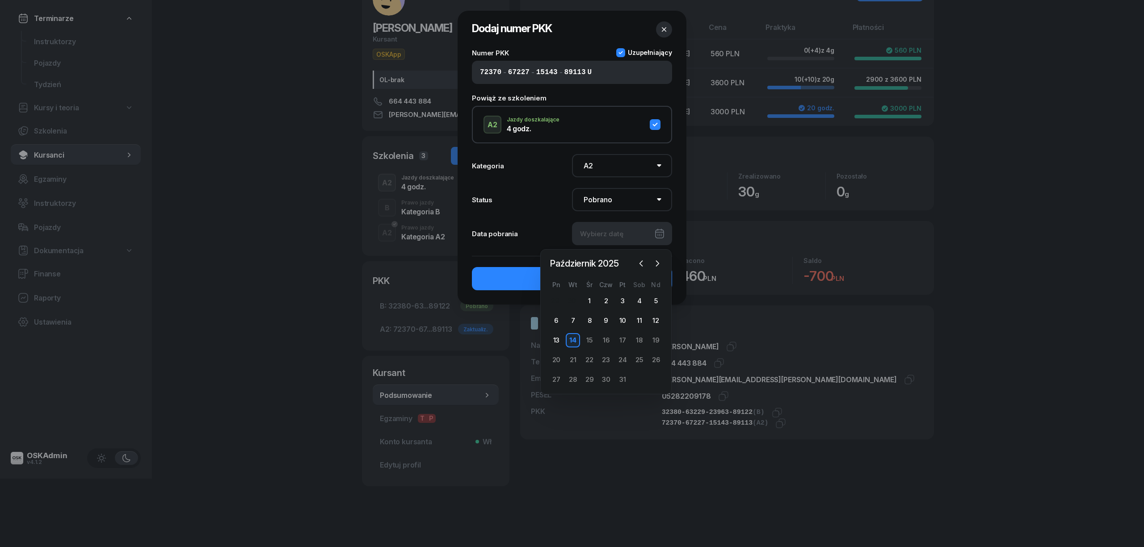
click at [569, 335] on div "14" at bounding box center [573, 340] width 14 height 14
type input "14/10/2025"
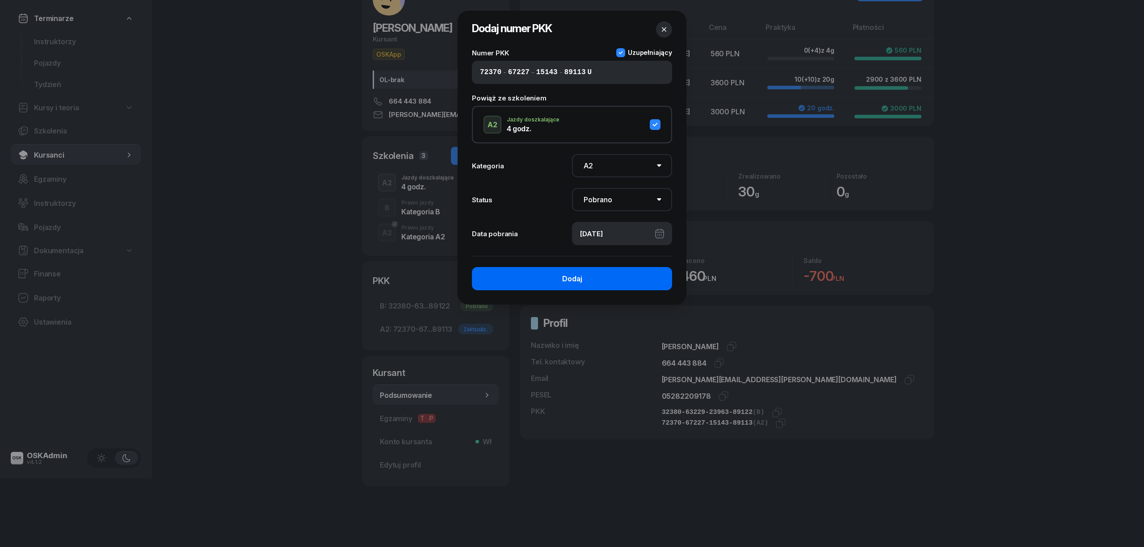
click at [582, 282] on button "Dodaj" at bounding box center [572, 278] width 200 height 23
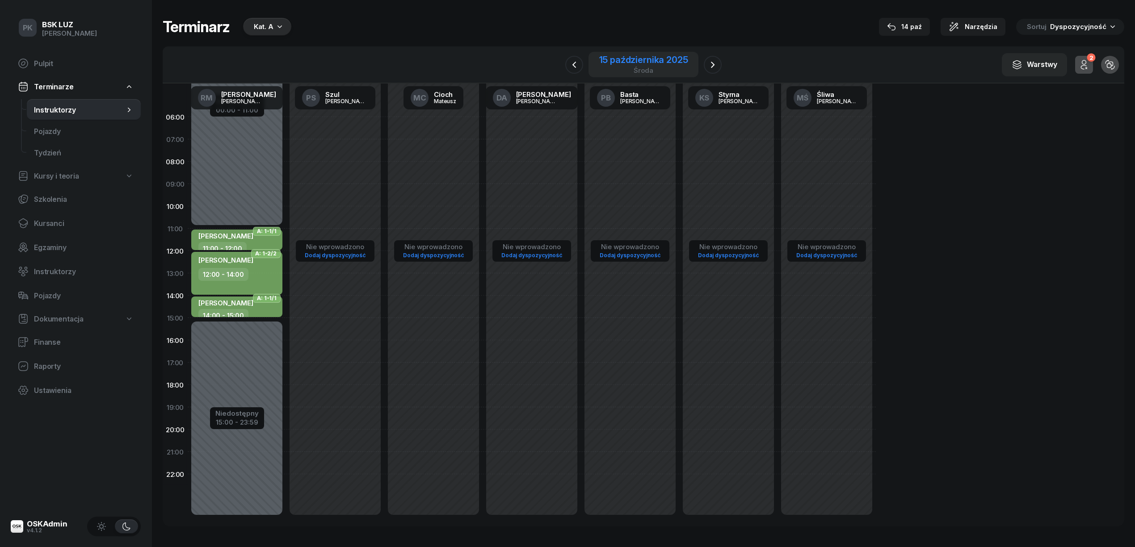
click at [664, 63] on div "15 października 2025" at bounding box center [643, 59] width 89 height 9
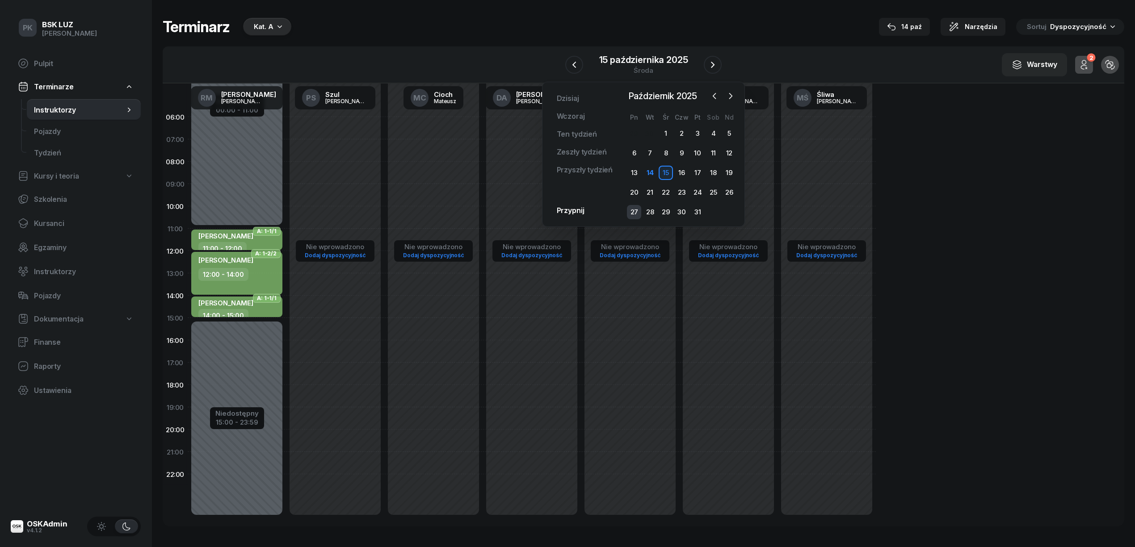
click at [636, 211] on div "27" at bounding box center [634, 212] width 14 height 14
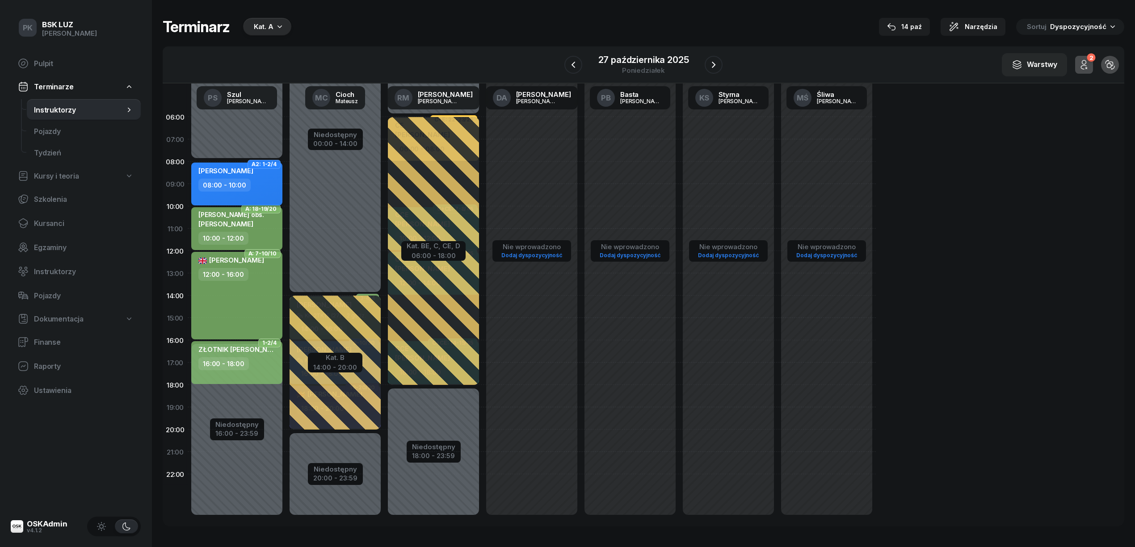
click at [258, 186] on div "08:00 - 10:00" at bounding box center [237, 185] width 79 height 13
select select "08"
select select "10"
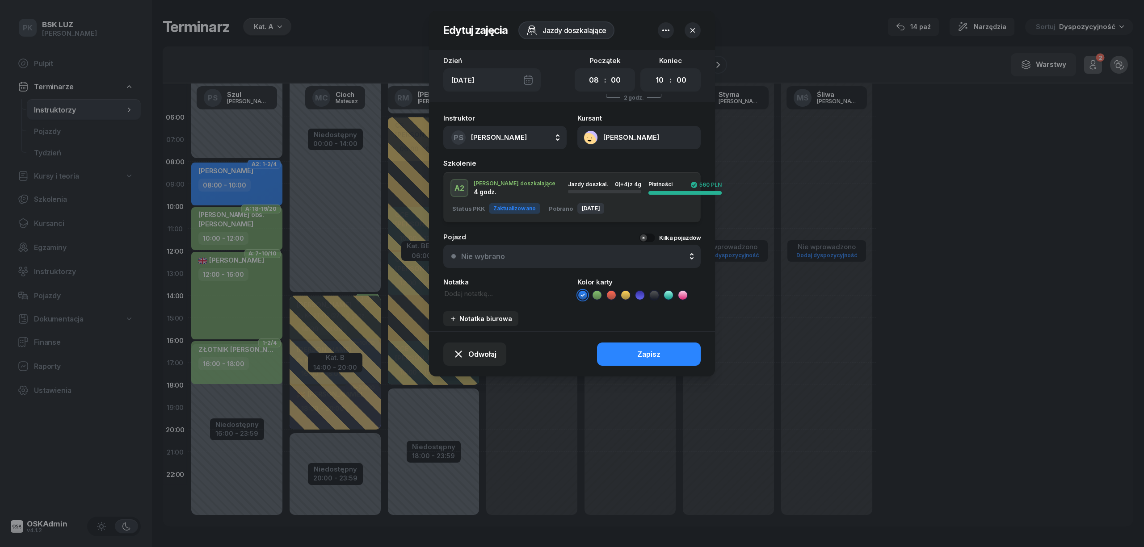
click at [480, 297] on textarea at bounding box center [504, 294] width 123 height 10
click at [457, 290] on textarea "NR szkołaMOTO" at bounding box center [504, 294] width 123 height 10
click at [515, 287] on div "Notatka NR SzkołaMOTO" at bounding box center [504, 290] width 123 height 22
click at [496, 289] on textarea "NR SzkołaMOTO" at bounding box center [504, 294] width 123 height 10
type textarea "NR SzkołaMOTO pr."
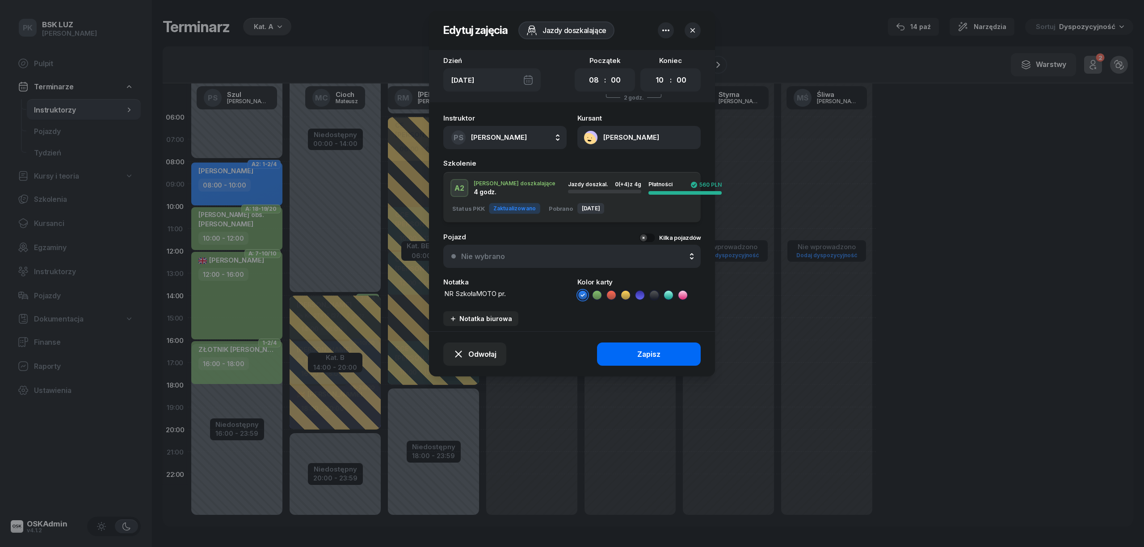
click at [610, 349] on button "Zapisz" at bounding box center [649, 354] width 104 height 23
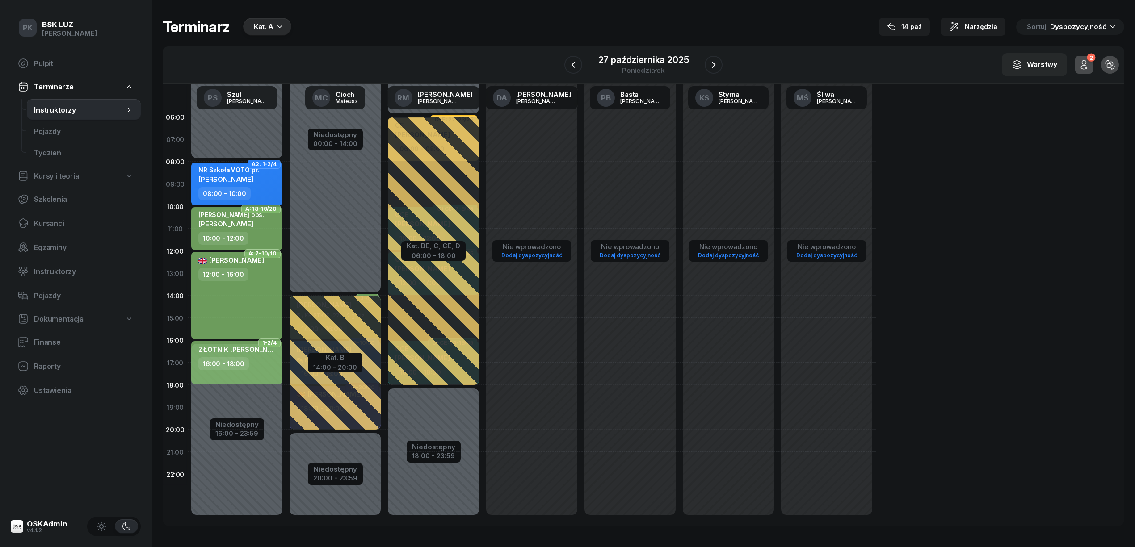
click at [258, 181] on div "NR SzkołaMOTO pr. [PERSON_NAME]" at bounding box center [237, 176] width 79 height 21
select select "08"
select select "10"
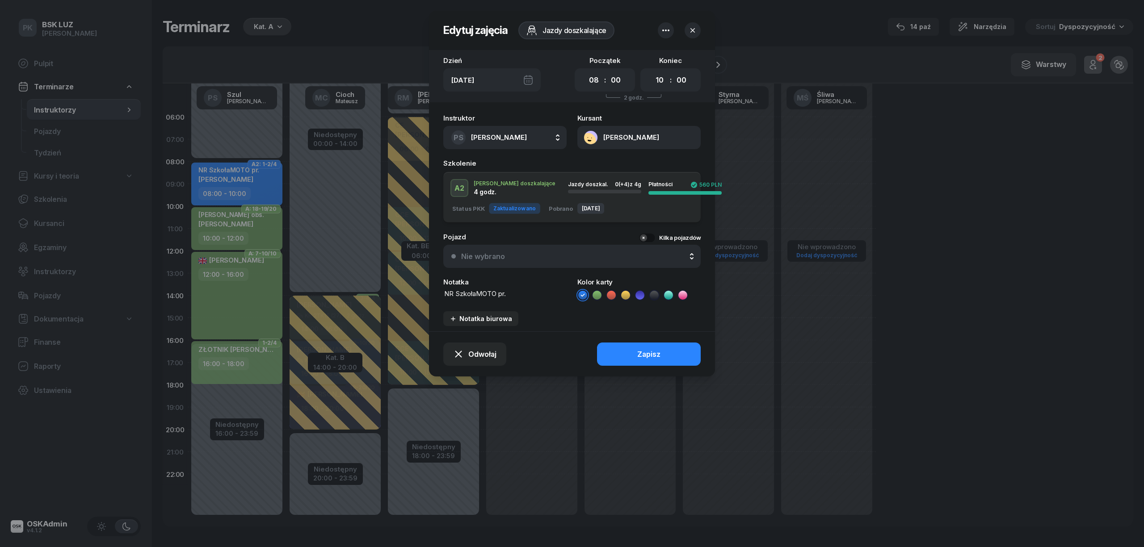
click at [258, 181] on div at bounding box center [572, 273] width 1144 height 547
